Goal: Task Accomplishment & Management: Use online tool/utility

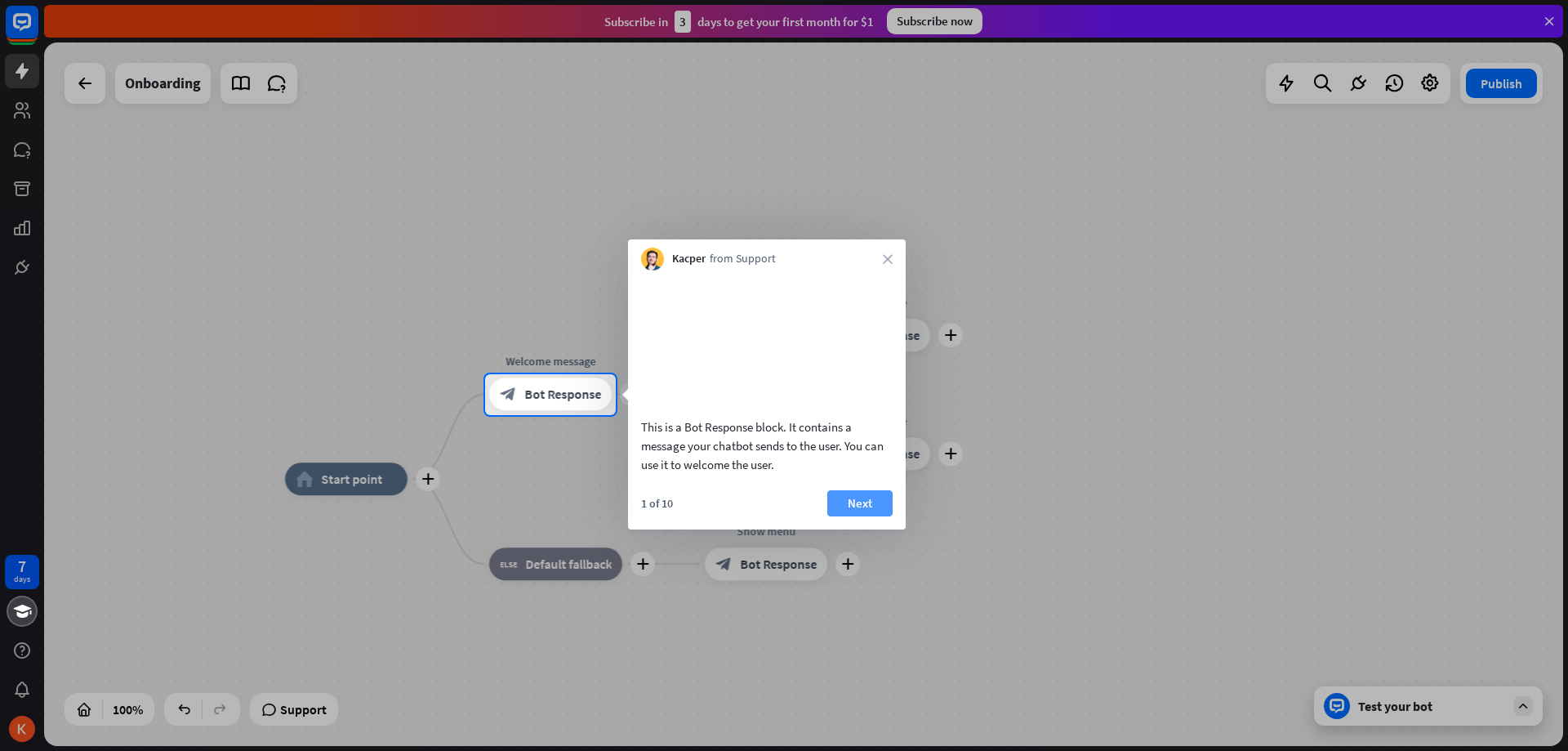
click at [852, 516] on button "Next" at bounding box center [860, 504] width 65 height 27
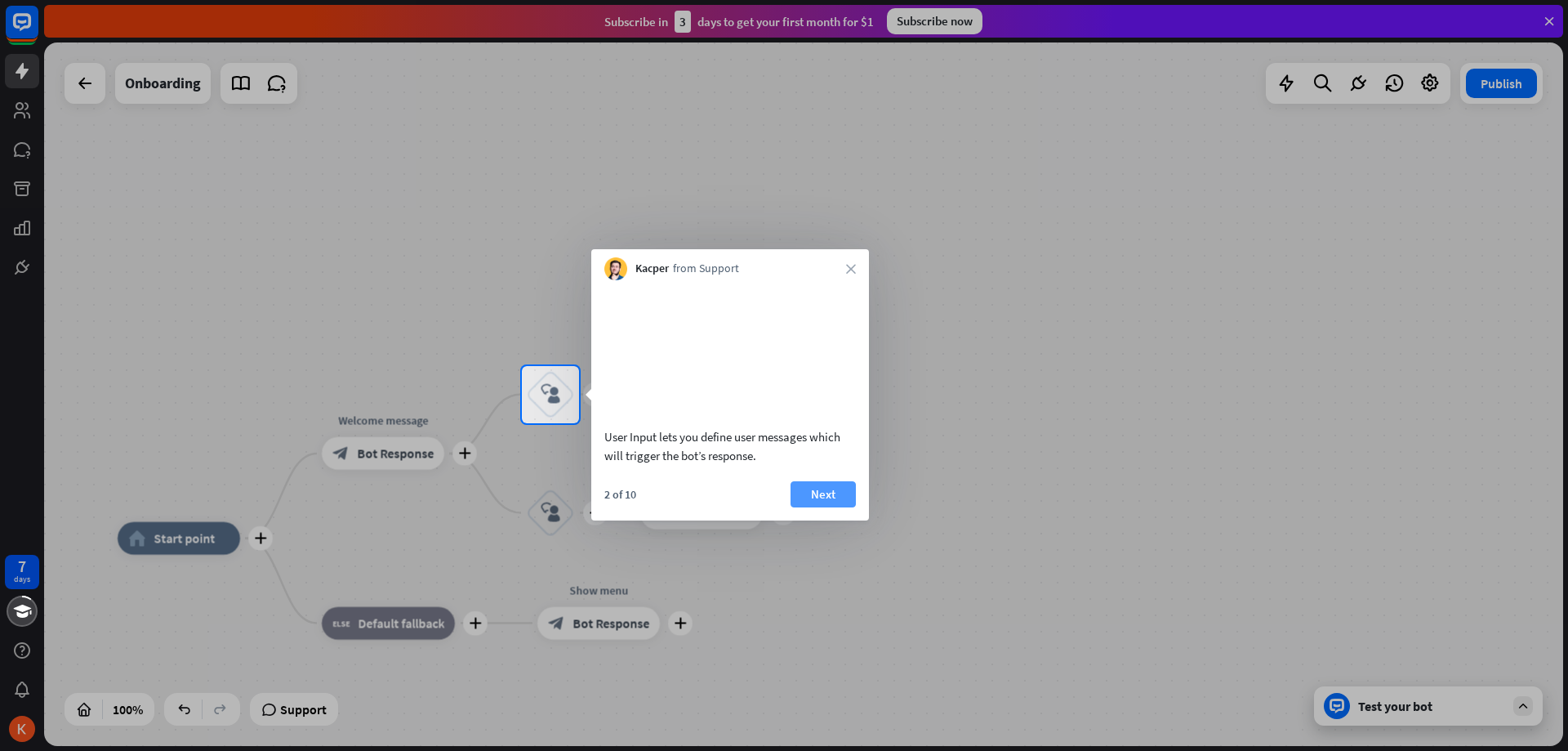
click at [834, 506] on button "Next" at bounding box center [823, 494] width 65 height 27
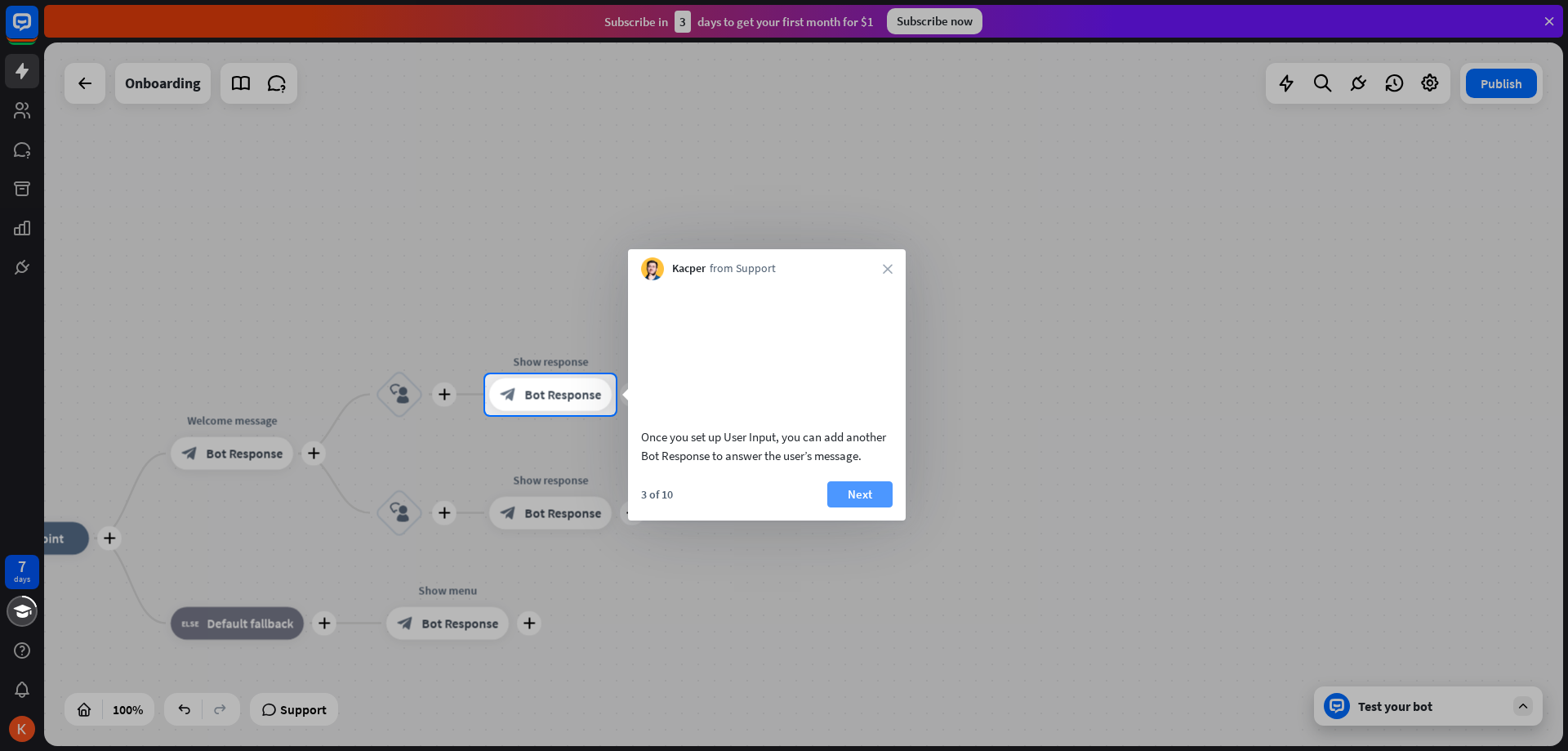
click at [850, 505] on button "Next" at bounding box center [860, 494] width 65 height 27
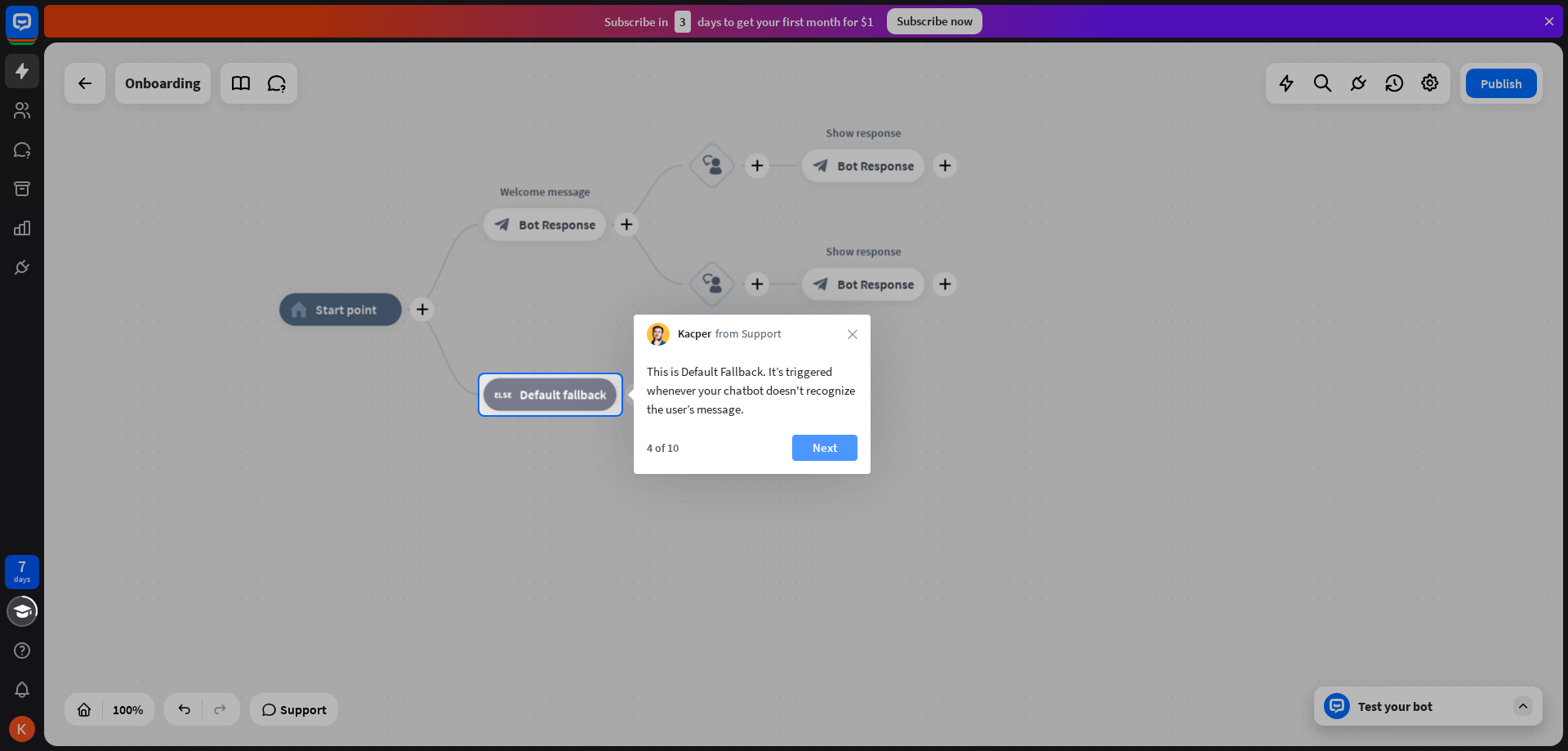
click at [824, 446] on button "Next" at bounding box center [825, 448] width 65 height 27
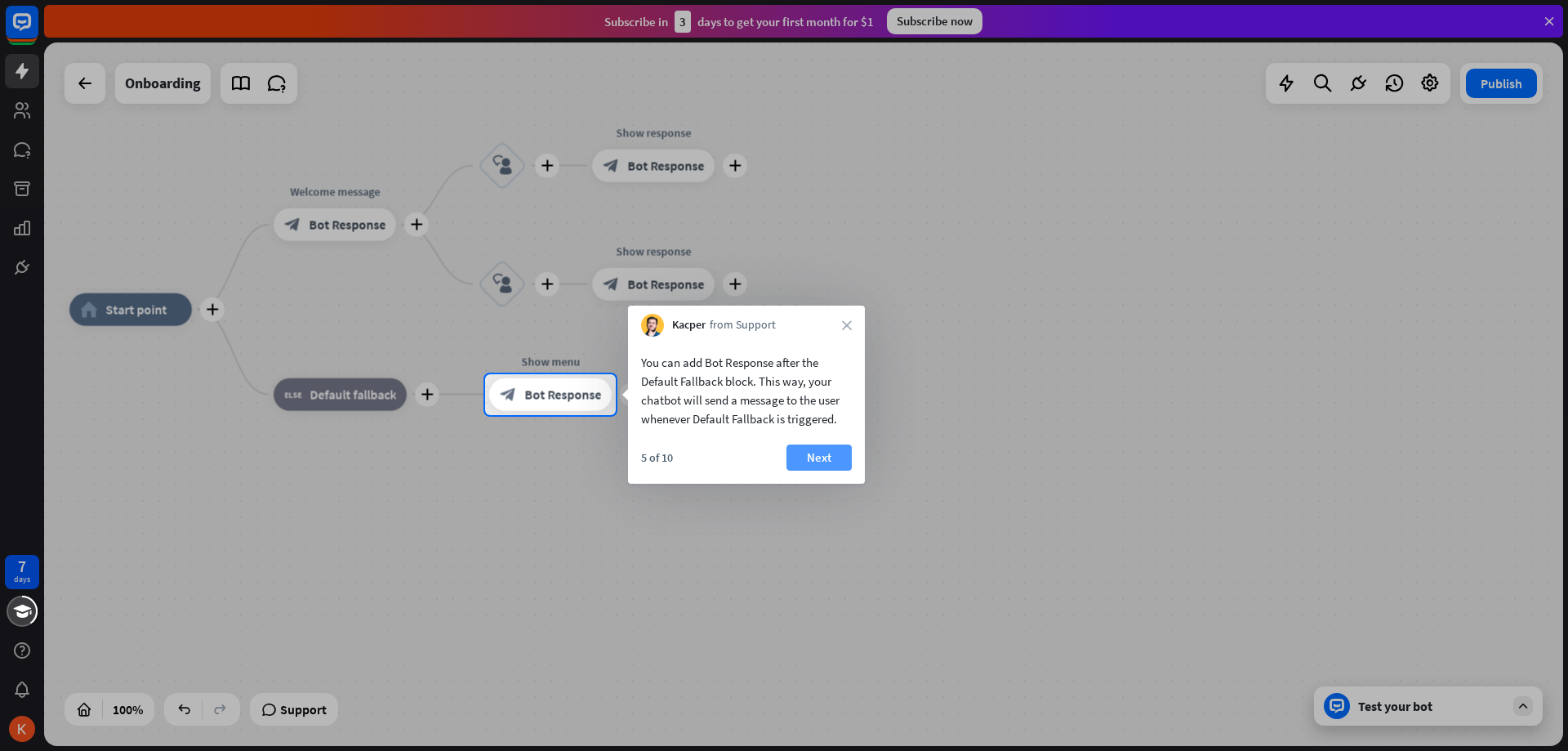
click at [807, 451] on button "Next" at bounding box center [819, 458] width 65 height 27
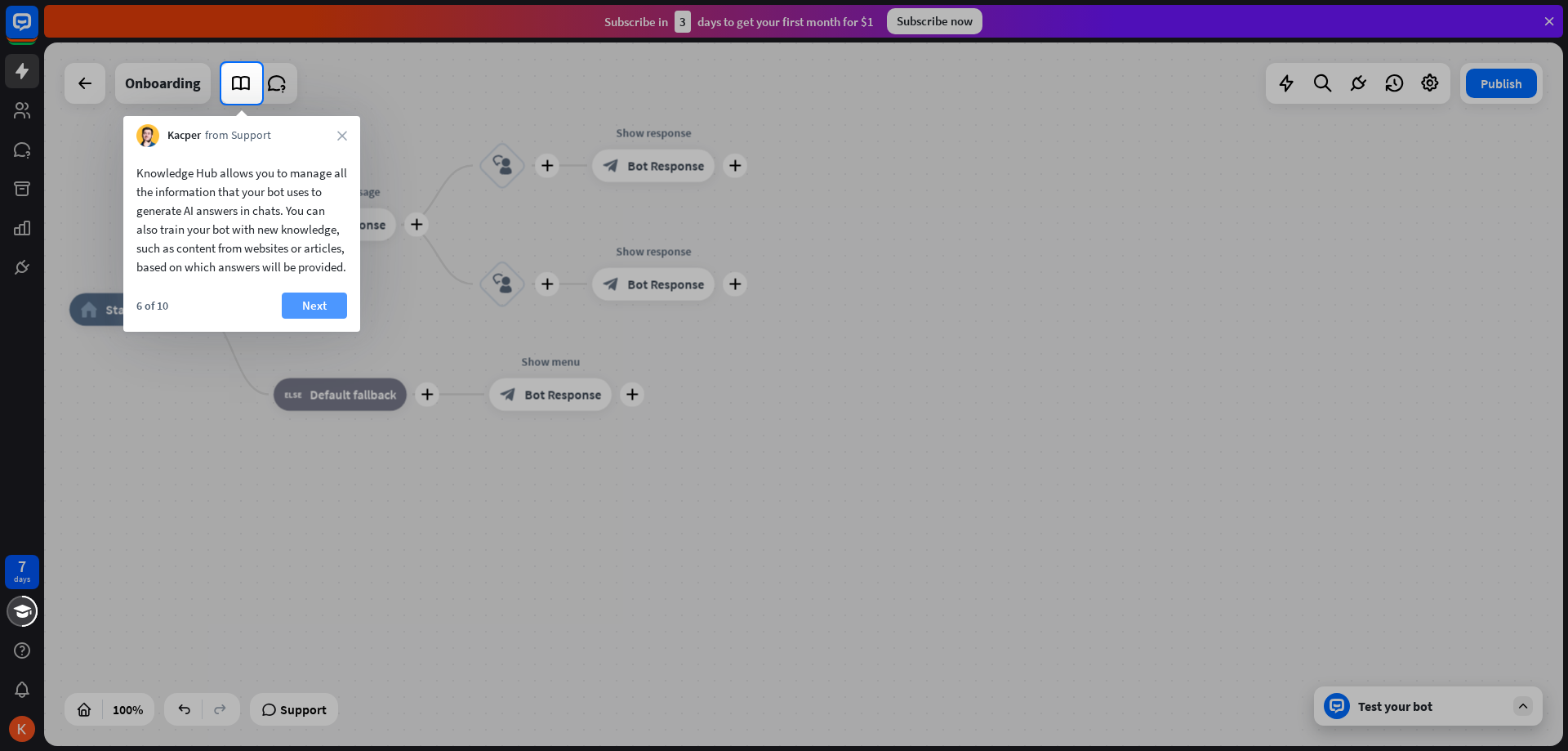
click at [316, 319] on button "Next" at bounding box center [314, 305] width 65 height 27
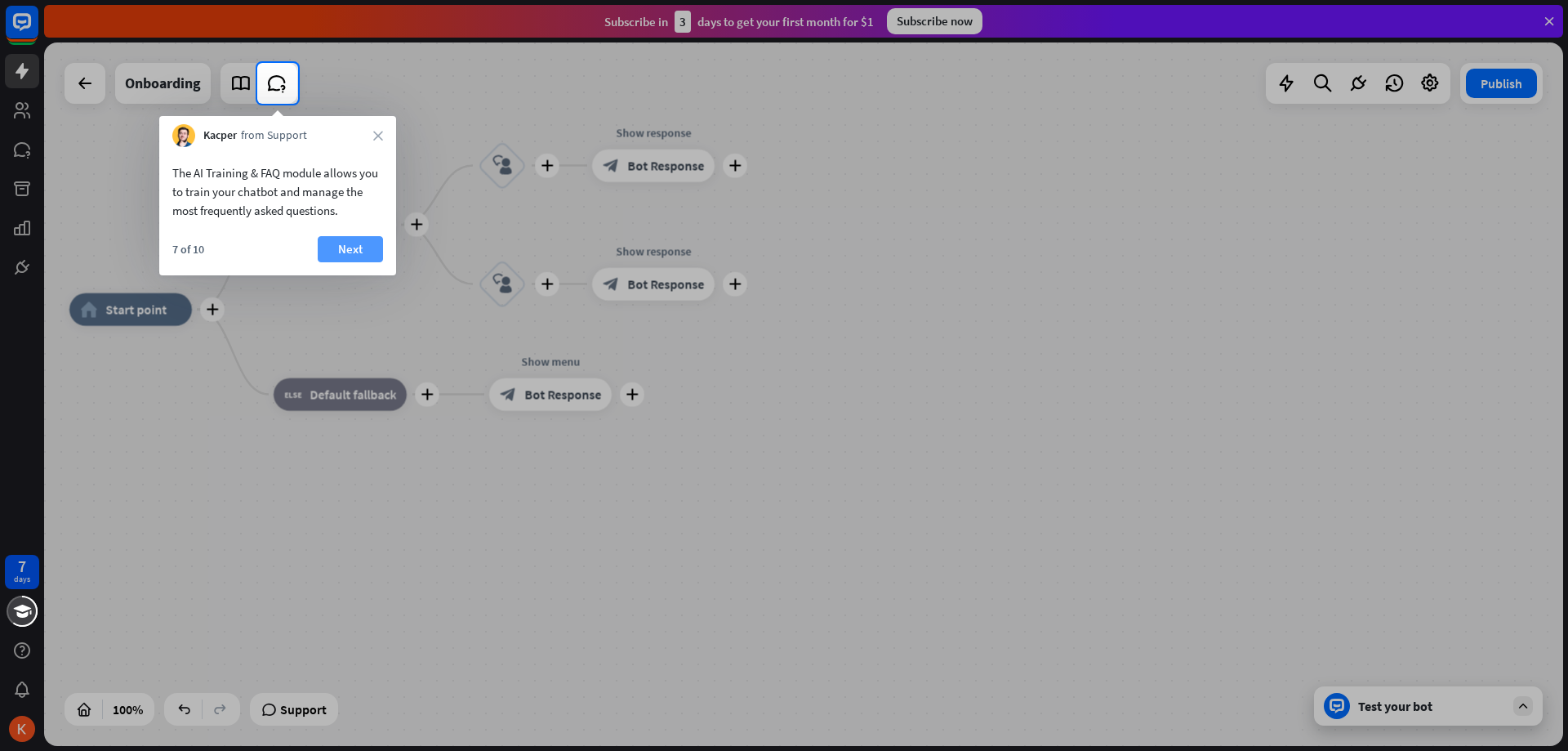
click at [337, 247] on button "Next" at bounding box center [350, 249] width 65 height 27
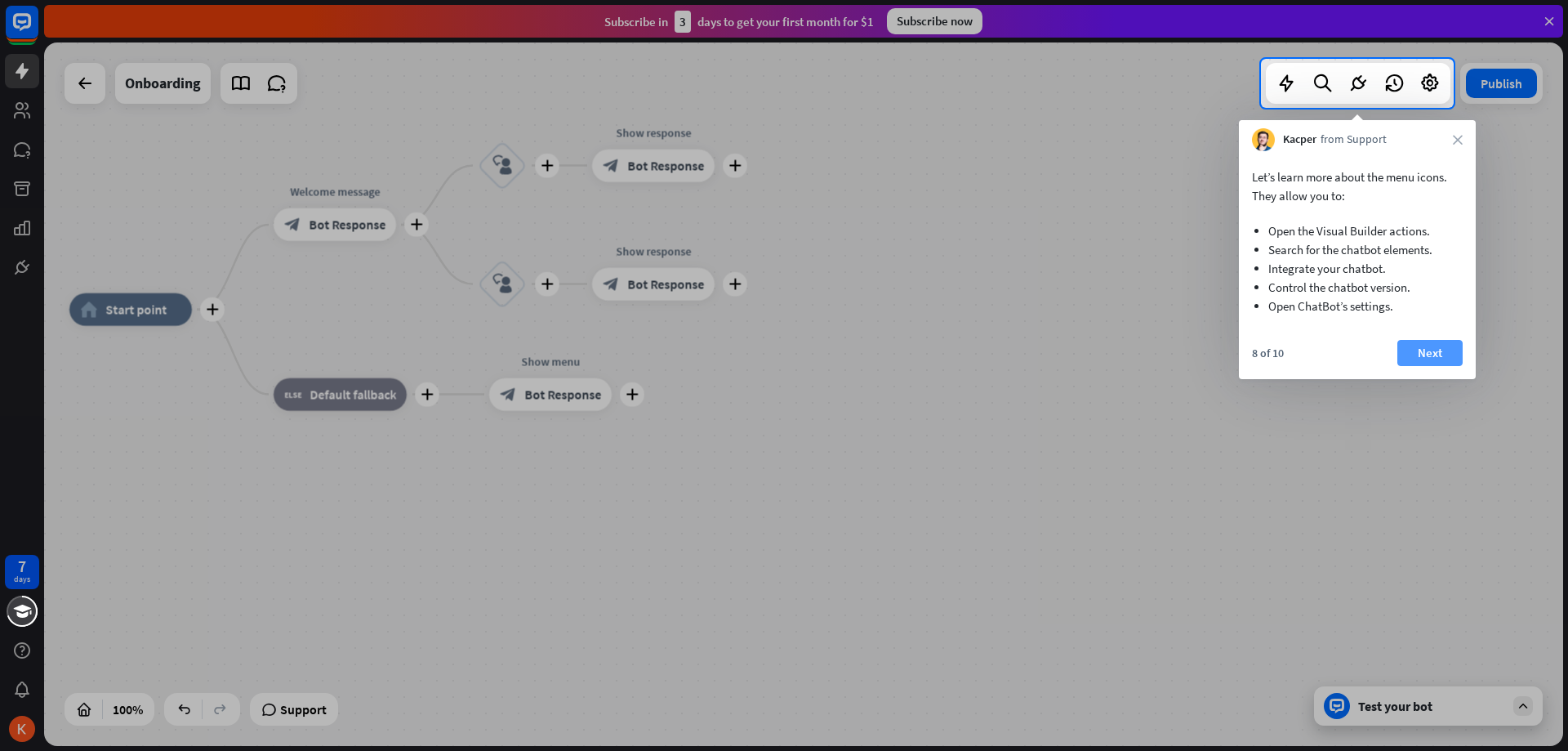
click at [1442, 353] on button "Next" at bounding box center [1430, 353] width 65 height 27
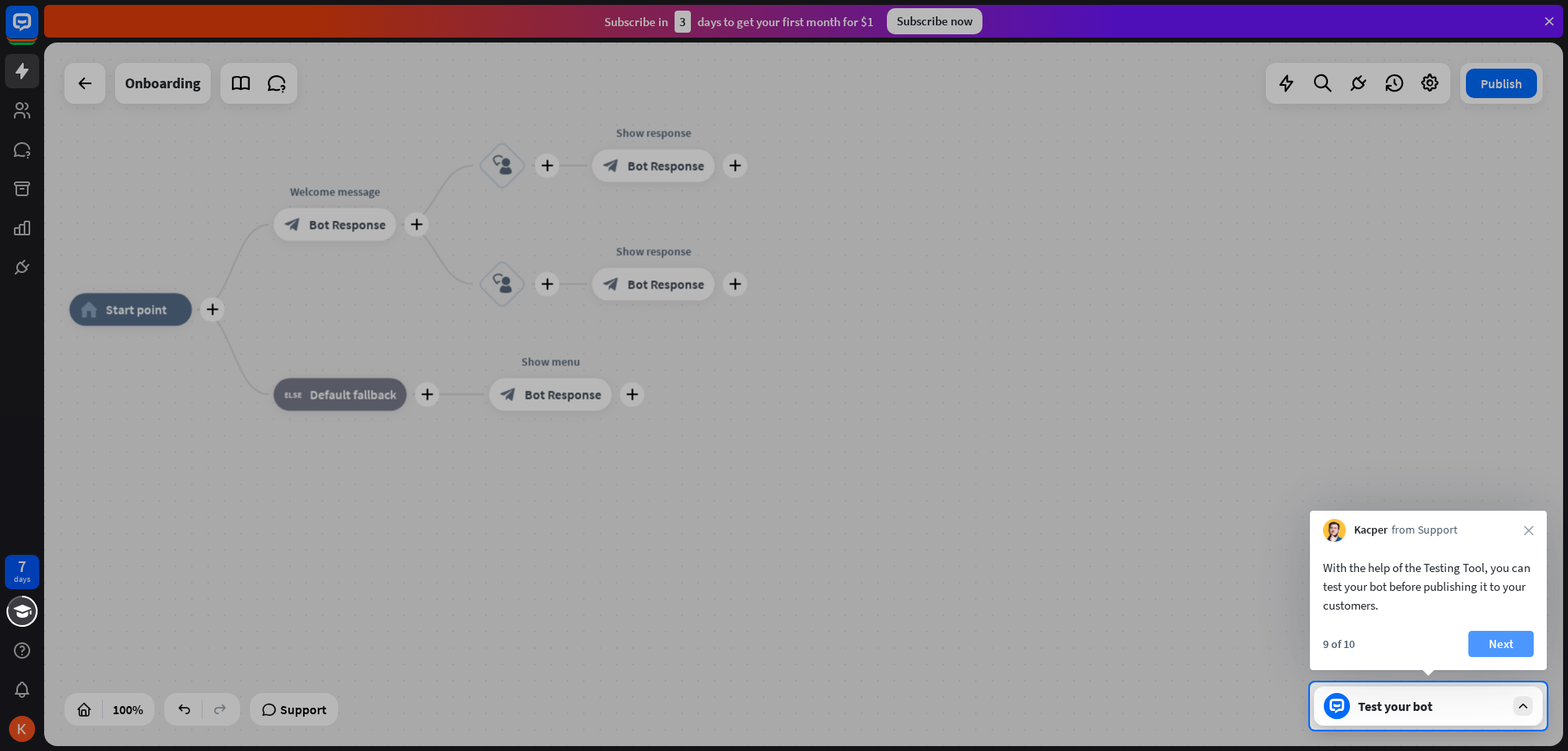
click at [1501, 645] on button "Next" at bounding box center [1501, 644] width 65 height 27
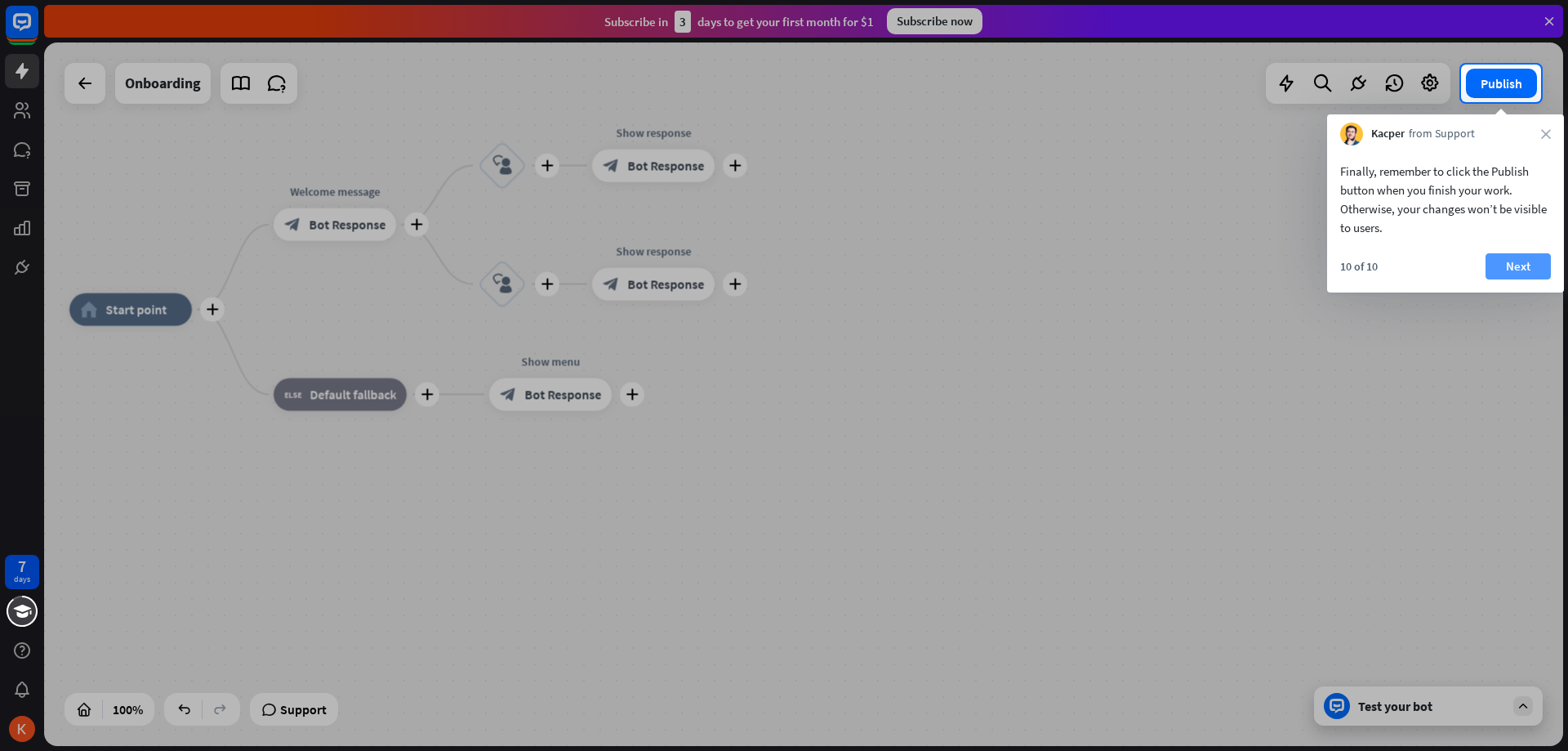
click at [1524, 261] on button "Next" at bounding box center [1518, 266] width 65 height 27
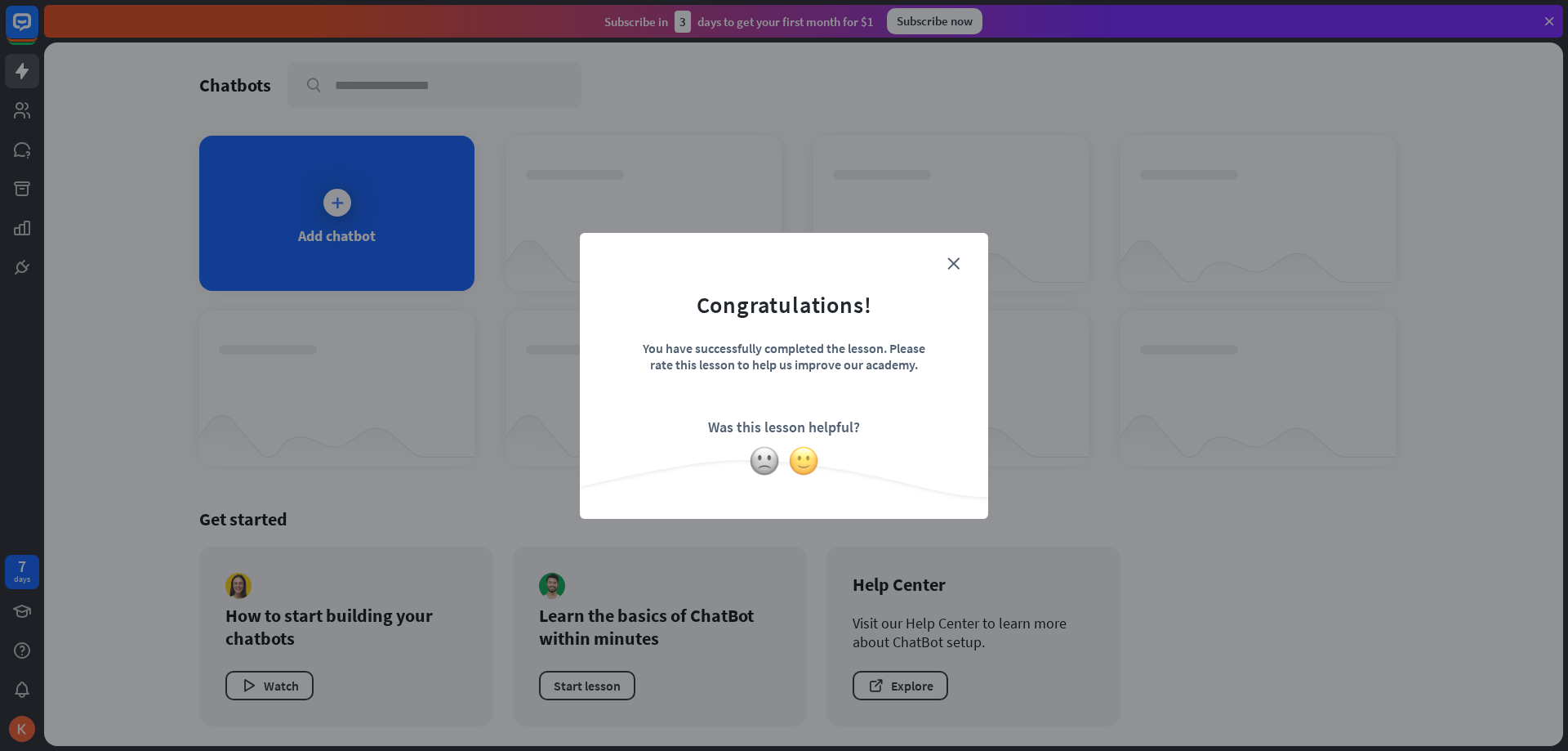
click at [797, 467] on img at bounding box center [803, 461] width 31 height 31
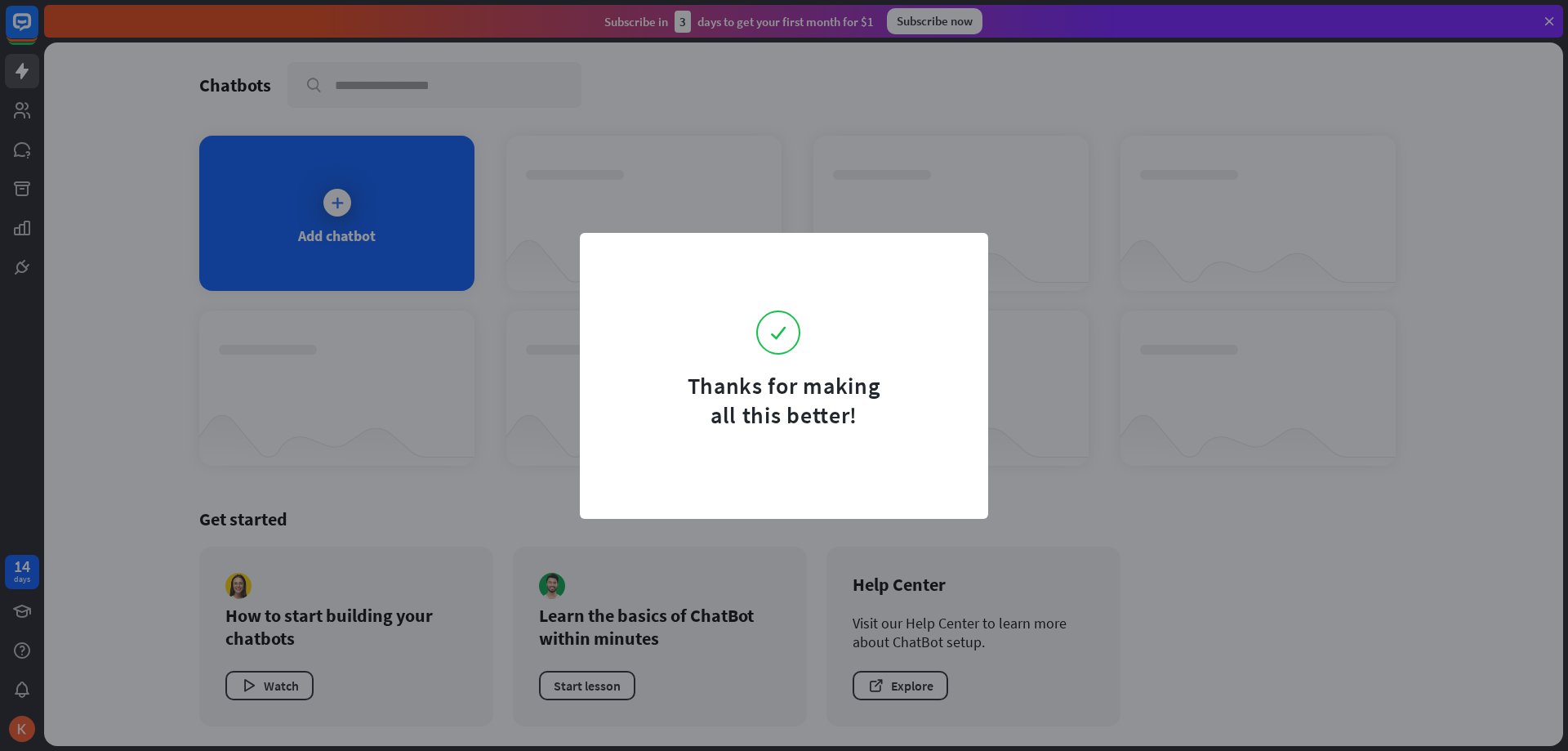
click at [855, 338] on form "Thanks for making all this better!" at bounding box center [784, 341] width 368 height 176
click at [559, 208] on div "Thanks for making all this better!" at bounding box center [784, 376] width 1568 height 751
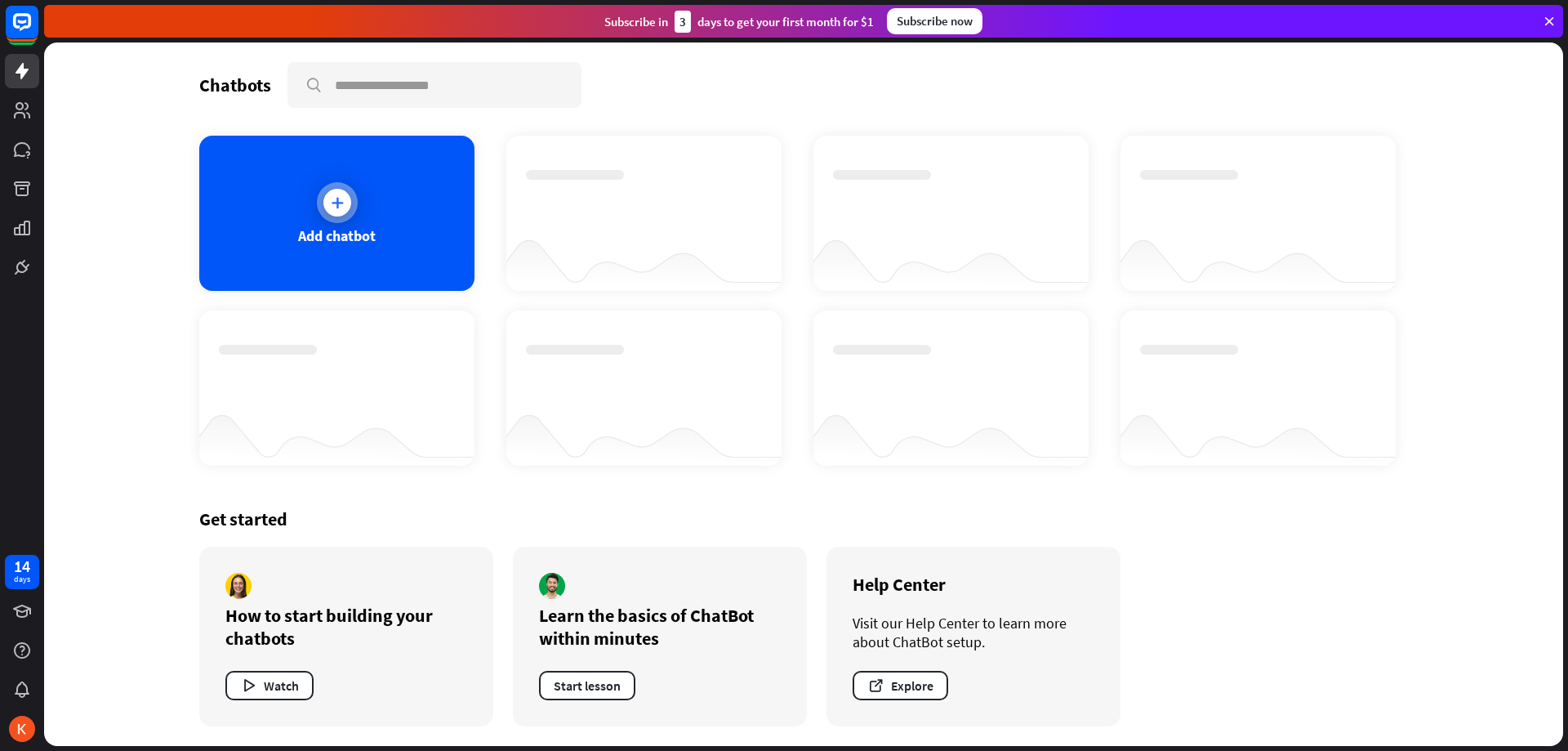
click at [391, 216] on div "Add chatbot" at bounding box center [337, 213] width 275 height 156
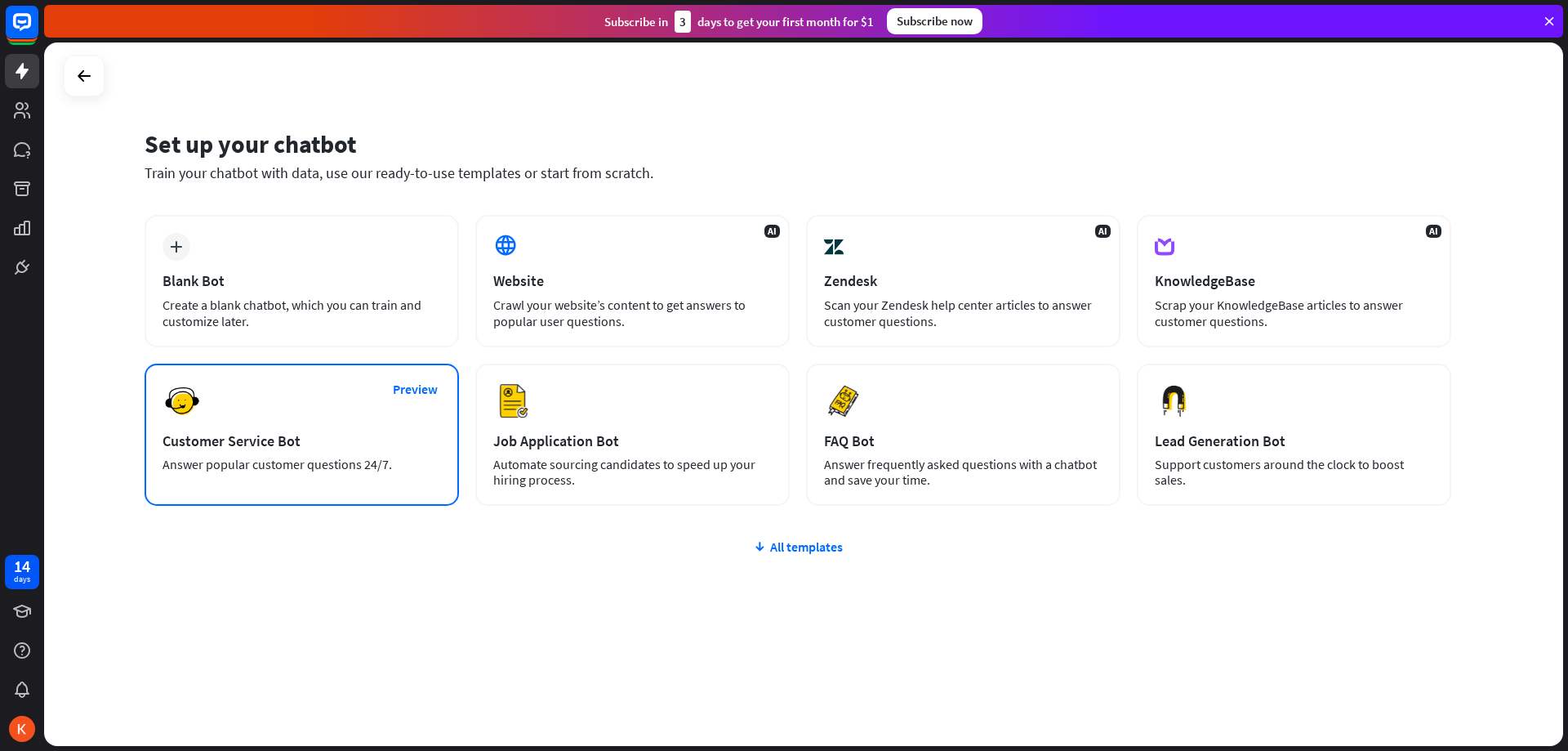
click at [346, 408] on div "Preview Customer Service Bot Answer popular customer questions 24/7." at bounding box center [301, 434] width 315 height 142
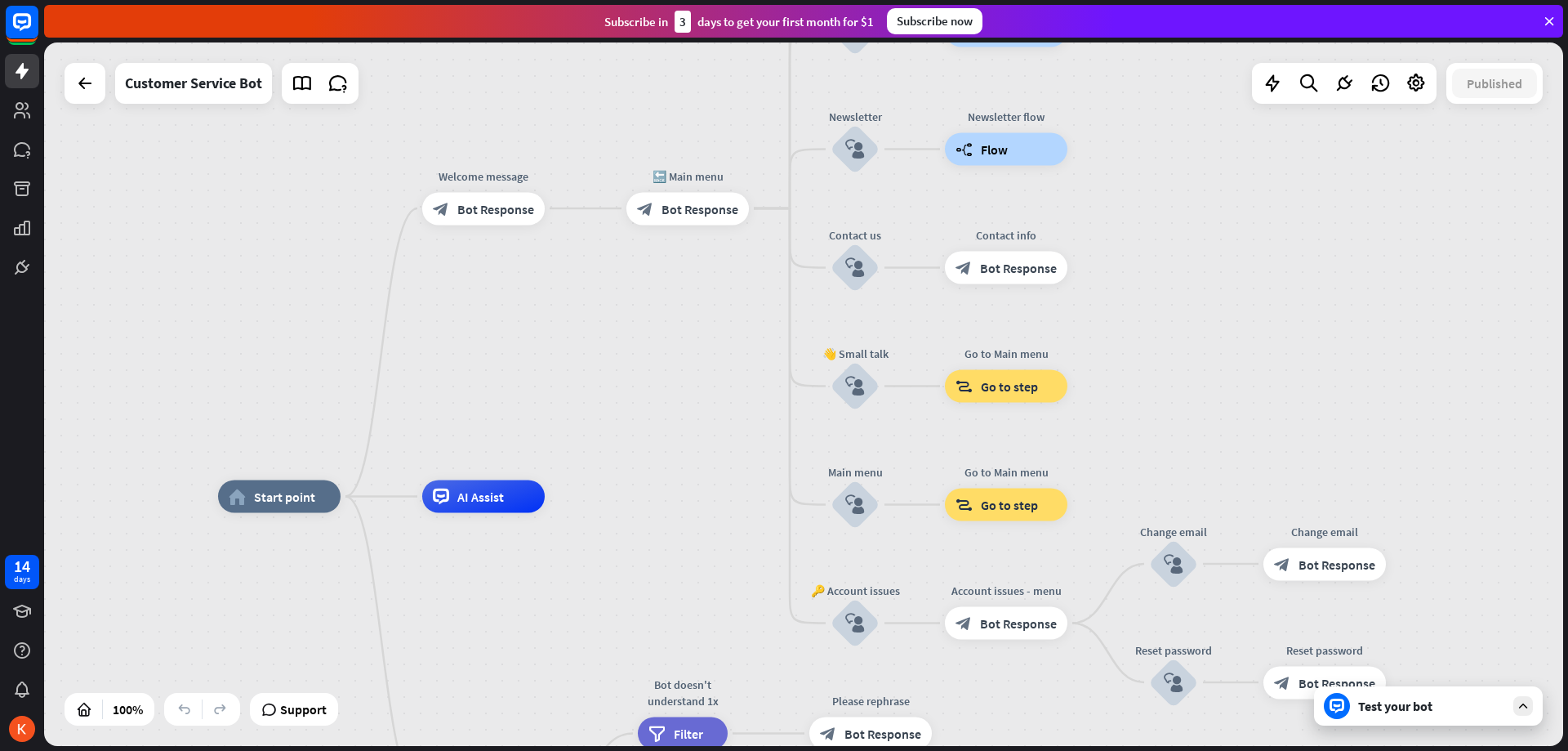
drag, startPoint x: 691, startPoint y: 475, endPoint x: 639, endPoint y: 658, distance: 190.2
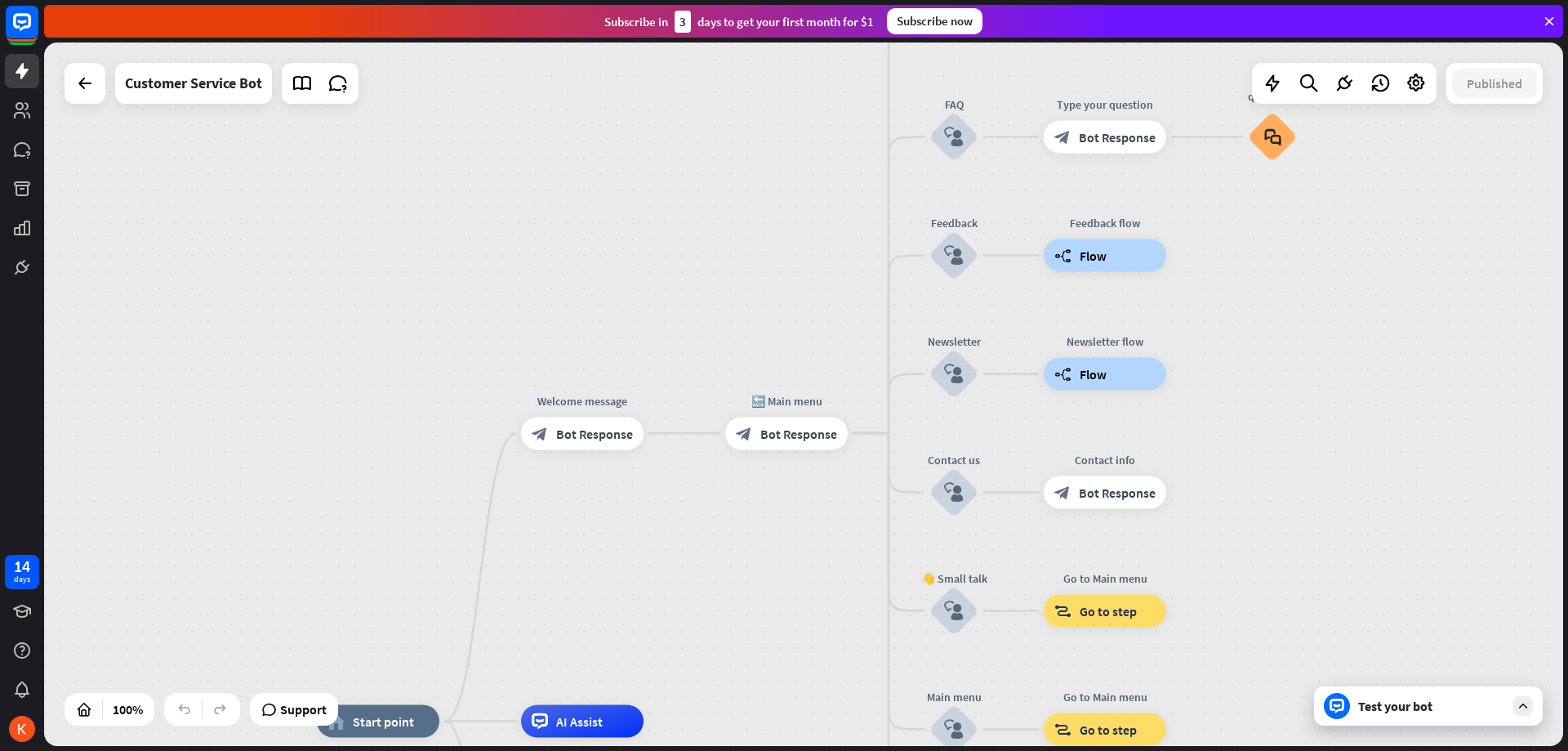
drag, startPoint x: 681, startPoint y: 489, endPoint x: 717, endPoint y: 643, distance: 158.2
click at [707, 638] on div "home_2 Start point Welcome message block_bot_response Bot Response 🔙 Main menu …" at bounding box center [804, 394] width 1519 height 704
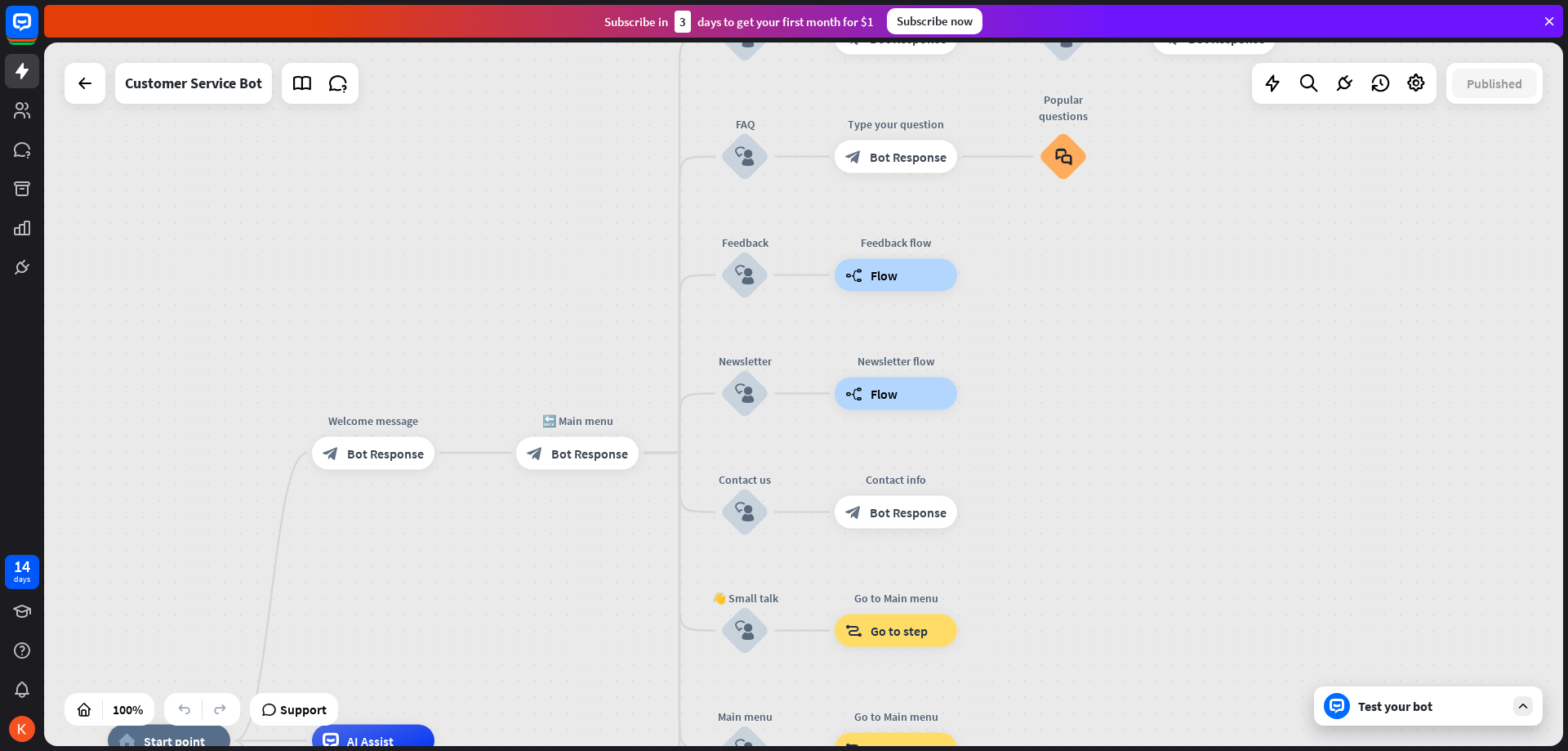
drag, startPoint x: 787, startPoint y: 570, endPoint x: 798, endPoint y: 489, distance: 81.7
click at [558, 564] on div "home_2 Start point Welcome message block_bot_response Bot Response 🔙 Main menu …" at bounding box center [804, 394] width 1519 height 704
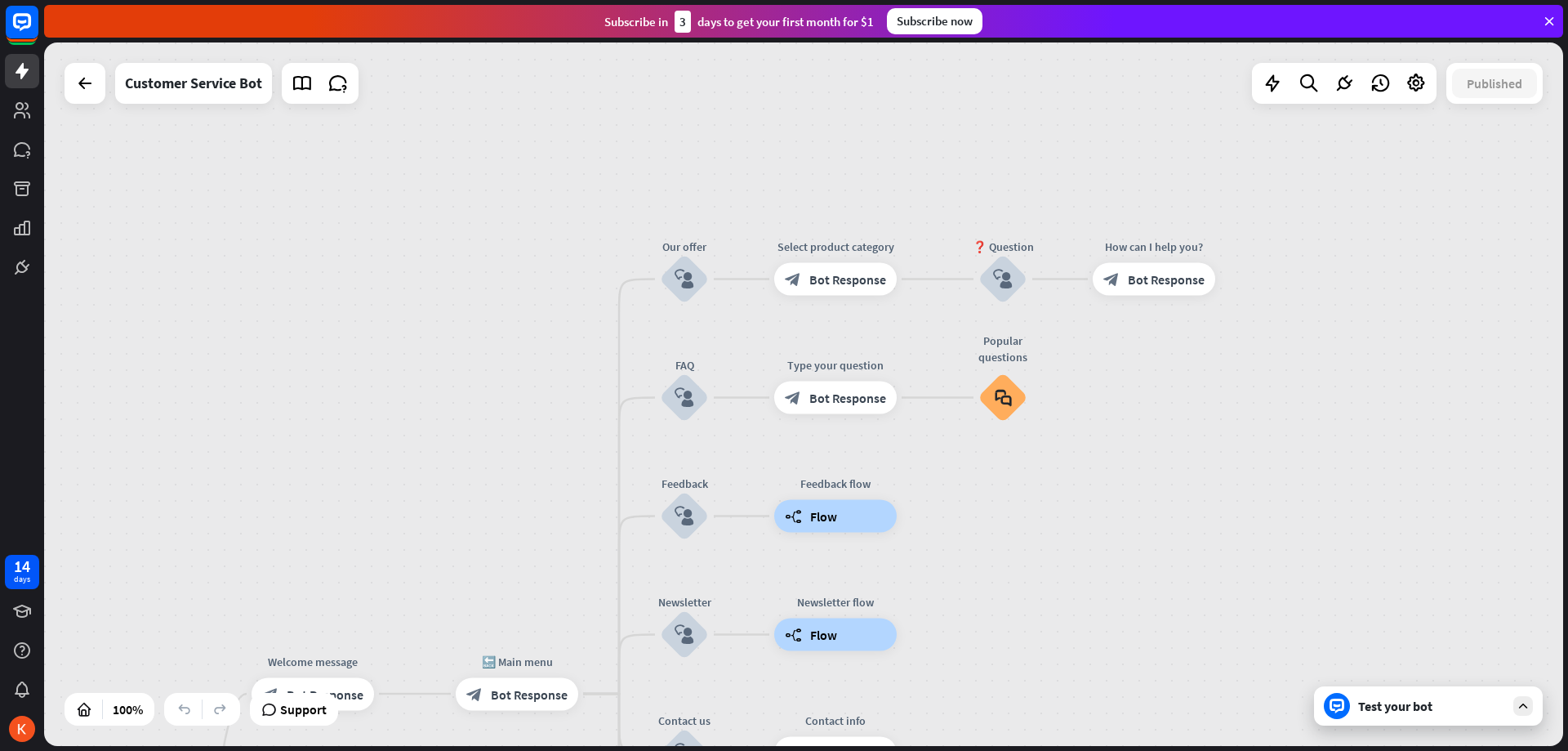
drag, startPoint x: 1079, startPoint y: 406, endPoint x: 1029, endPoint y: 633, distance: 232.4
click at [1029, 633] on div "home_2 Start point Welcome message block_bot_response Bot Response 🔙 Main menu …" at bounding box center [804, 394] width 1519 height 704
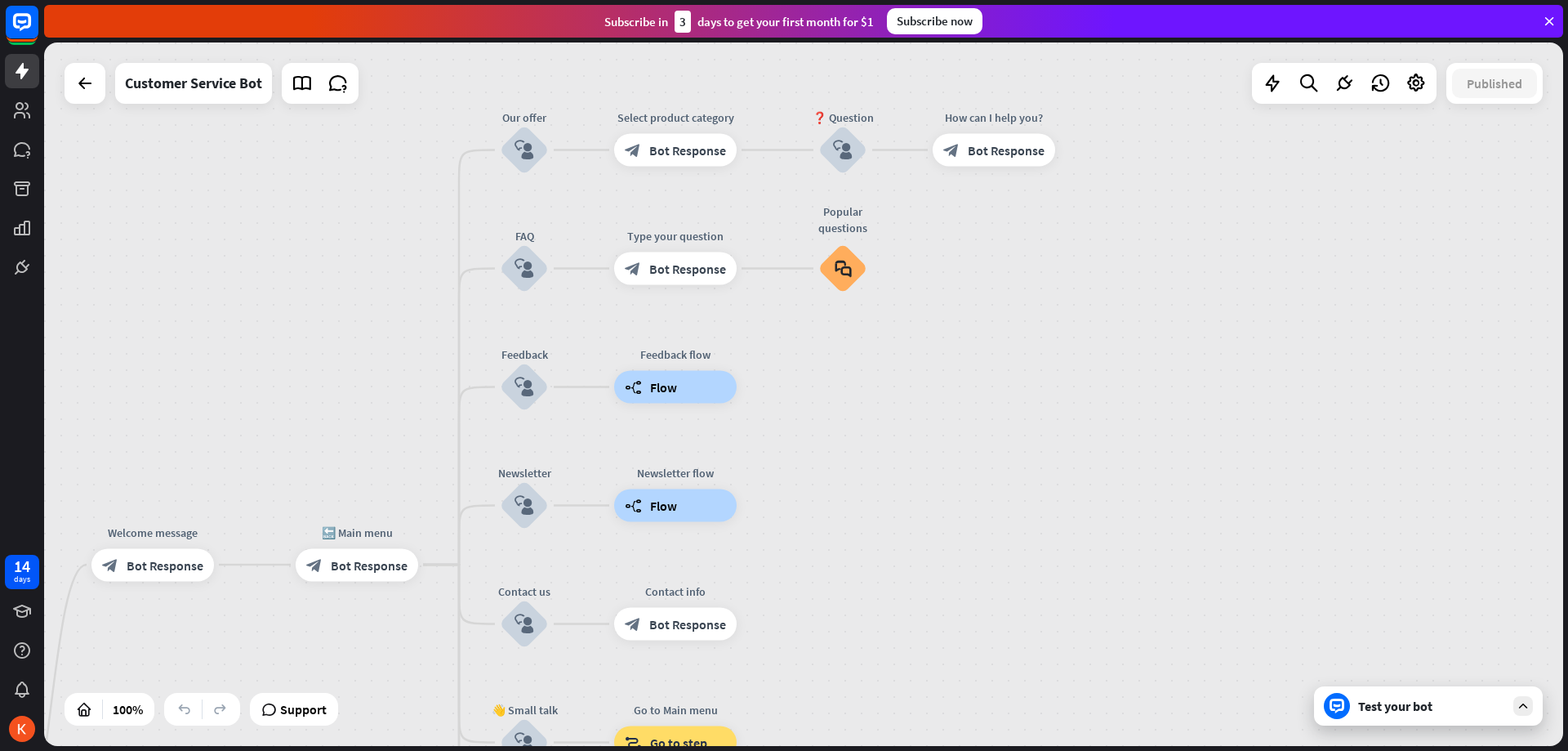
drag, startPoint x: 1125, startPoint y: 653, endPoint x: 949, endPoint y: 510, distance: 226.8
click at [949, 510] on div "home_2 Start point Welcome message block_bot_response Bot Response 🔙 Main menu …" at bounding box center [804, 394] width 1519 height 704
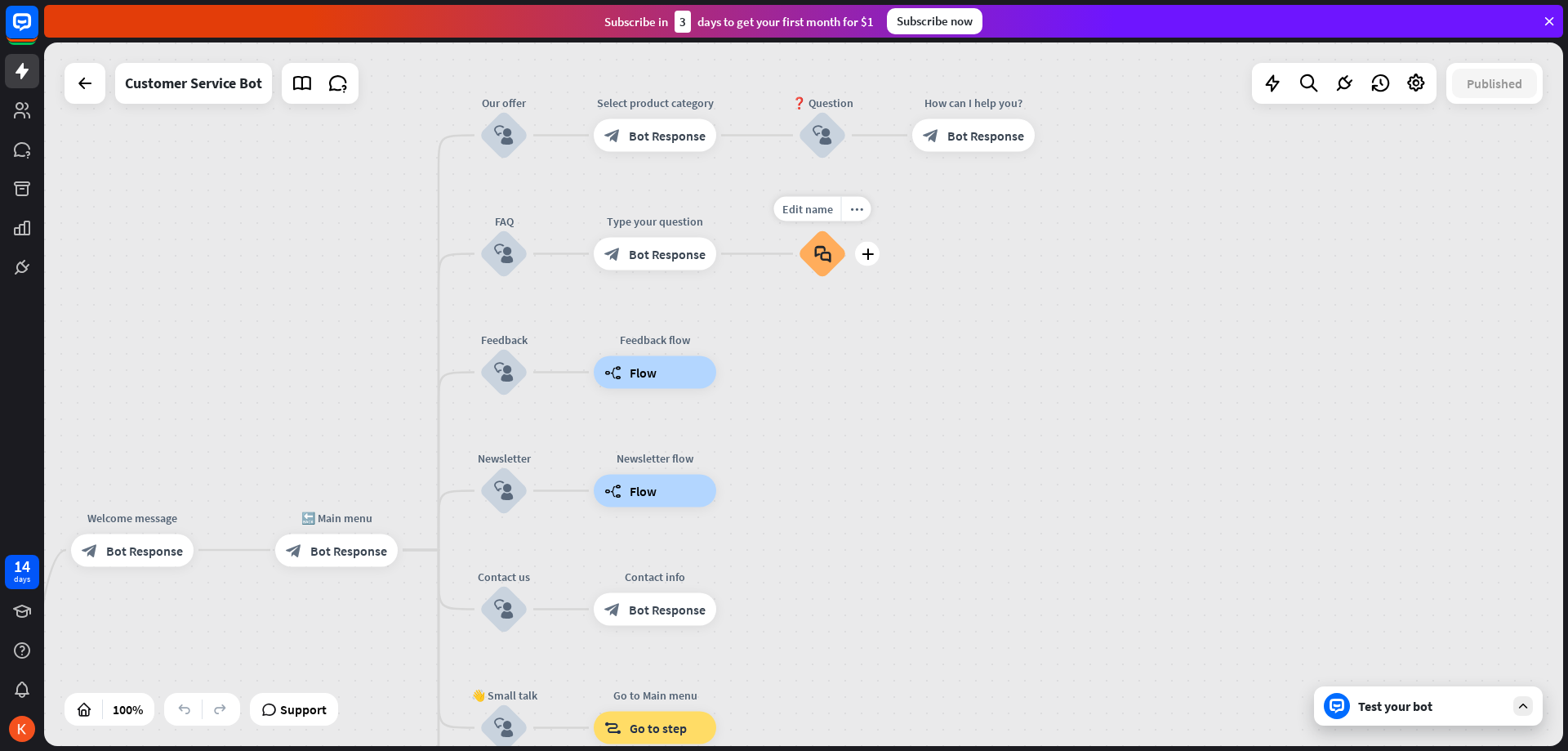
click at [826, 250] on icon "block_faq" at bounding box center [823, 253] width 17 height 18
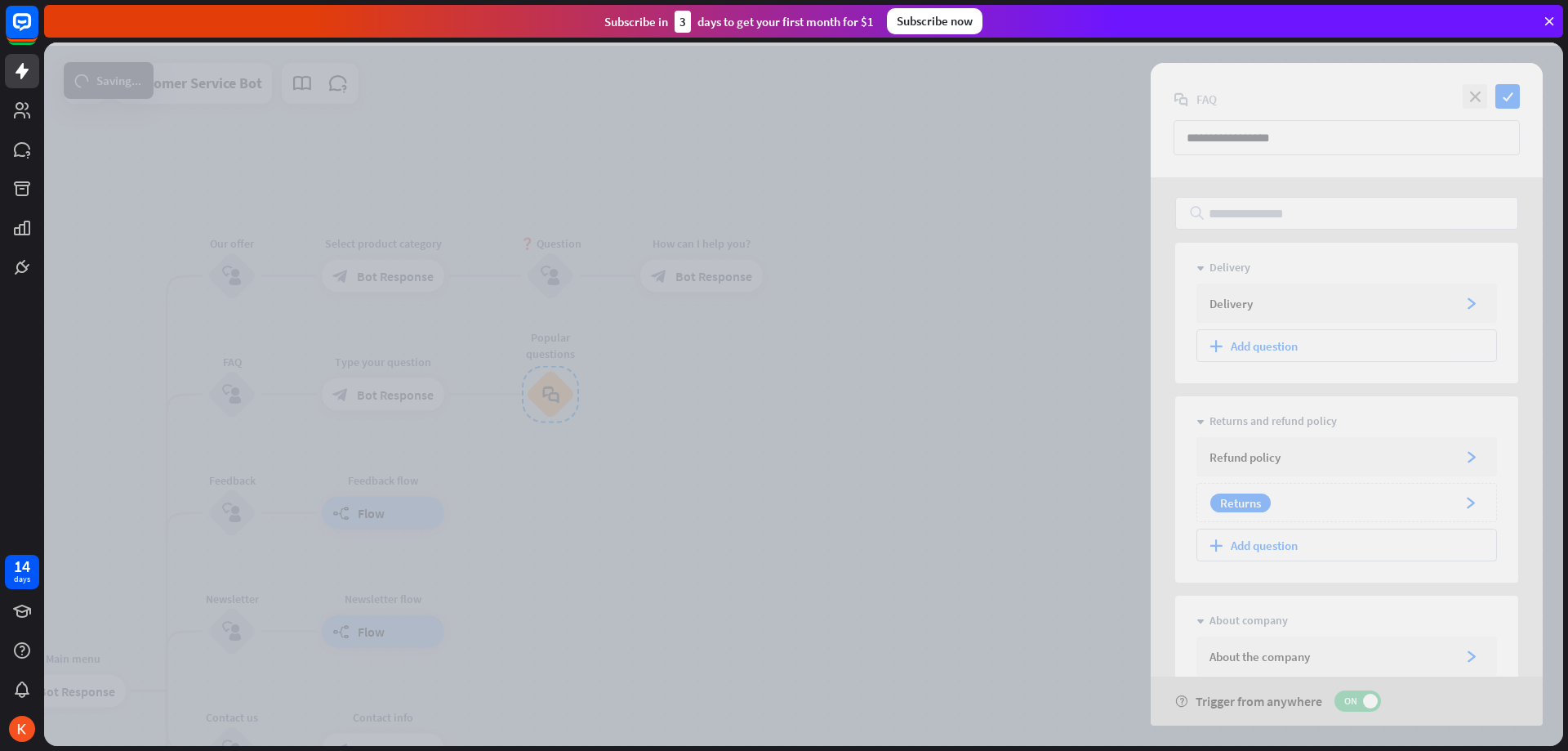
scroll to position [267, 0]
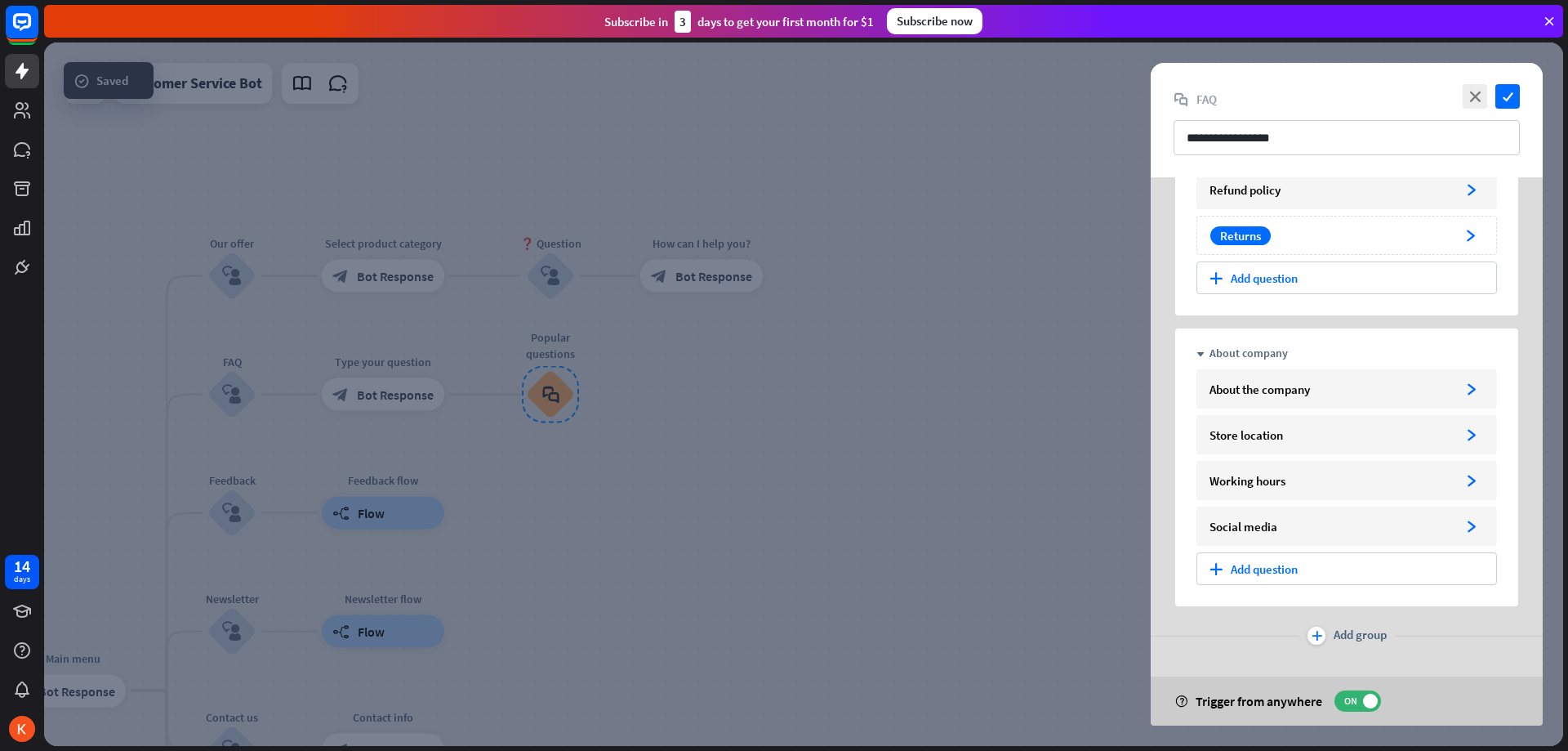
click at [1026, 501] on div at bounding box center [804, 394] width 1519 height 704
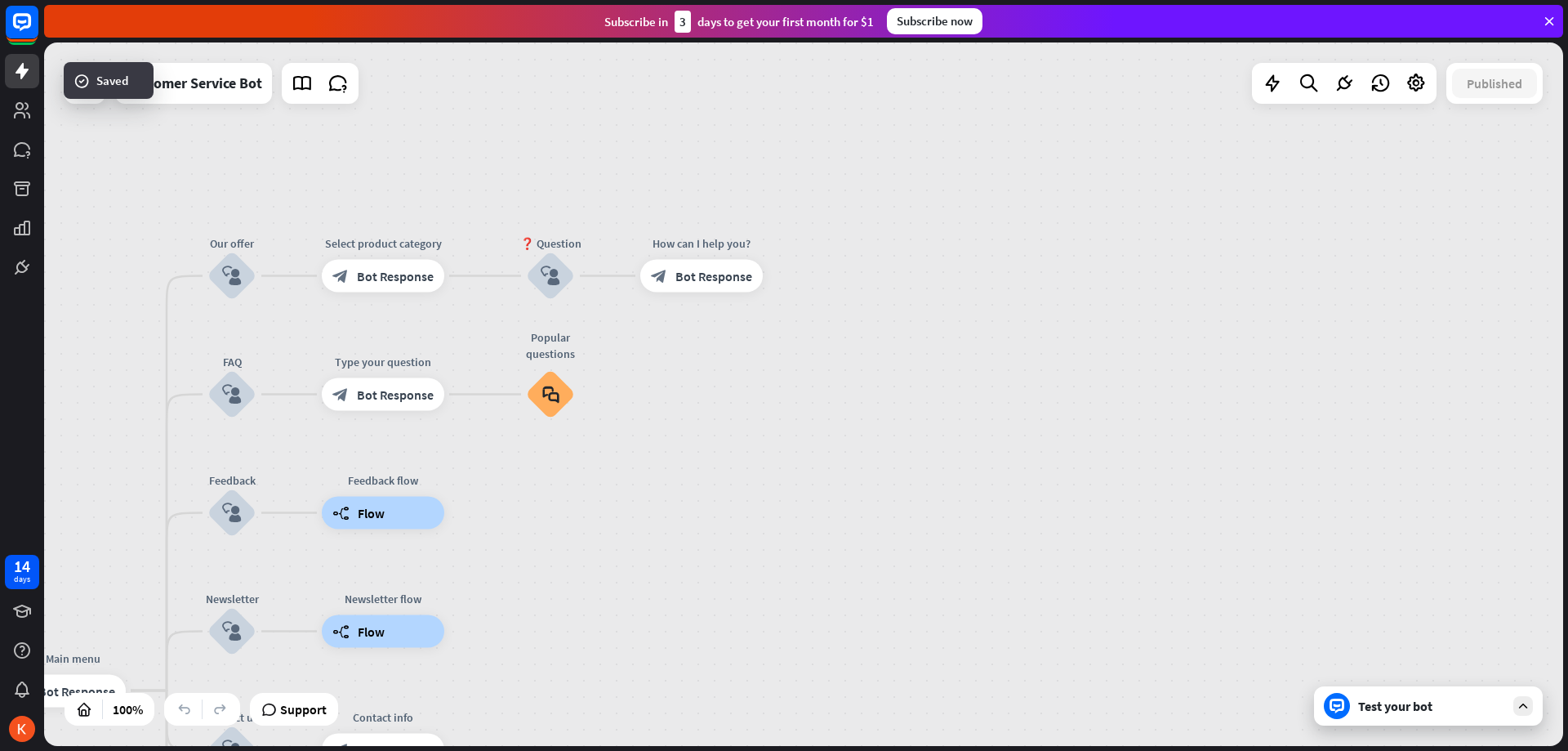
drag, startPoint x: 984, startPoint y: 433, endPoint x: 964, endPoint y: 171, distance: 262.8
click at [964, 207] on div "home_2 Start point Welcome message block_bot_response Bot Response 🔙 Main menu …" at bounding box center [804, 394] width 1519 height 704
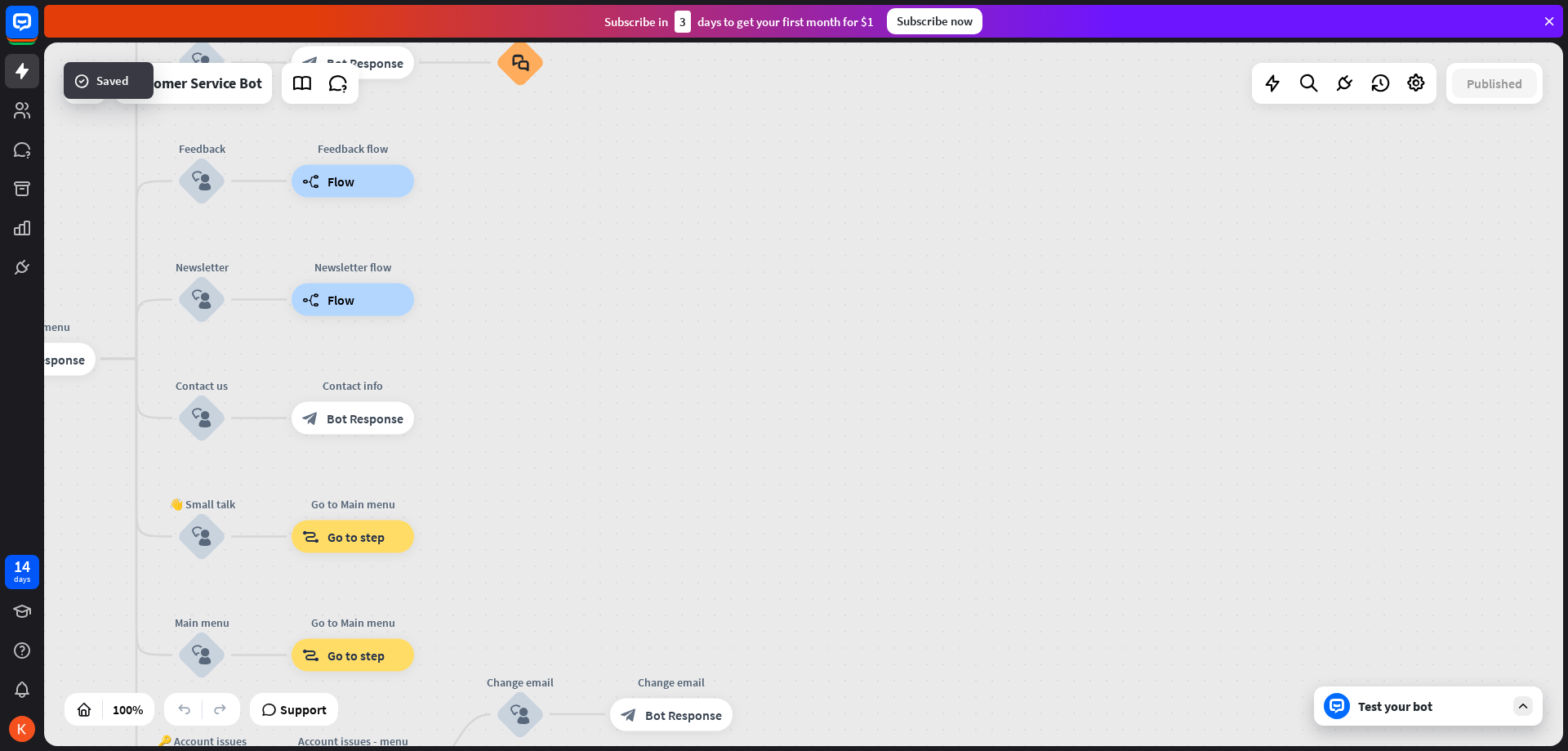
drag, startPoint x: 866, startPoint y: 421, endPoint x: 1104, endPoint y: 174, distance: 343.0
click at [1069, 184] on div "home_2 Start point Welcome message block_bot_response Bot Response 🔙 Main menu …" at bounding box center [804, 394] width 1519 height 704
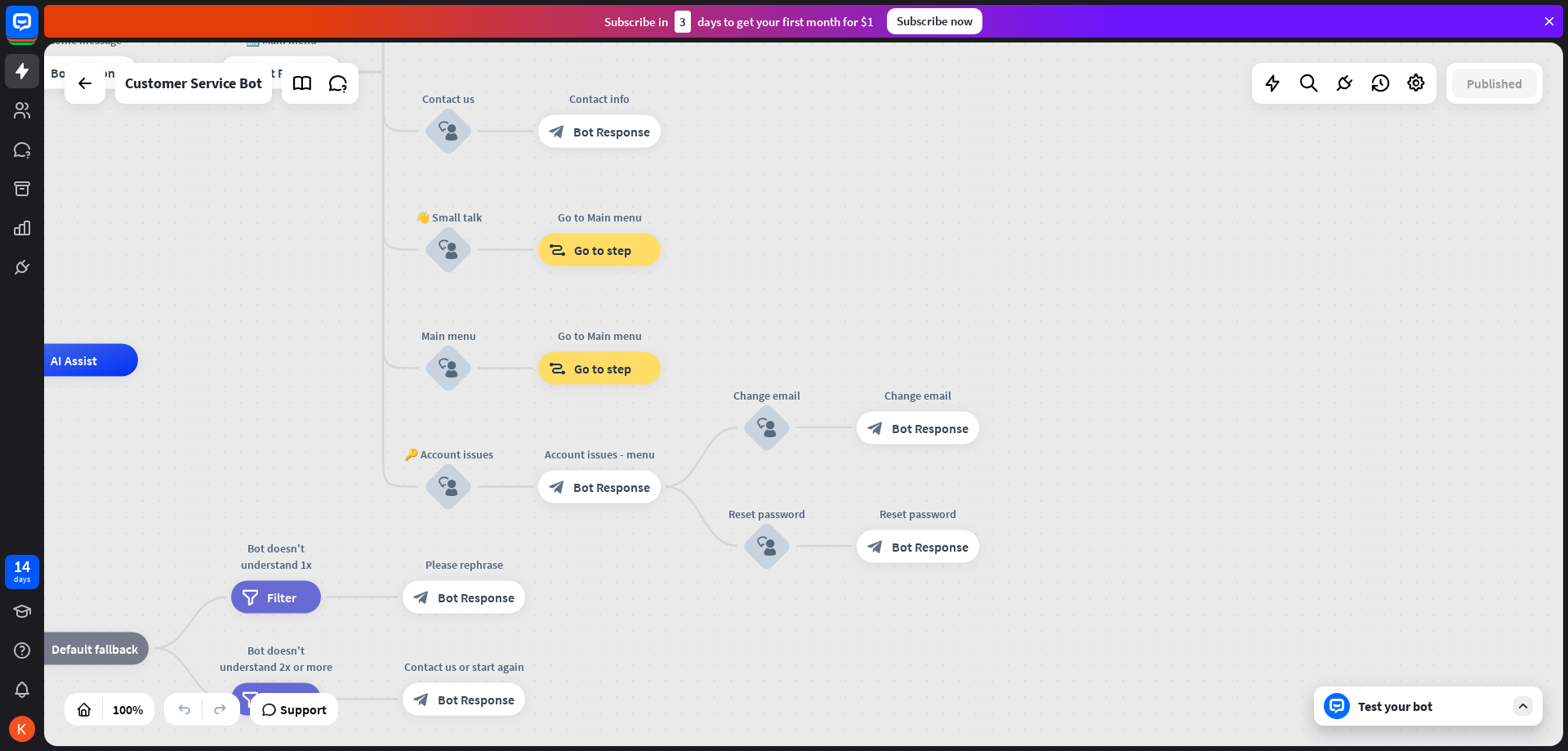
drag, startPoint x: 994, startPoint y: 346, endPoint x: 1113, endPoint y: 169, distance: 213.3
click at [1097, 186] on div "home_2 Start point Welcome message block_bot_response Bot Response 🔙 Main menu …" at bounding box center [804, 394] width 1519 height 704
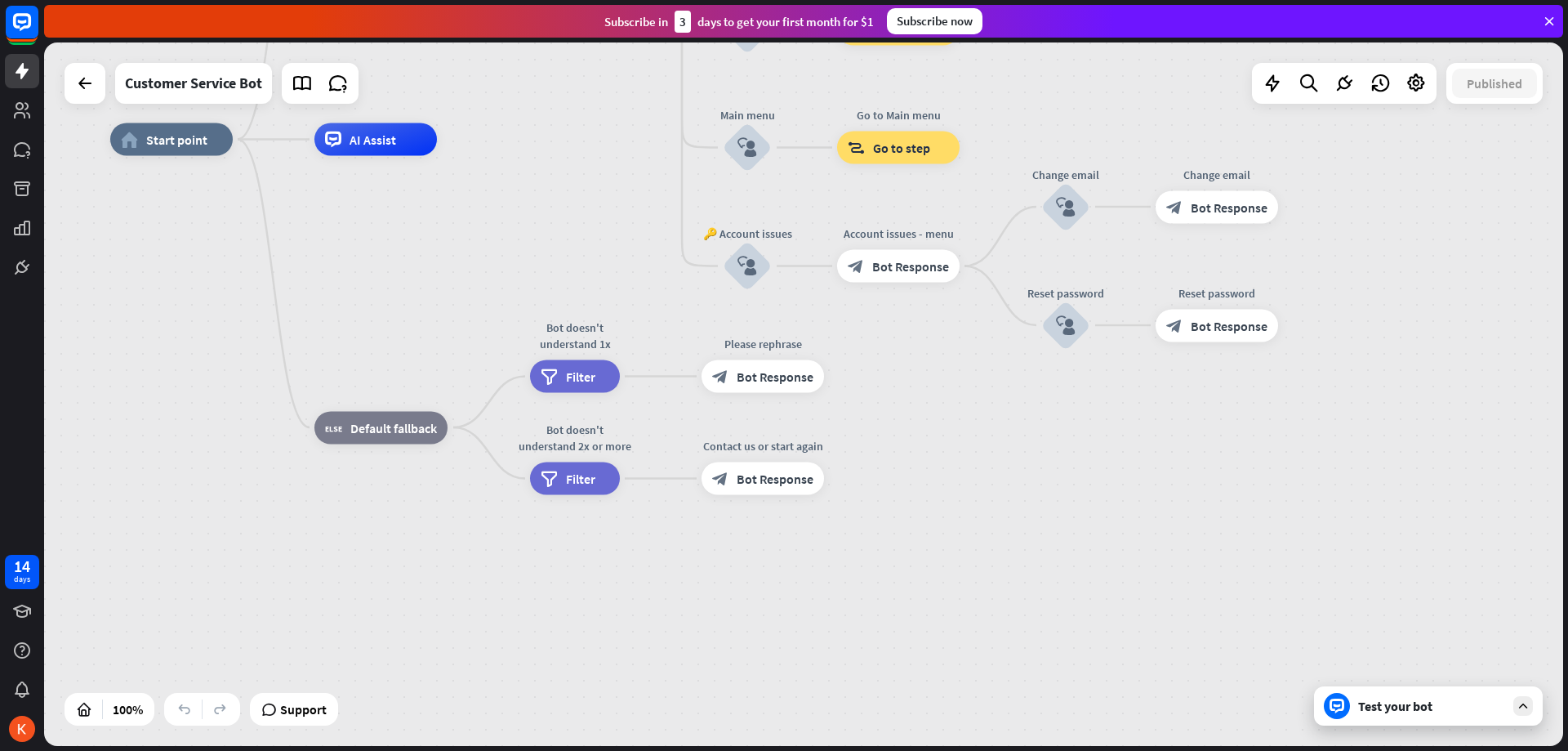
drag, startPoint x: 791, startPoint y: 537, endPoint x: 981, endPoint y: 468, distance: 202.1
click at [992, 474] on div "home_2 Start point Welcome message block_bot_response Bot Response 🔙 Main menu …" at bounding box center [869, 491] width 1519 height 704
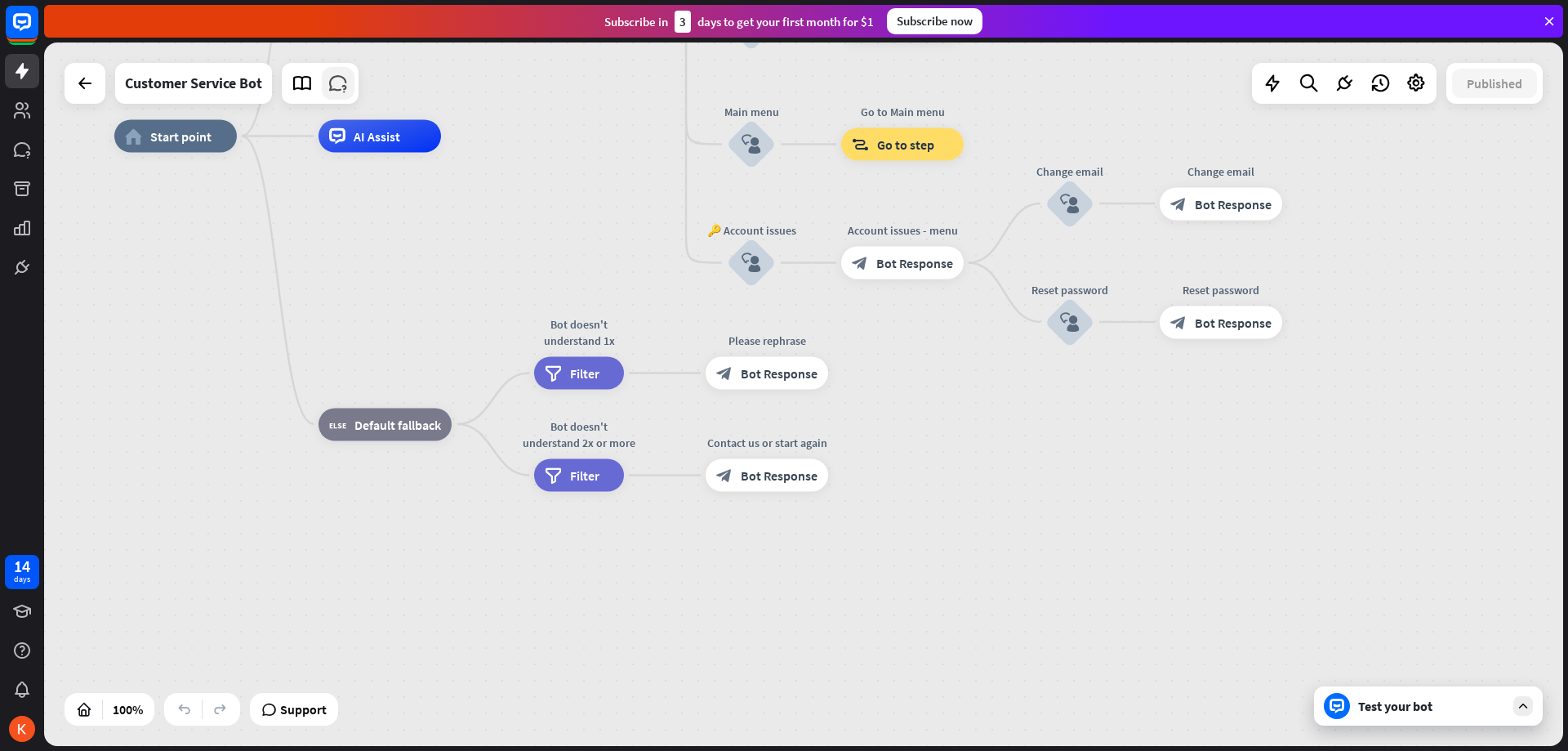
click at [343, 94] on link at bounding box center [337, 83] width 32 height 32
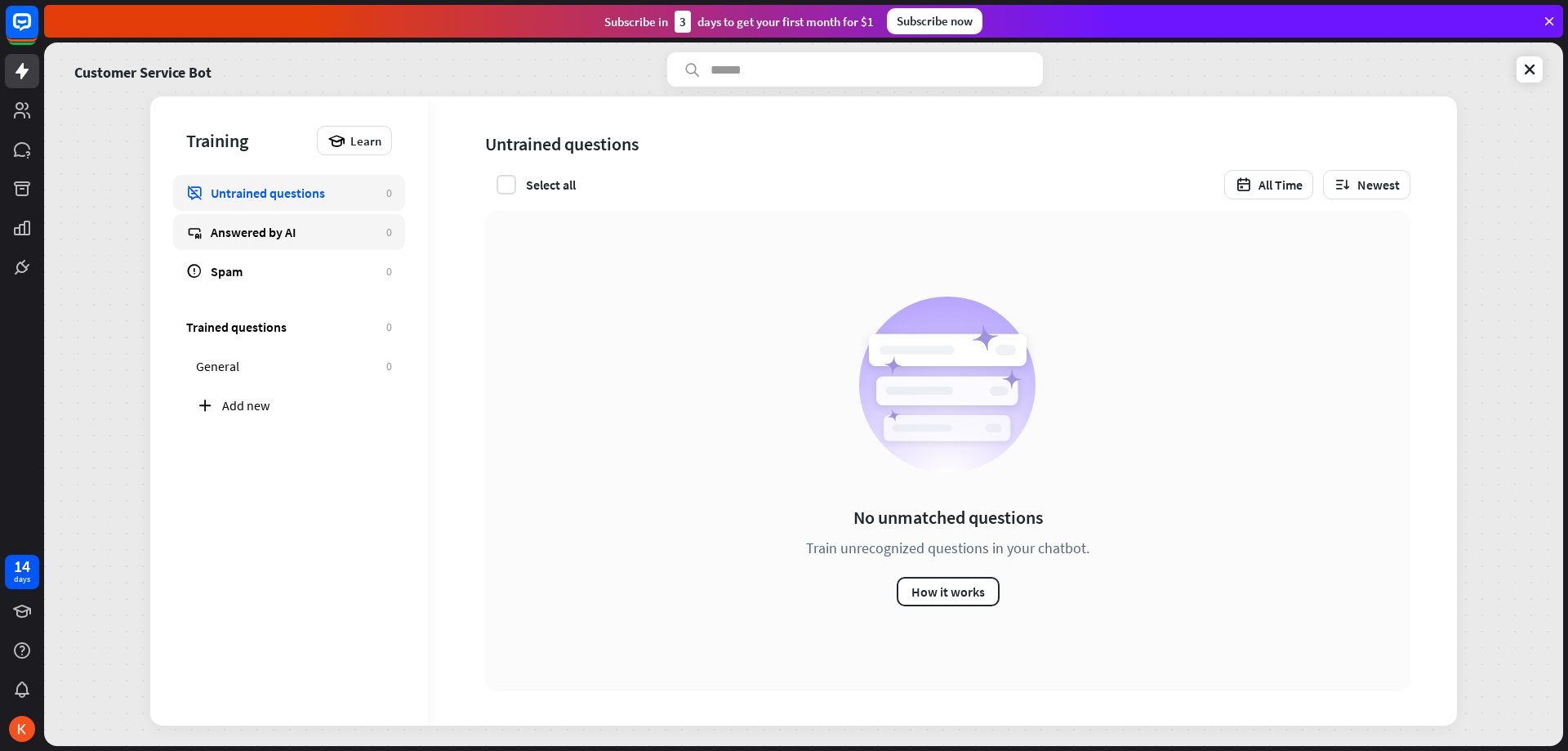
click at [328, 239] on div "Answered by AI" at bounding box center [294, 231] width 168 height 16
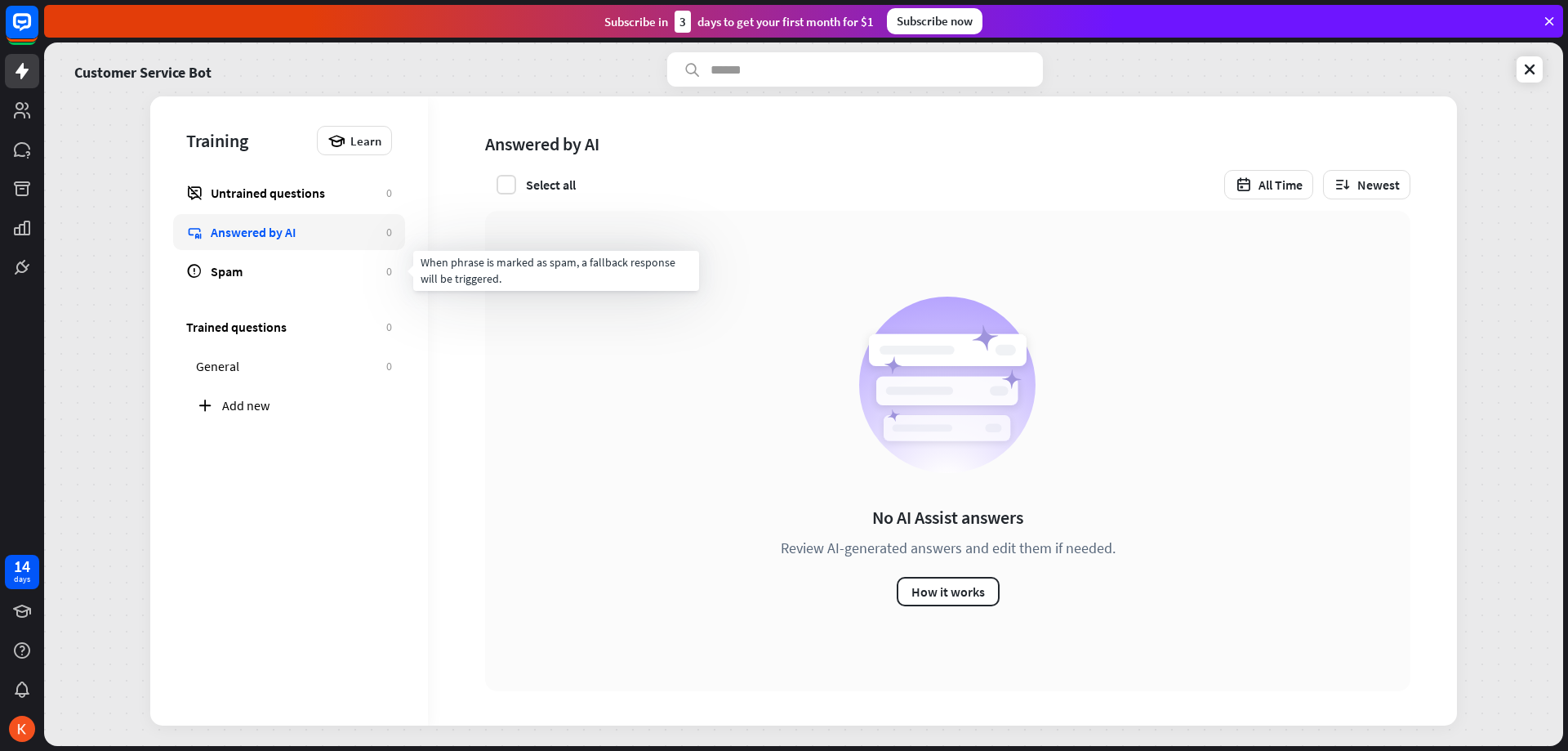
click at [316, 267] on div "Spam" at bounding box center [294, 270] width 168 height 16
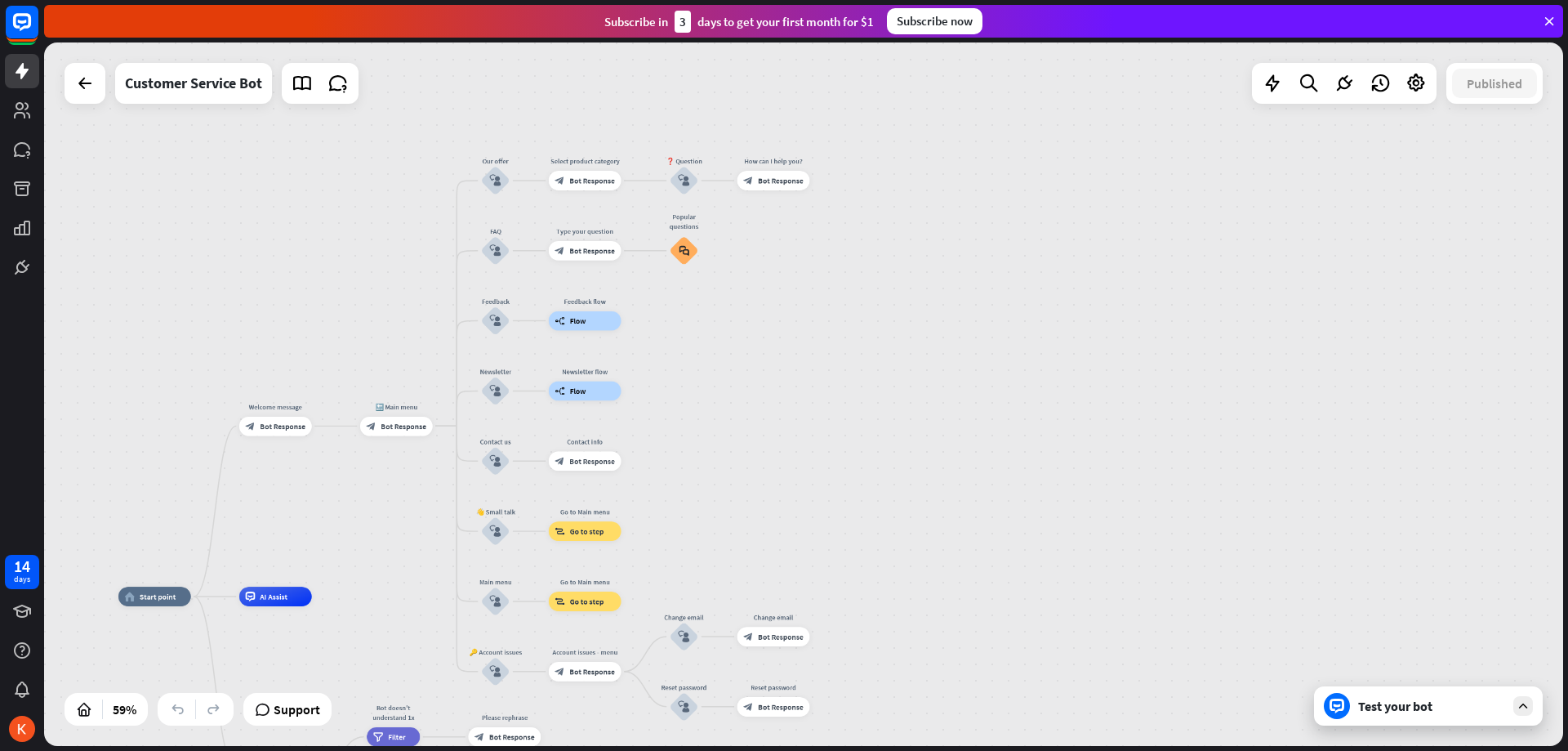
drag, startPoint x: 738, startPoint y: 408, endPoint x: 481, endPoint y: 510, distance: 276.5
click at [359, 576] on div "home_2 Start point Welcome message block_bot_response Bot Response 🔙 Main menu …" at bounding box center [804, 394] width 1519 height 704
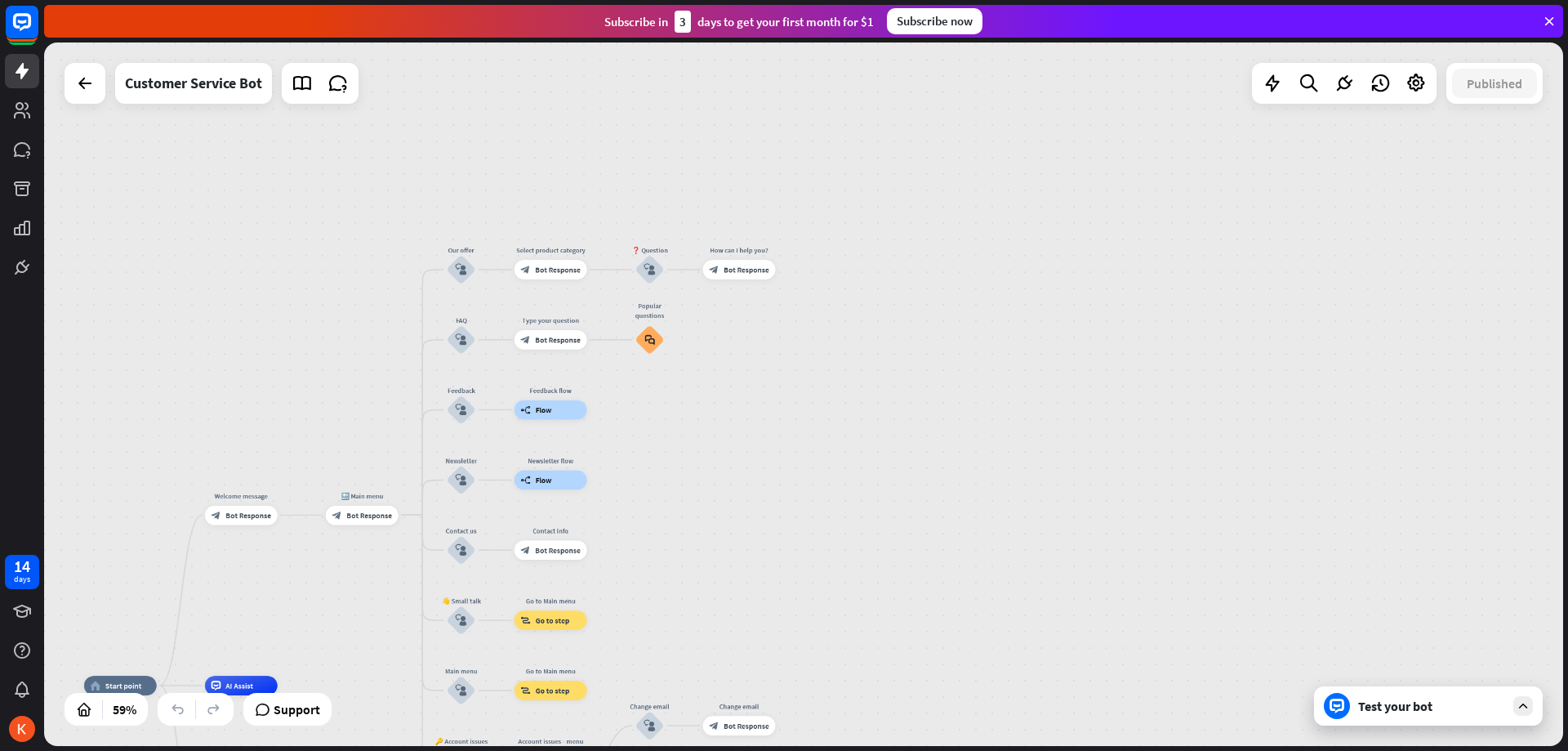
drag, startPoint x: 987, startPoint y: 322, endPoint x: 984, endPoint y: 372, distance: 50.1
click at [984, 372] on div "home_2 Start point Welcome message block_bot_response Bot Response 🔙 Main menu …" at bounding box center [804, 394] width 1519 height 704
click at [935, 205] on div "home_2 Start point Welcome message block_bot_response Bot Response 🔙 Main menu …" at bounding box center [804, 394] width 1519 height 704
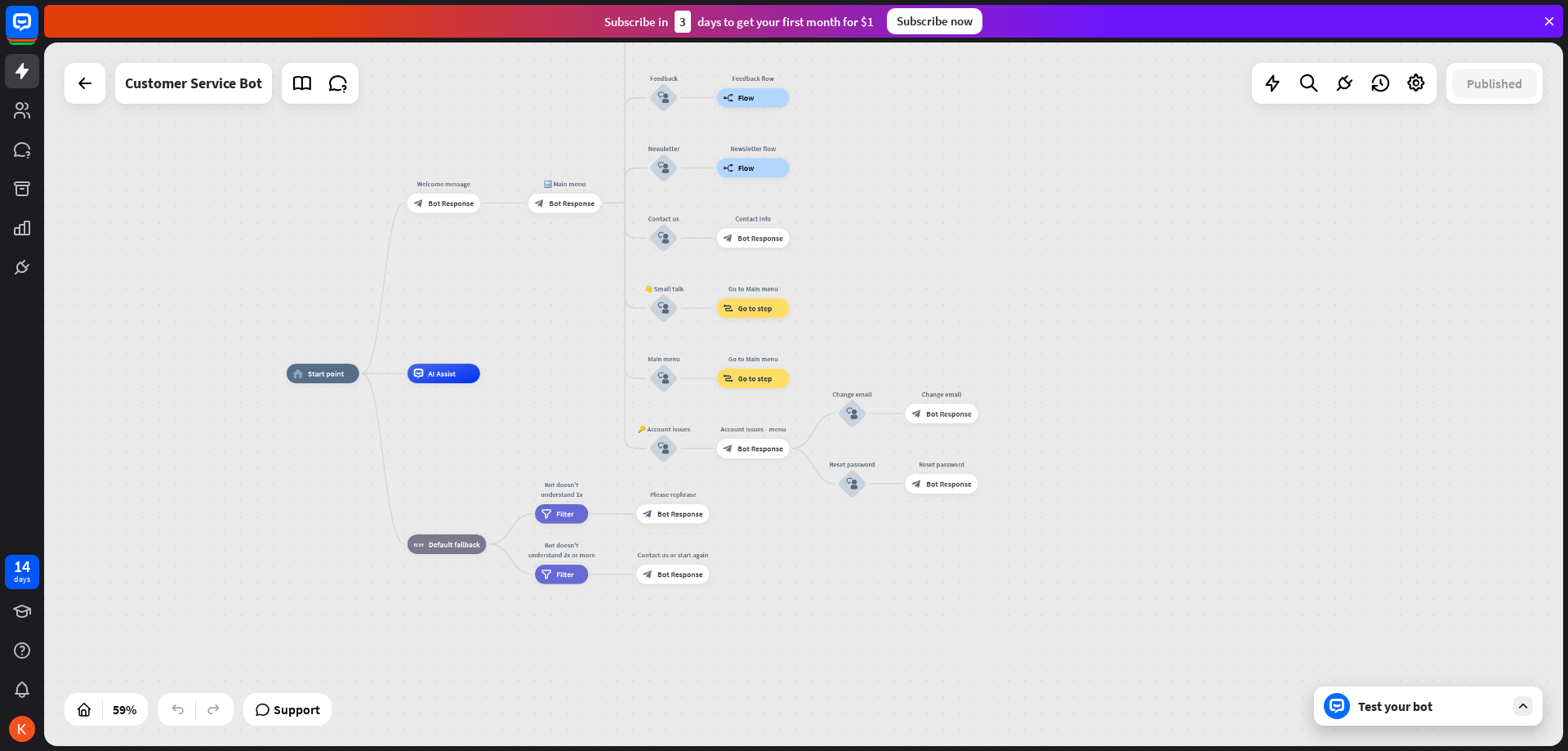
drag, startPoint x: 882, startPoint y: 357, endPoint x: 939, endPoint y: 194, distance: 172.7
click at [939, 205] on div "home_2 Start point Welcome message block_bot_response Bot Response 🔙 Main menu …" at bounding box center [804, 394] width 1519 height 704
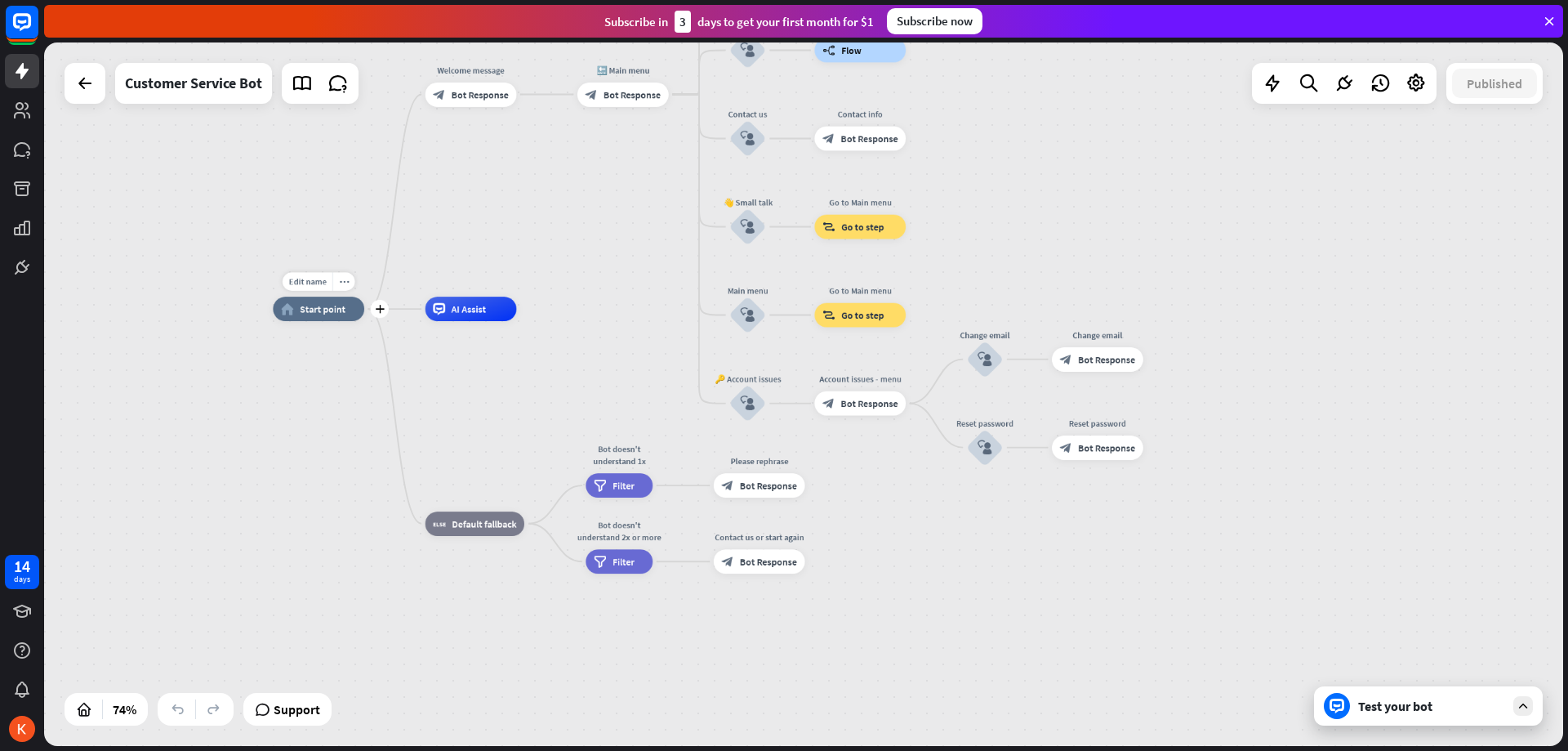
click at [321, 306] on span "Start point" at bounding box center [322, 309] width 46 height 12
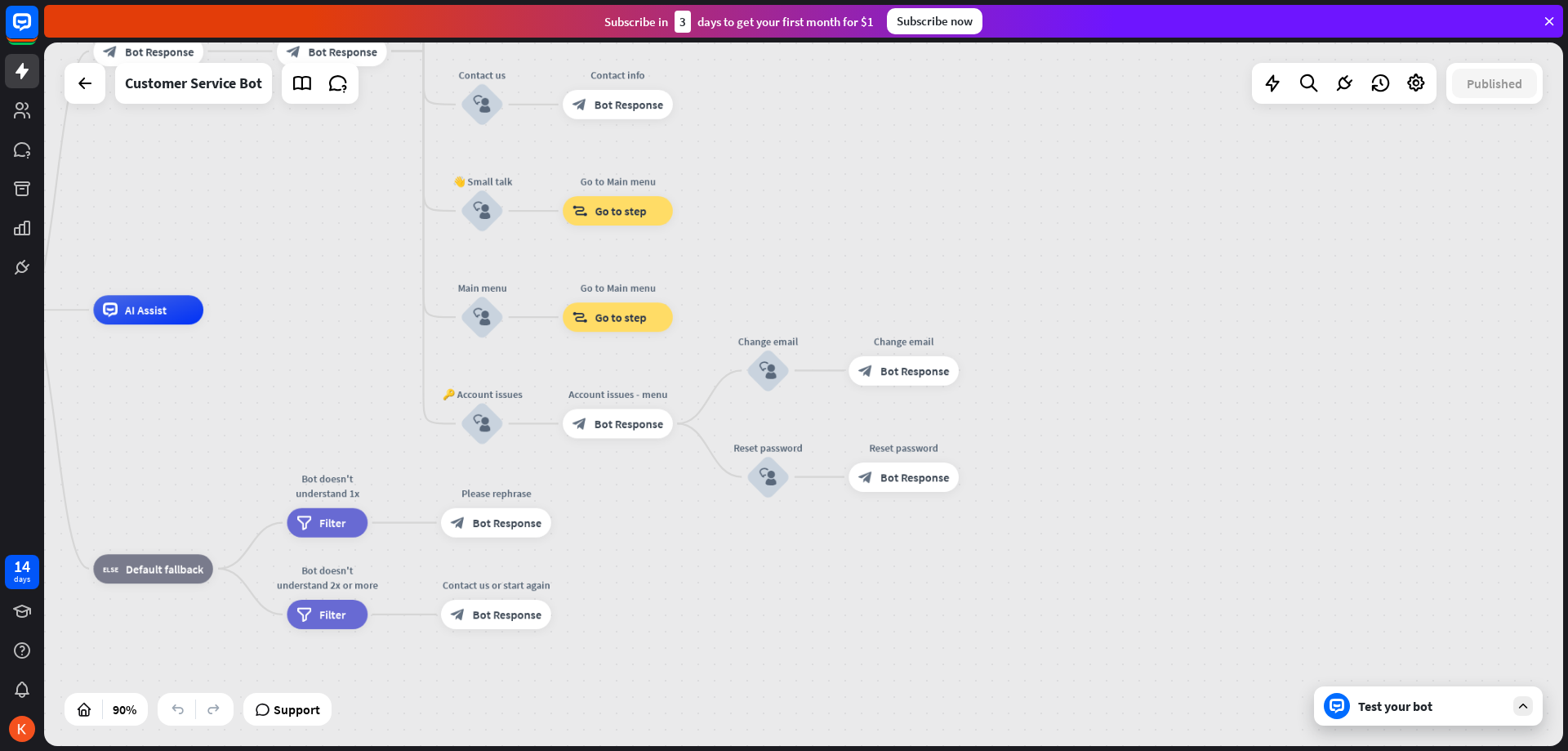
drag, startPoint x: 669, startPoint y: 351, endPoint x: 415, endPoint y: 368, distance: 254.6
click at [307, 364] on div "home_2 Start point Welcome message block_bot_response Bot Response 🔙 Main menu …" at bounding box center [592, 626] width 1364 height 632
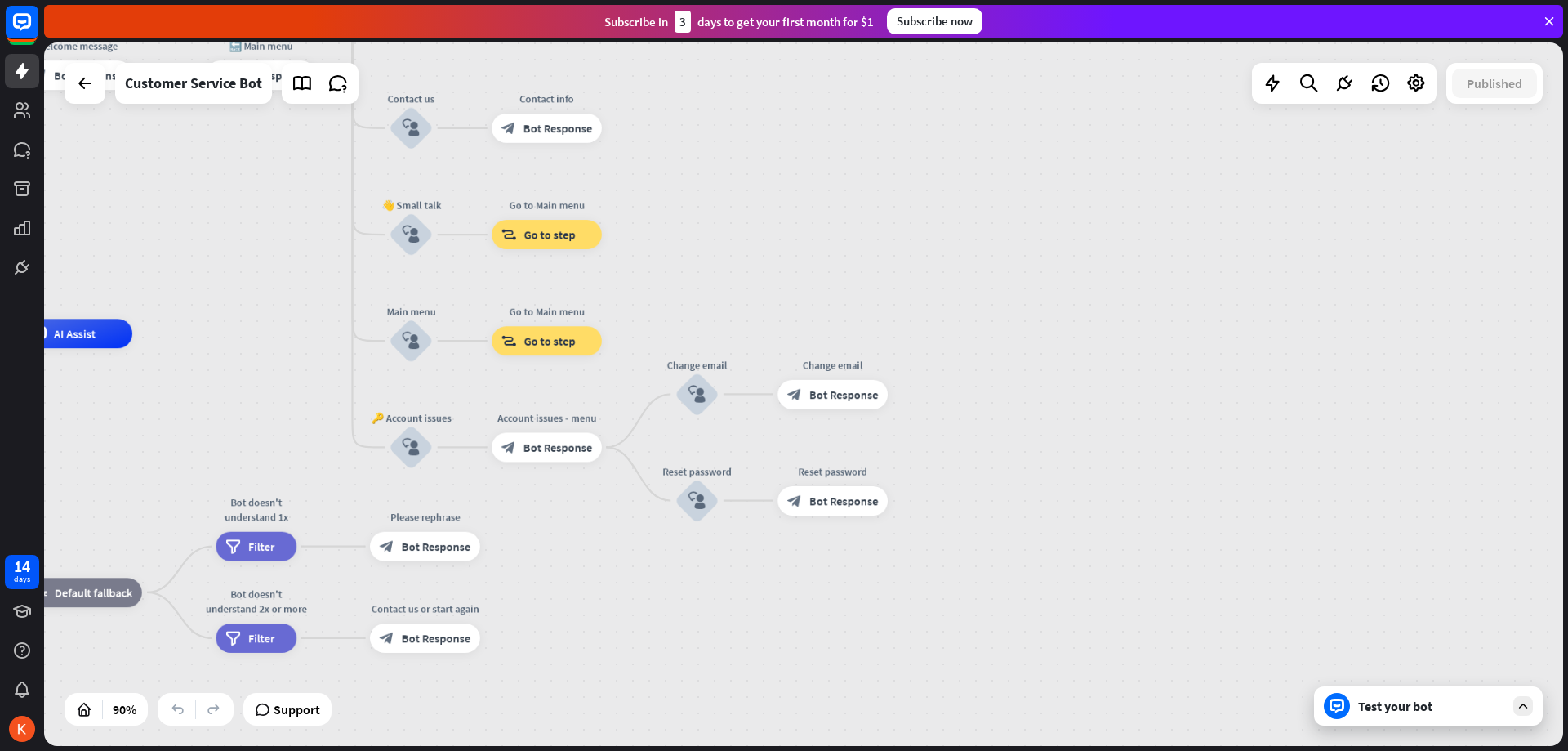
drag, startPoint x: 1035, startPoint y: 475, endPoint x: 944, endPoint y: 547, distance: 116.0
click at [944, 547] on div "home_2 Start point Welcome message block_bot_response Bot Response 🔙 Main menu …" at bounding box center [520, 649] width 1364 height 632
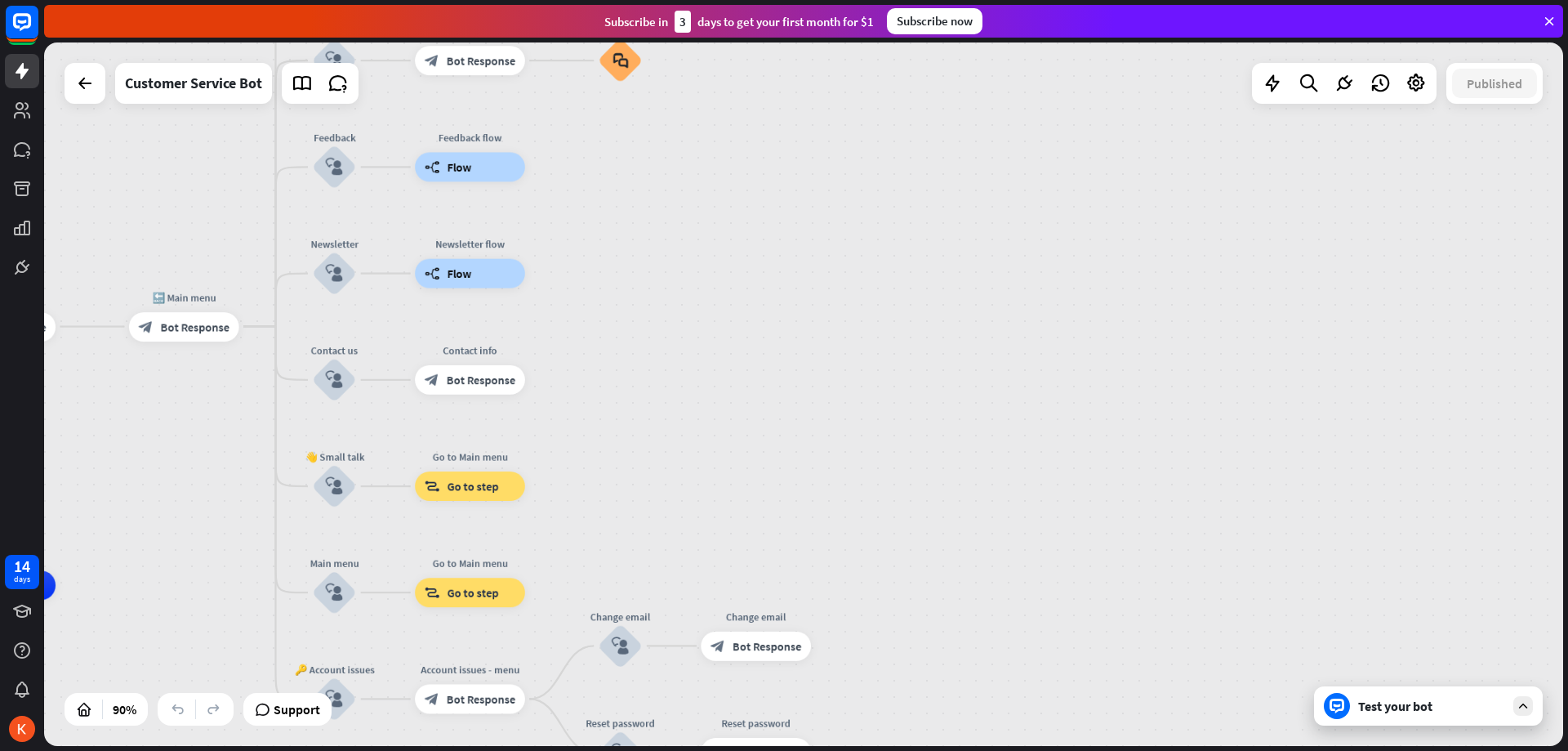
drag, startPoint x: 917, startPoint y: 441, endPoint x: 958, endPoint y: 469, distance: 49.6
click at [939, 503] on div "home_2 Start point Welcome message block_bot_response Bot Response 🔙 Main menu …" at bounding box center [804, 394] width 1519 height 704
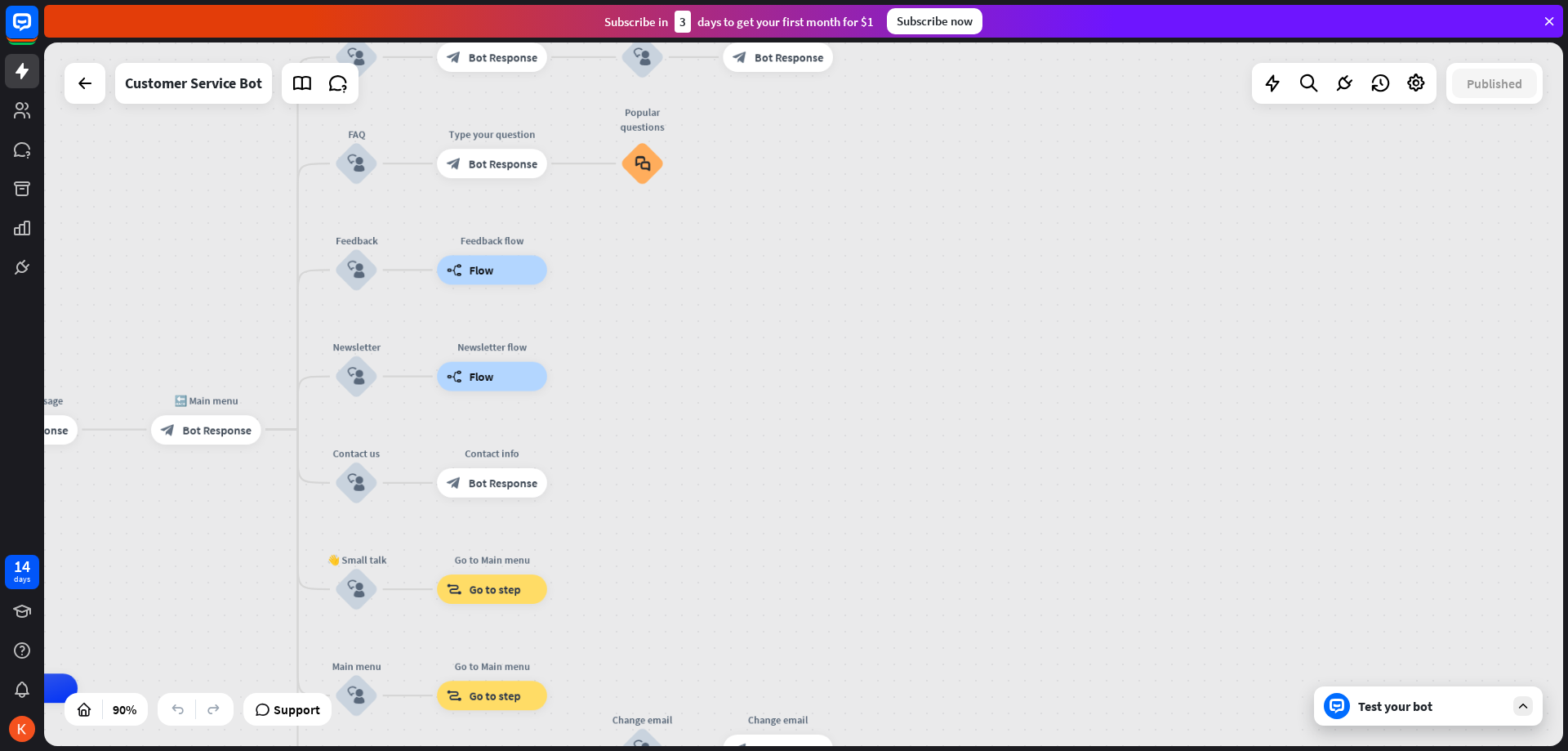
drag, startPoint x: 955, startPoint y: 483, endPoint x: 1070, endPoint y: 614, distance: 174.3
click at [987, 607] on div "home_2 Start point Welcome message block_bot_response Bot Response 🔙 Main menu …" at bounding box center [804, 394] width 1519 height 704
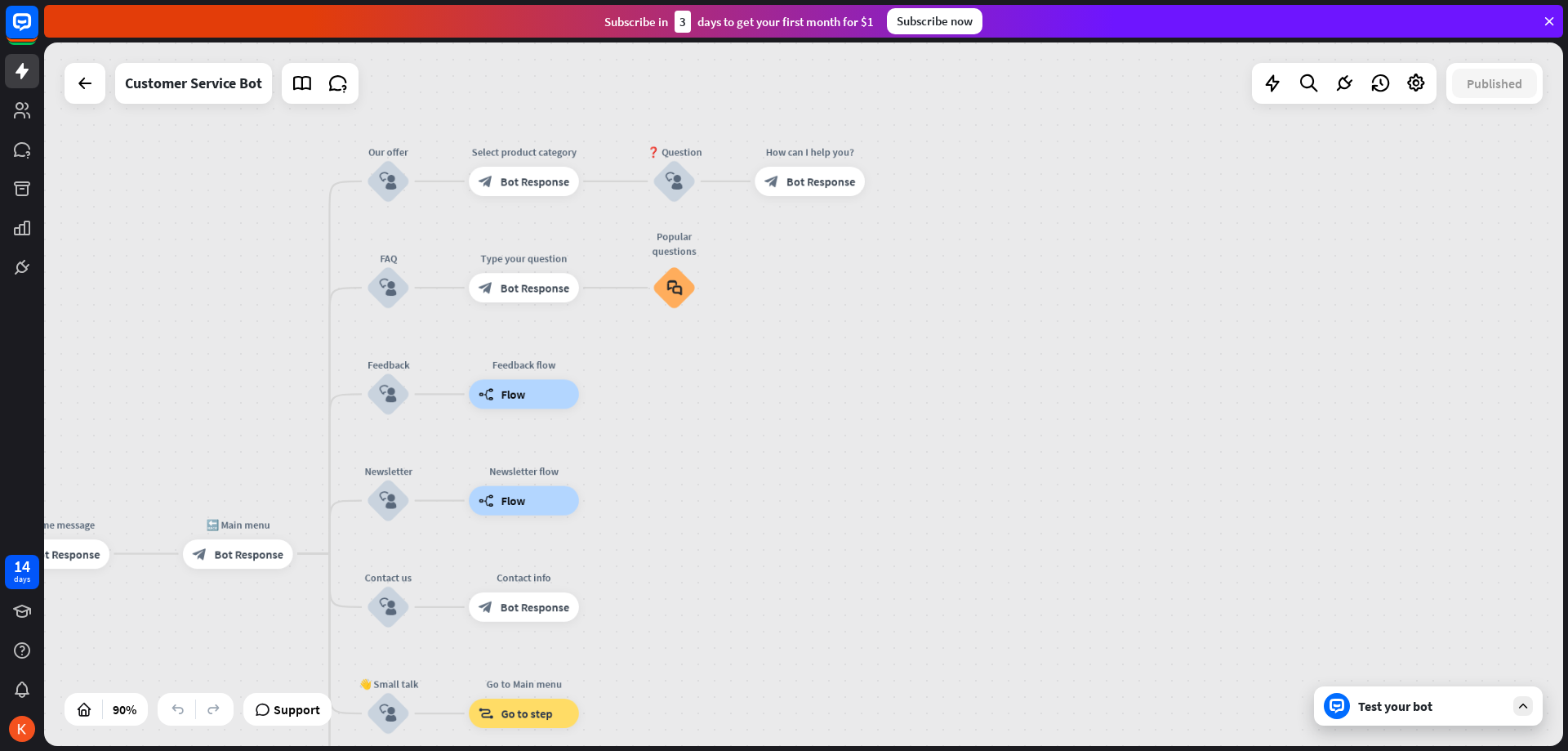
click at [1413, 706] on div "Test your bot" at bounding box center [1431, 705] width 147 height 16
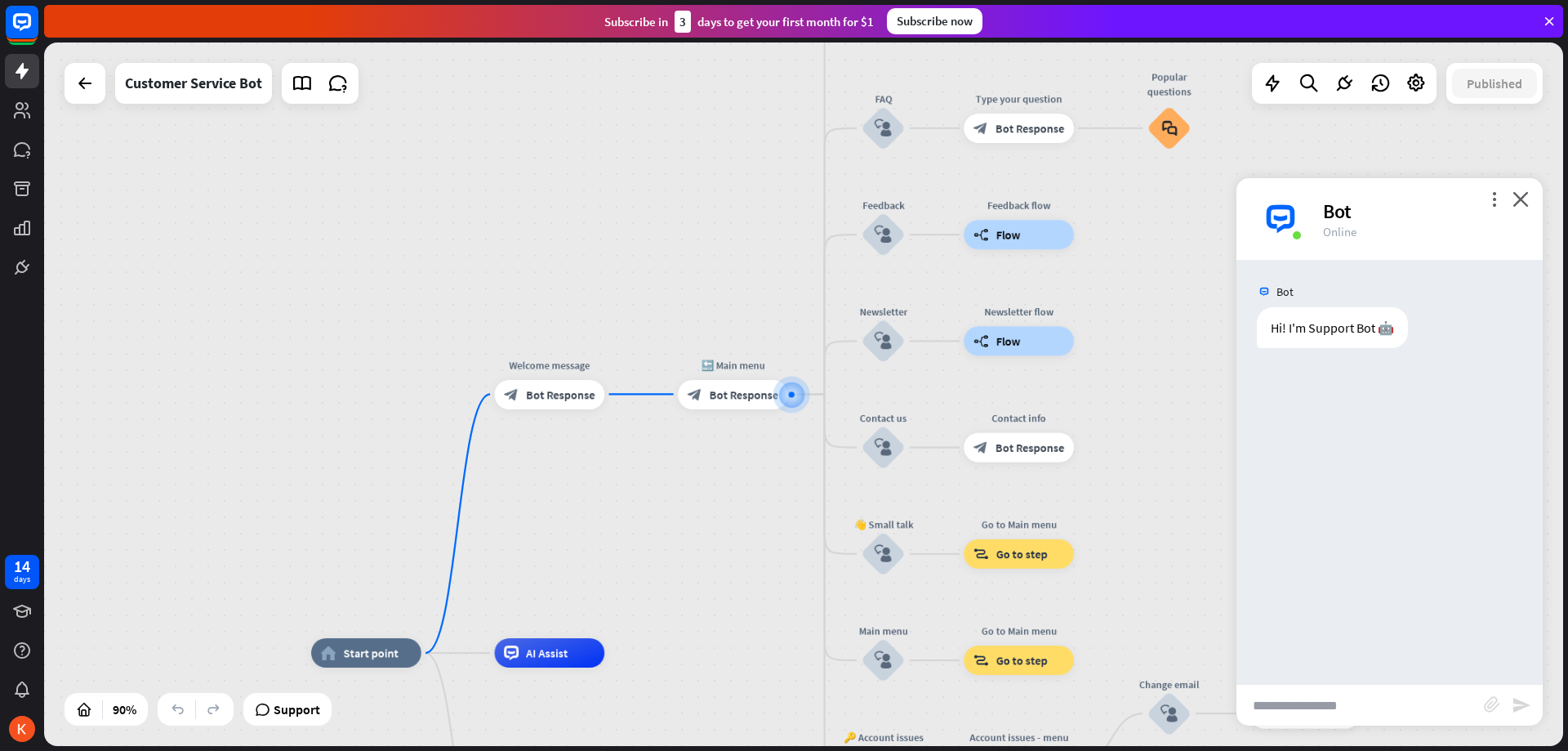
click at [1389, 701] on input "text" at bounding box center [1359, 705] width 247 height 41
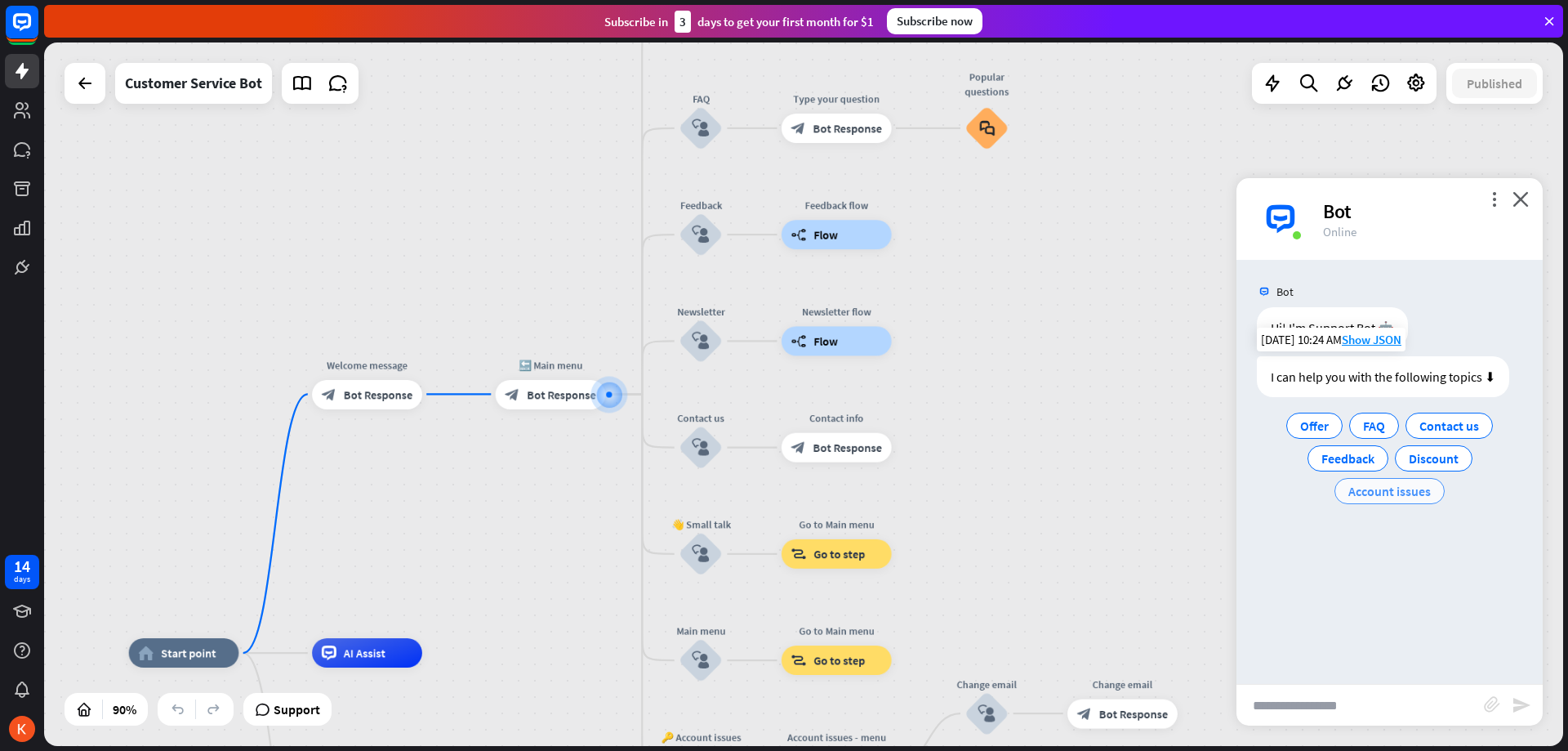
click at [1414, 494] on span "Account issues" at bounding box center [1389, 490] width 82 height 16
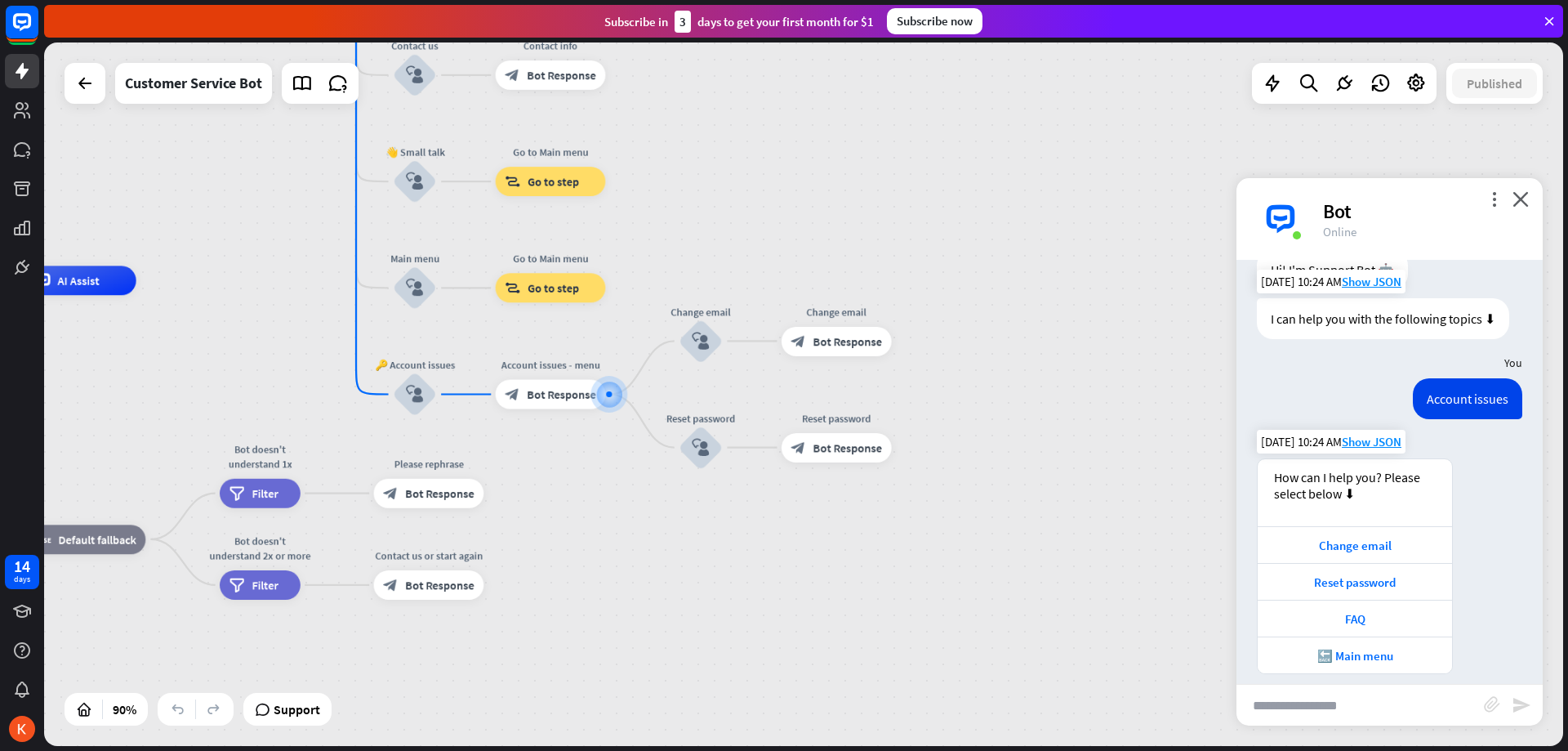
scroll to position [73, 0]
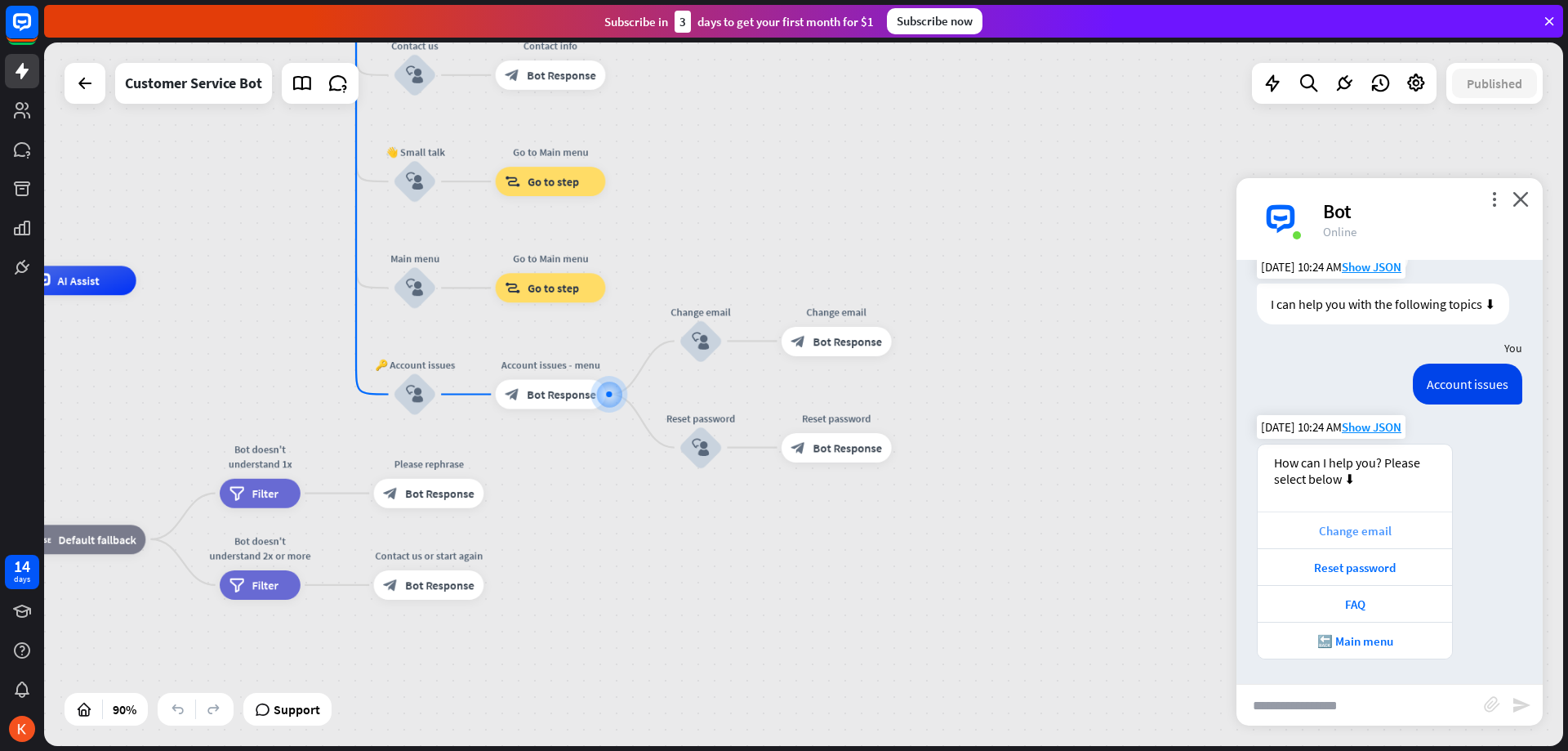
click at [1356, 528] on div "Change email" at bounding box center [1355, 530] width 178 height 15
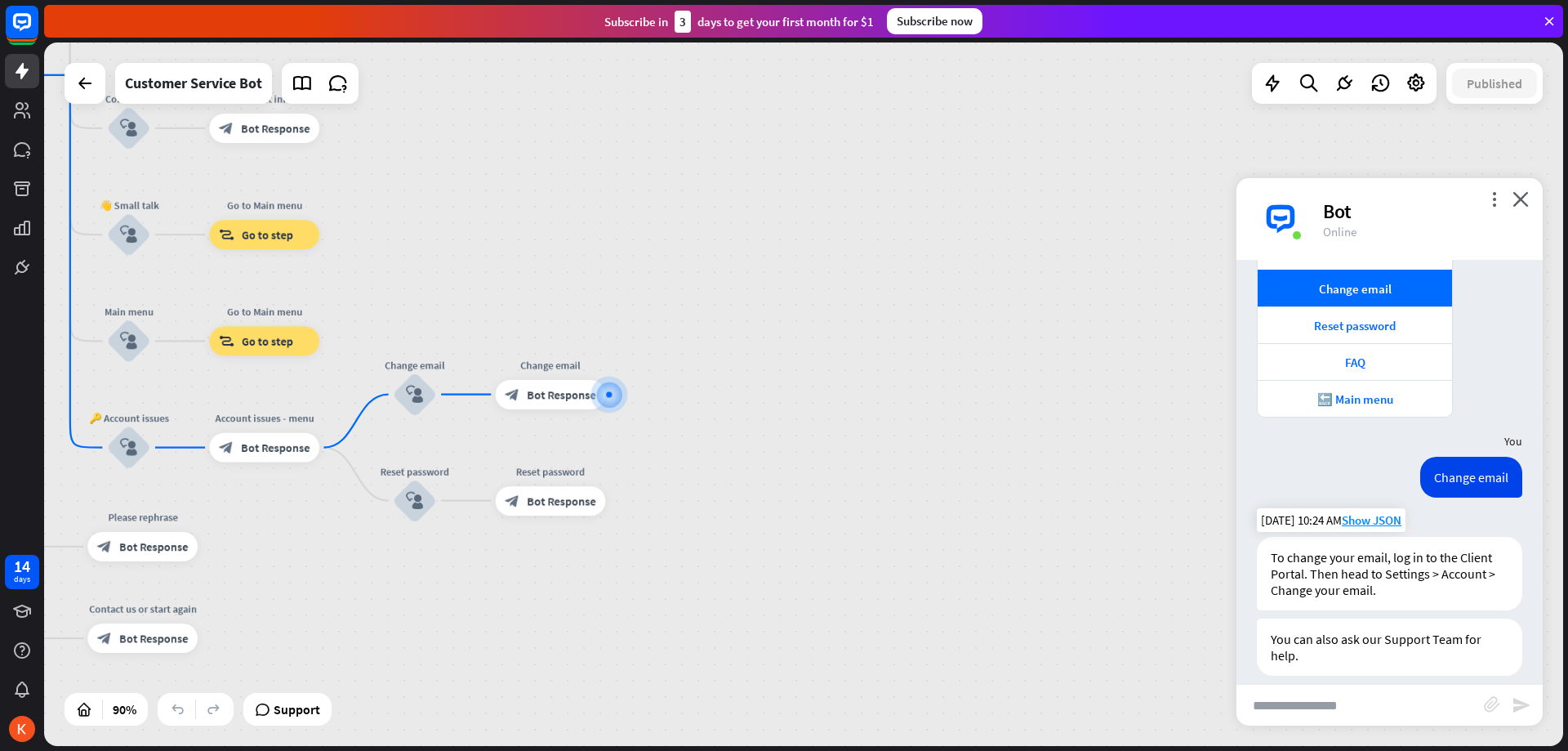
scroll to position [359, 0]
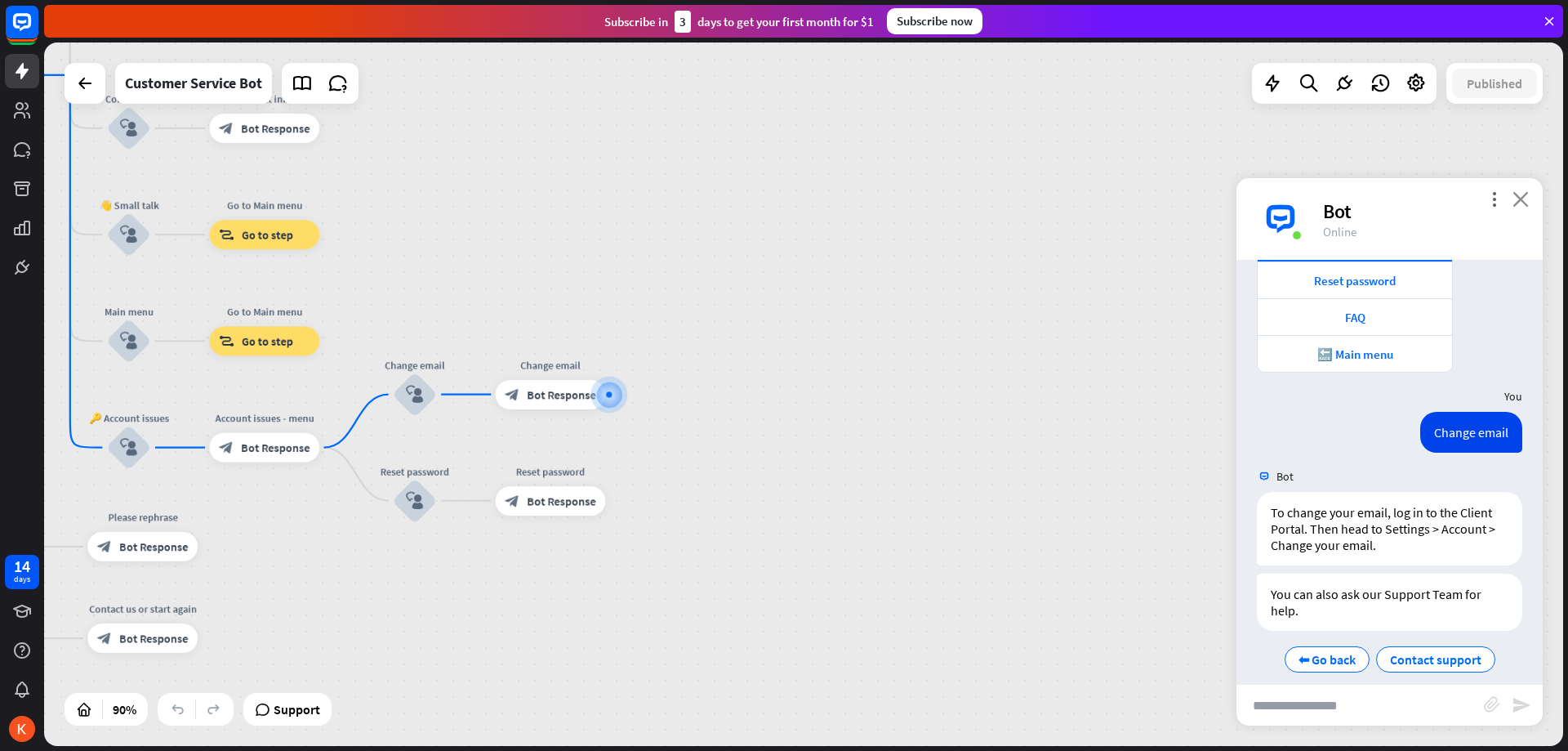
click at [1527, 206] on icon "close" at bounding box center [1521, 199] width 16 height 15
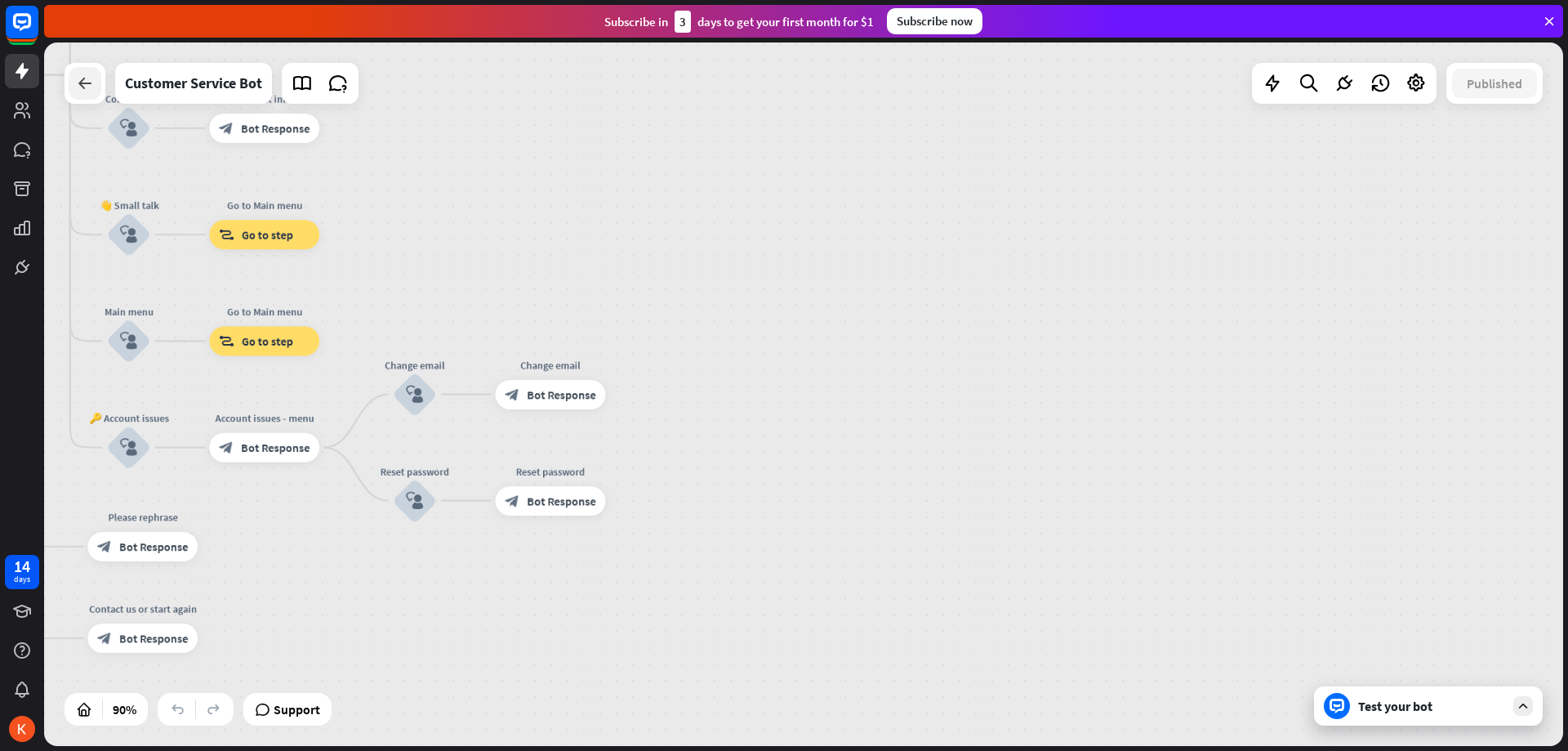
click at [80, 85] on icon at bounding box center [84, 83] width 20 height 20
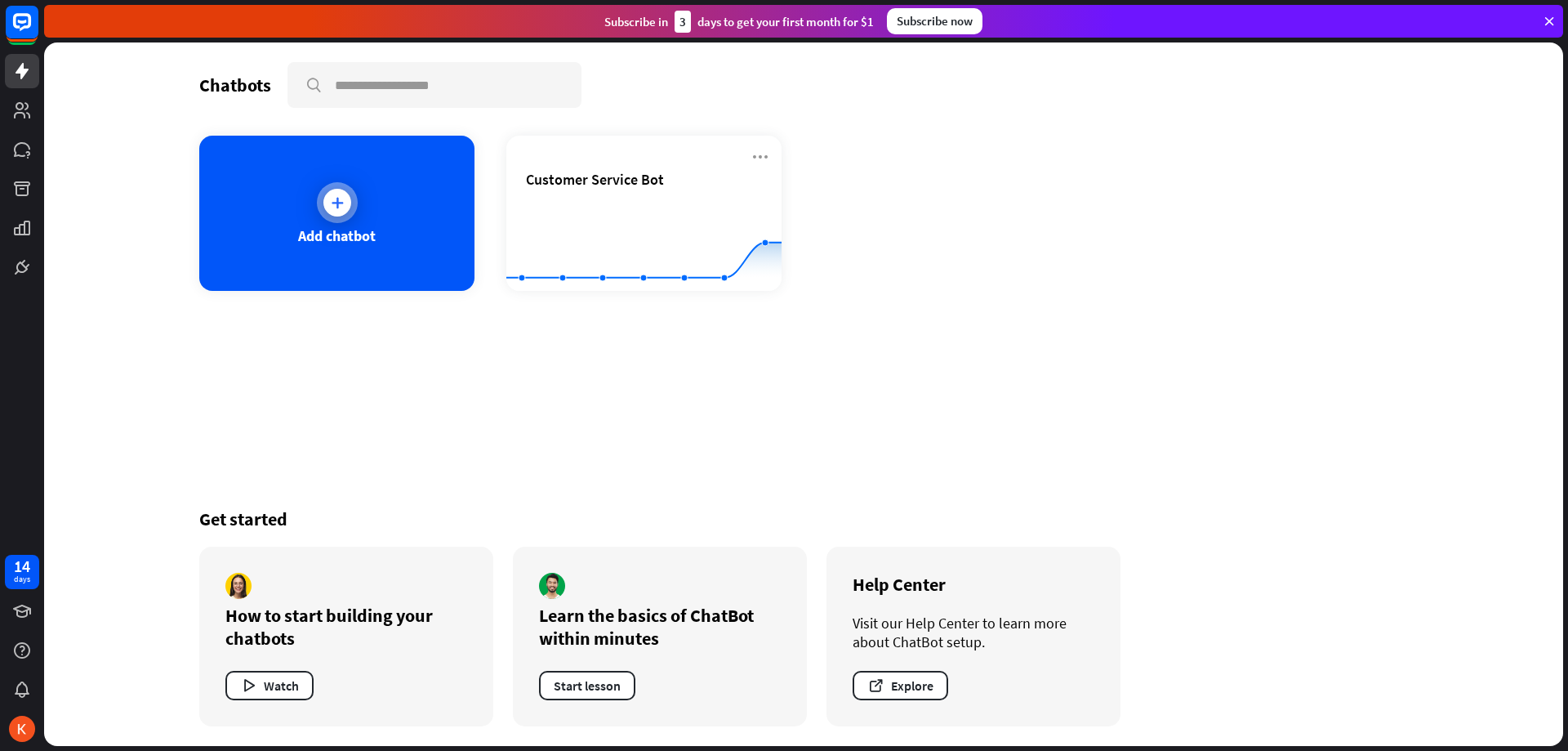
click at [321, 180] on div "Add chatbot" at bounding box center [337, 213] width 275 height 156
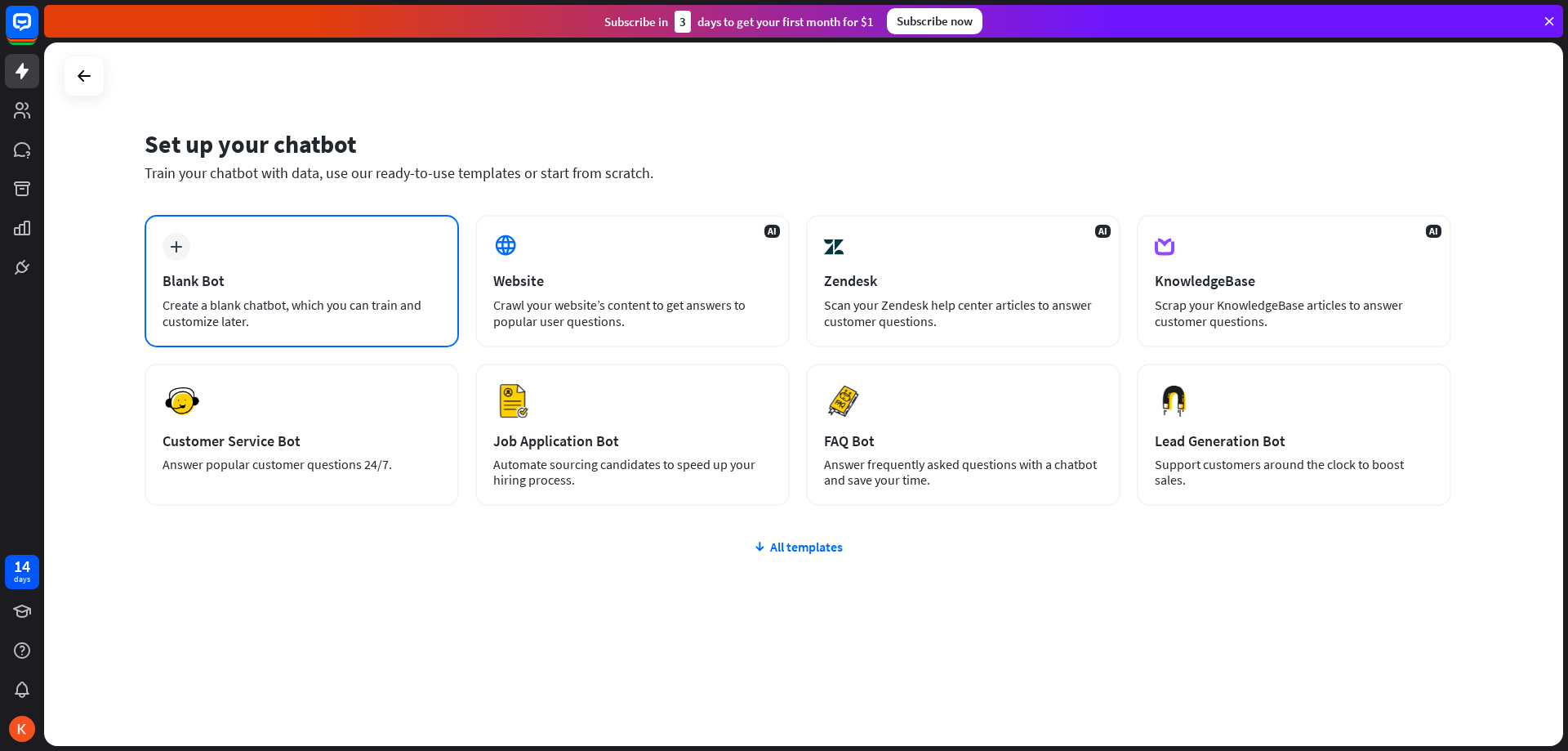
click at [335, 301] on div "Create a blank chatbot, which you can train and customize later." at bounding box center [301, 313] width 279 height 32
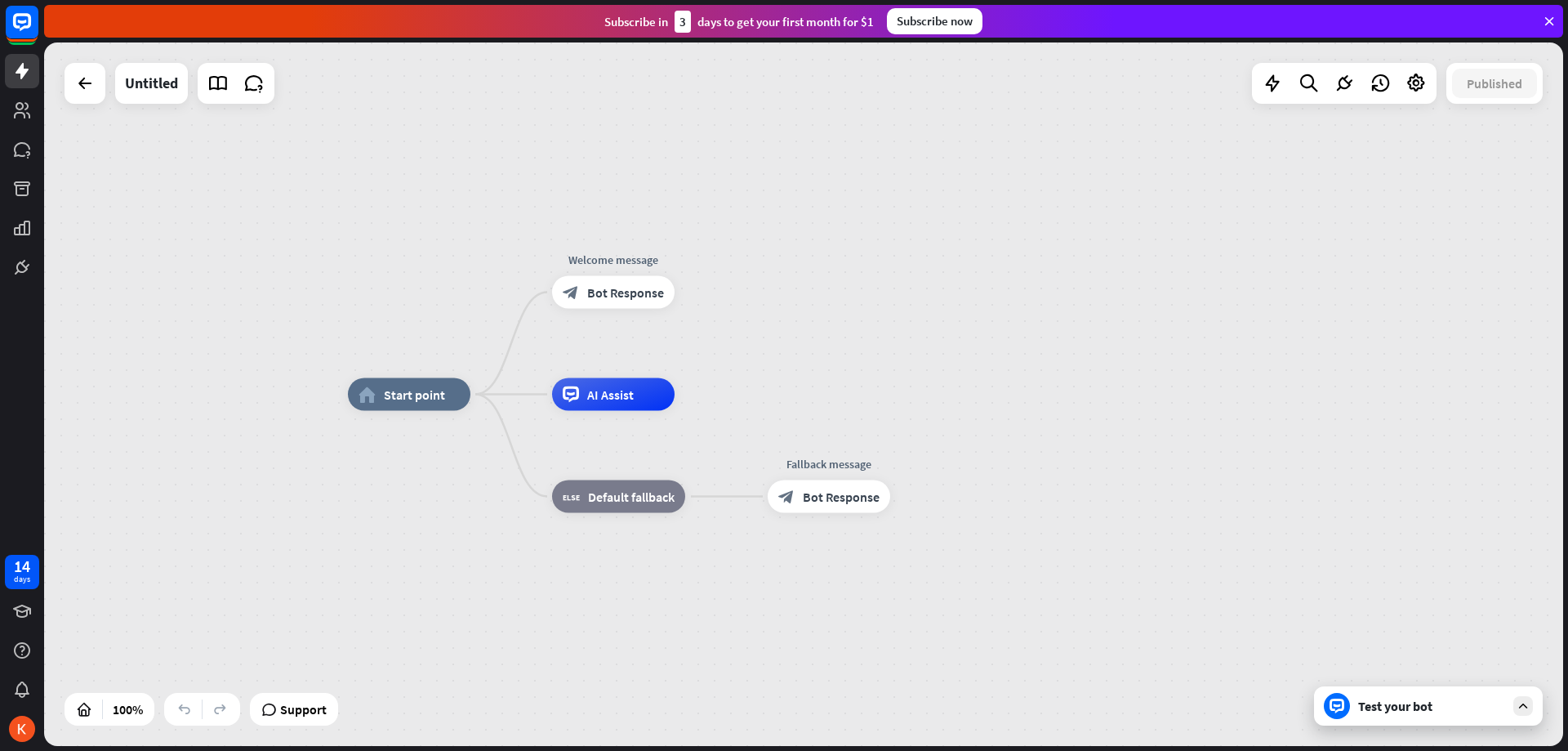
click at [1510, 707] on div "Test your bot" at bounding box center [1428, 705] width 228 height 39
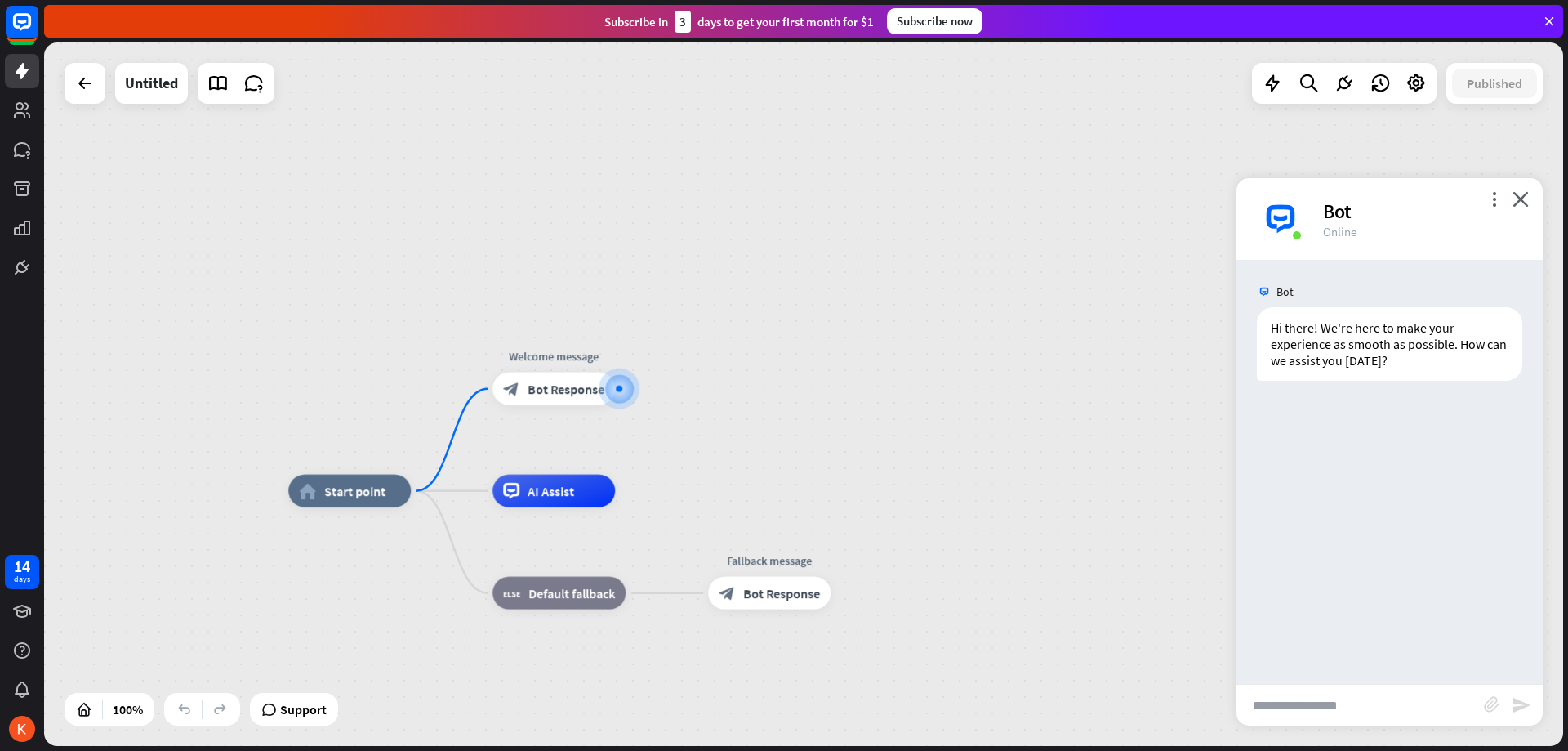
click at [1377, 706] on input "text" at bounding box center [1359, 705] width 247 height 41
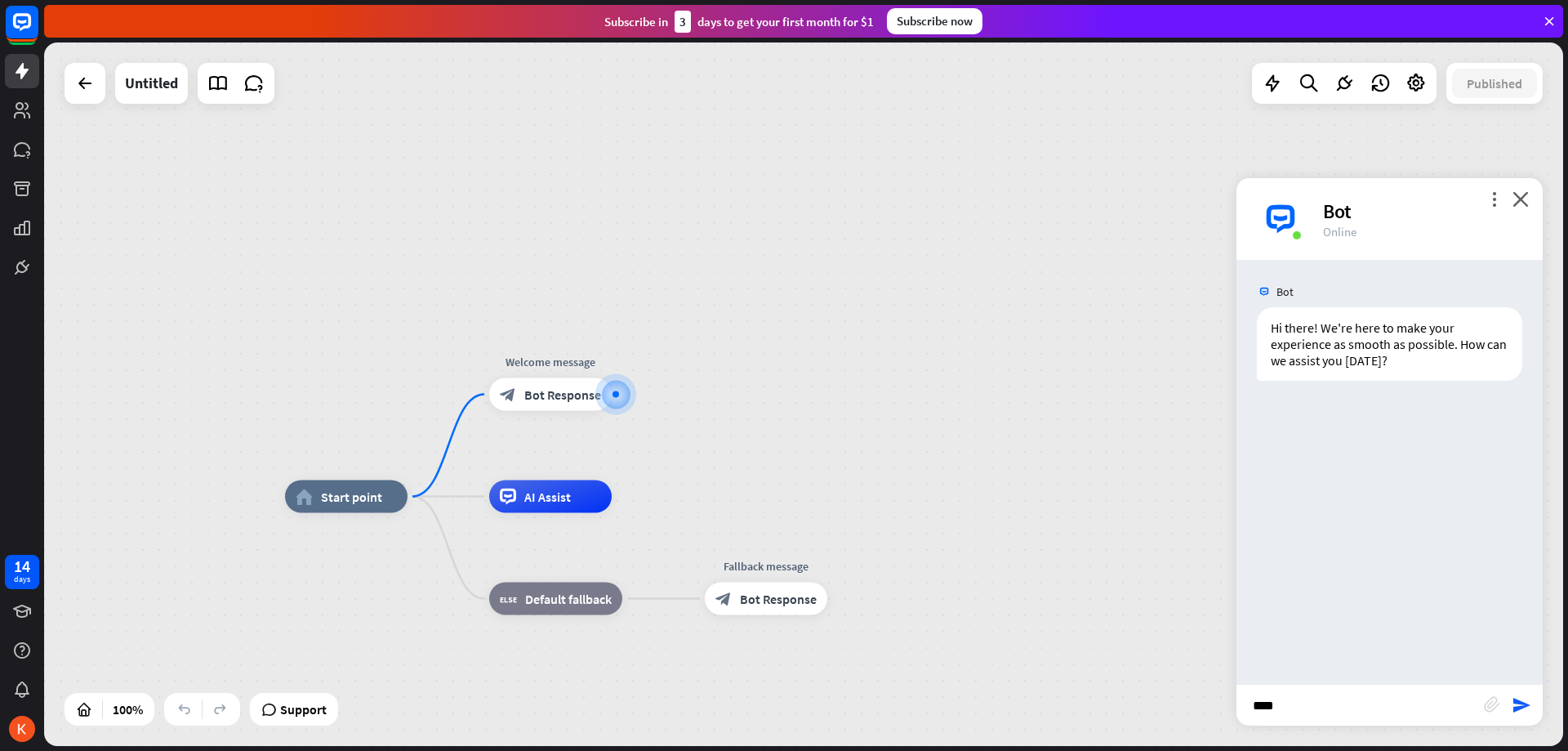
type input "*****"
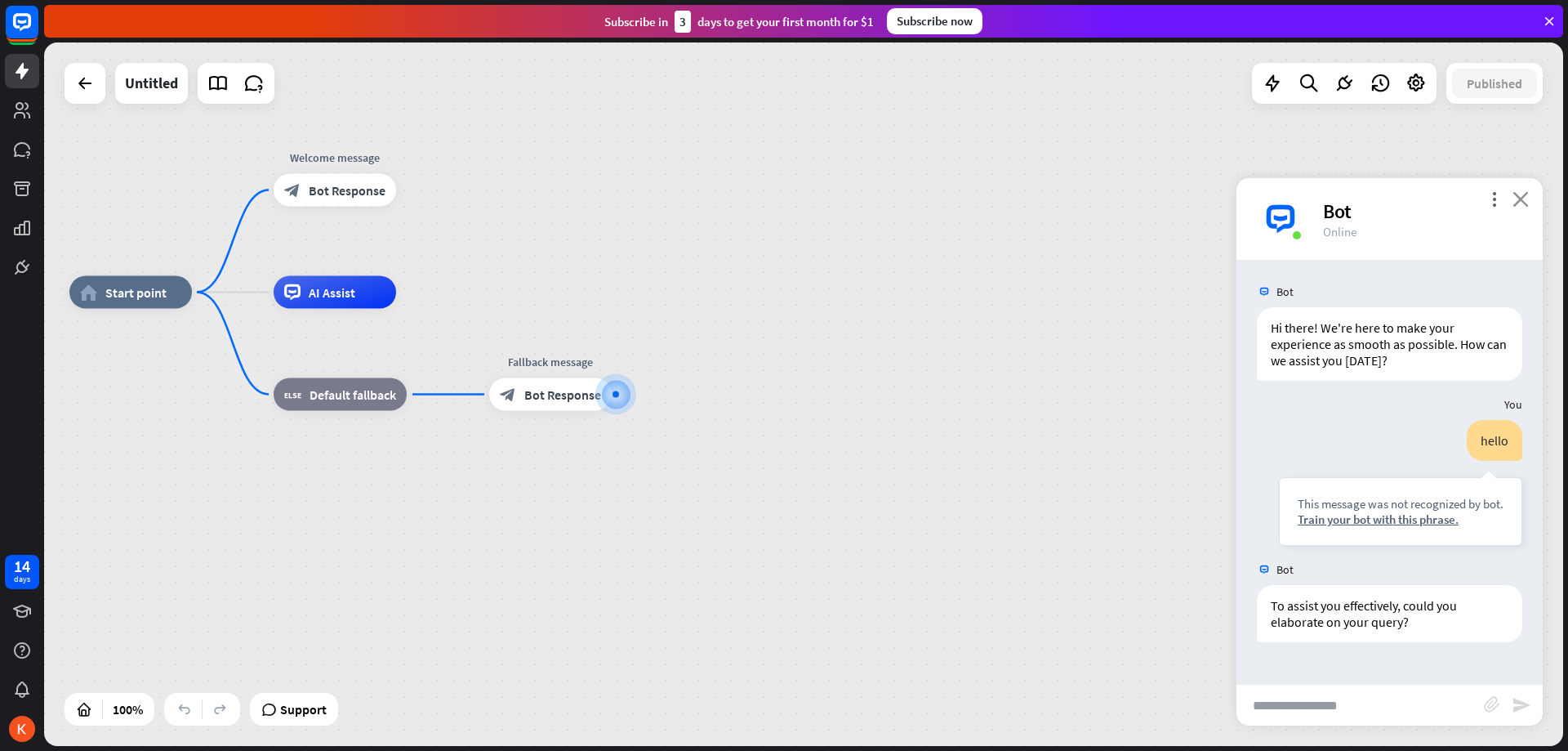
click at [1521, 193] on icon "close" at bounding box center [1521, 199] width 16 height 15
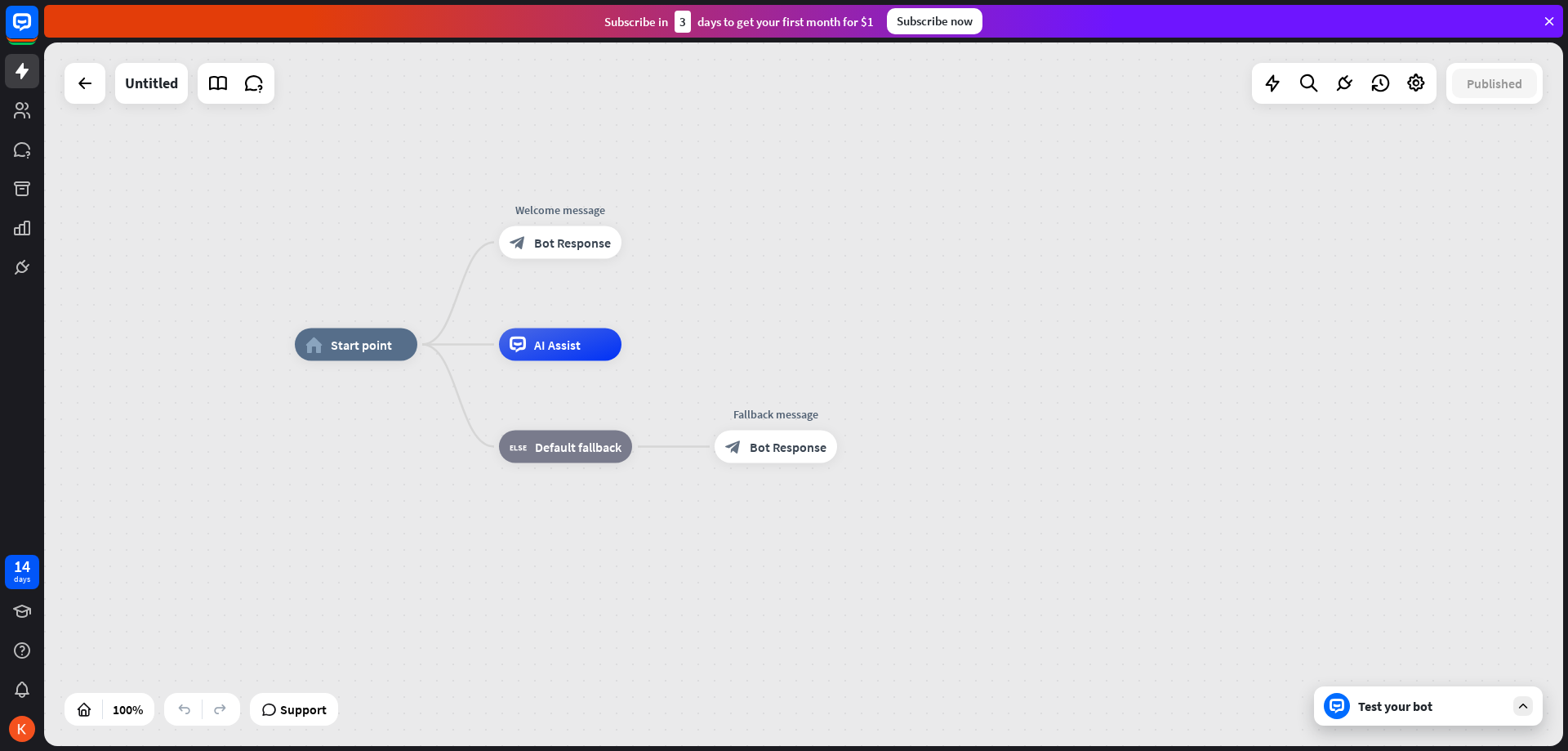
drag, startPoint x: 927, startPoint y: 396, endPoint x: 1188, endPoint y: 475, distance: 272.7
click at [1192, 474] on div "home_2 Start point Welcome message block_bot_response Bot Response AI Assist bl…" at bounding box center [1054, 697] width 1519 height 704
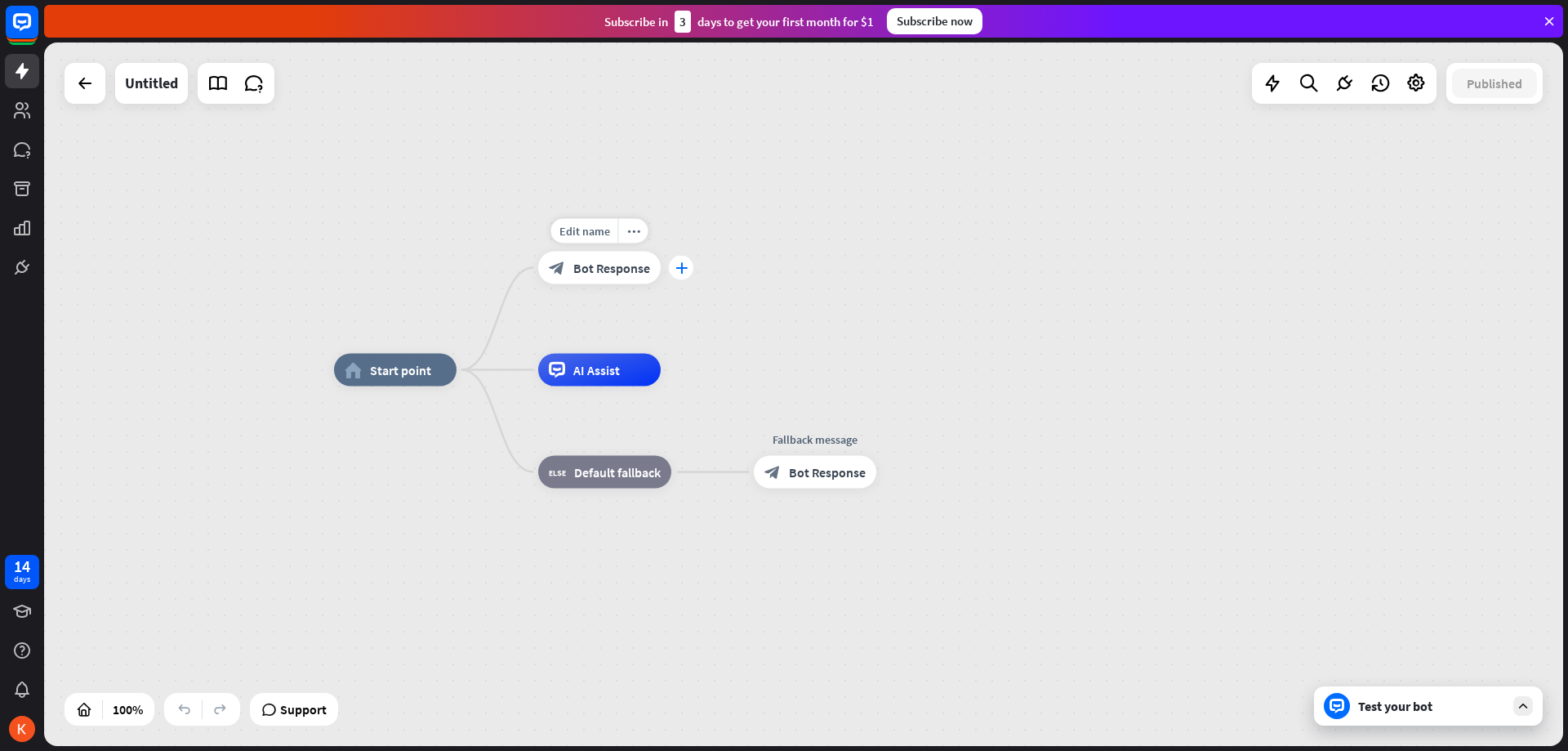
click at [678, 266] on icon "plus" at bounding box center [681, 268] width 12 height 11
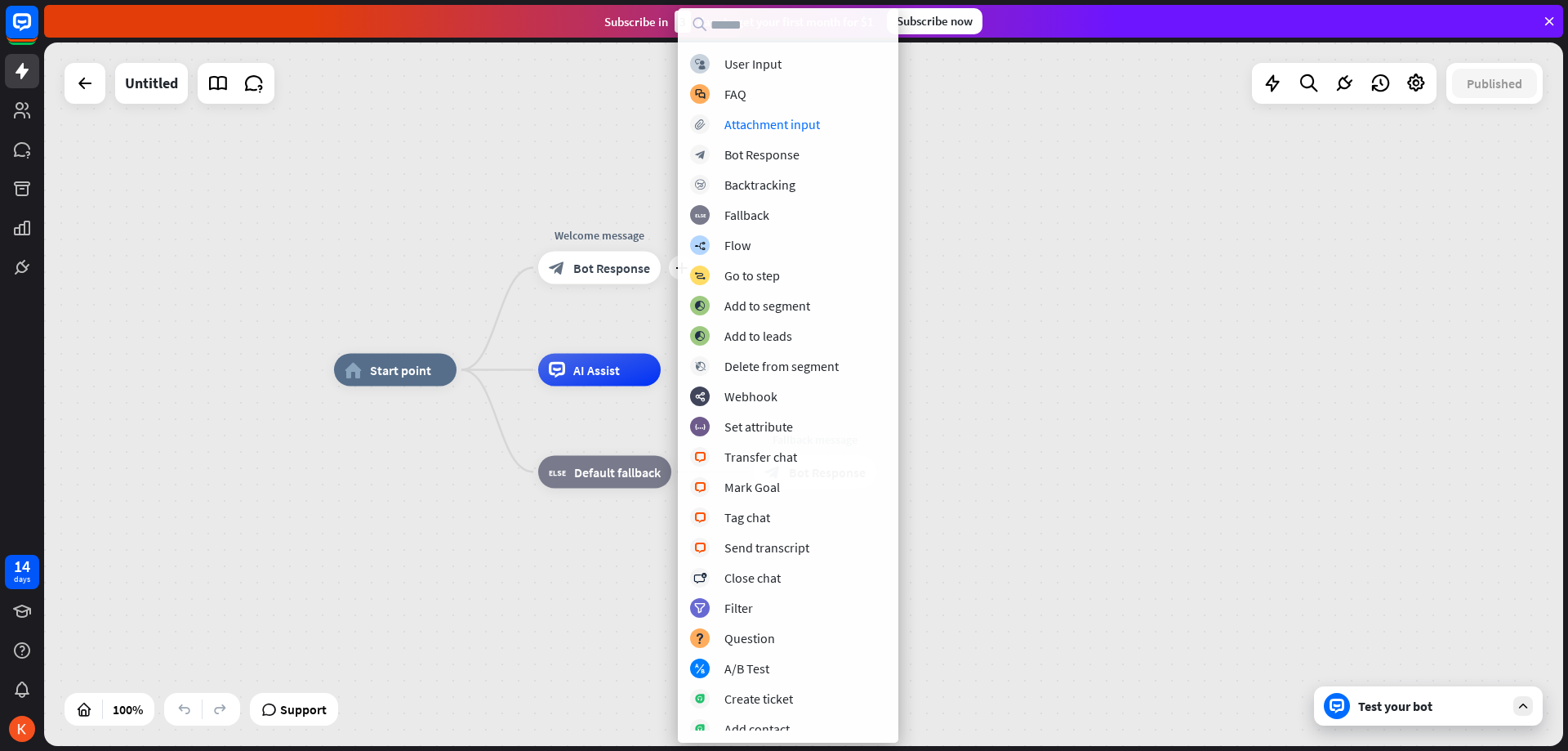
click at [1068, 224] on div "home_2 Start point plus Welcome message block_bot_response Bot Response AI Assi…" at bounding box center [804, 394] width 1519 height 704
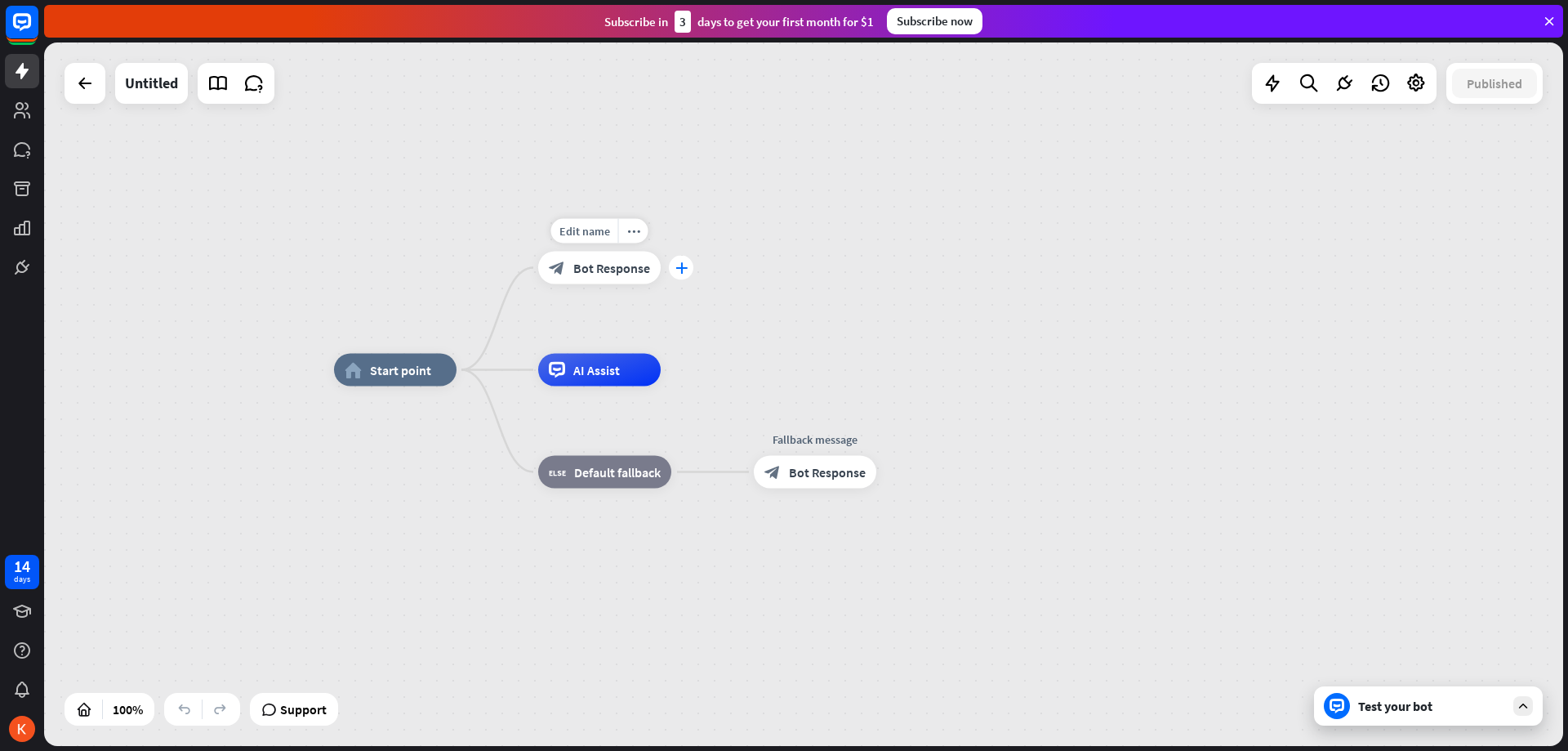
click at [685, 274] on div "plus" at bounding box center [682, 268] width 25 height 25
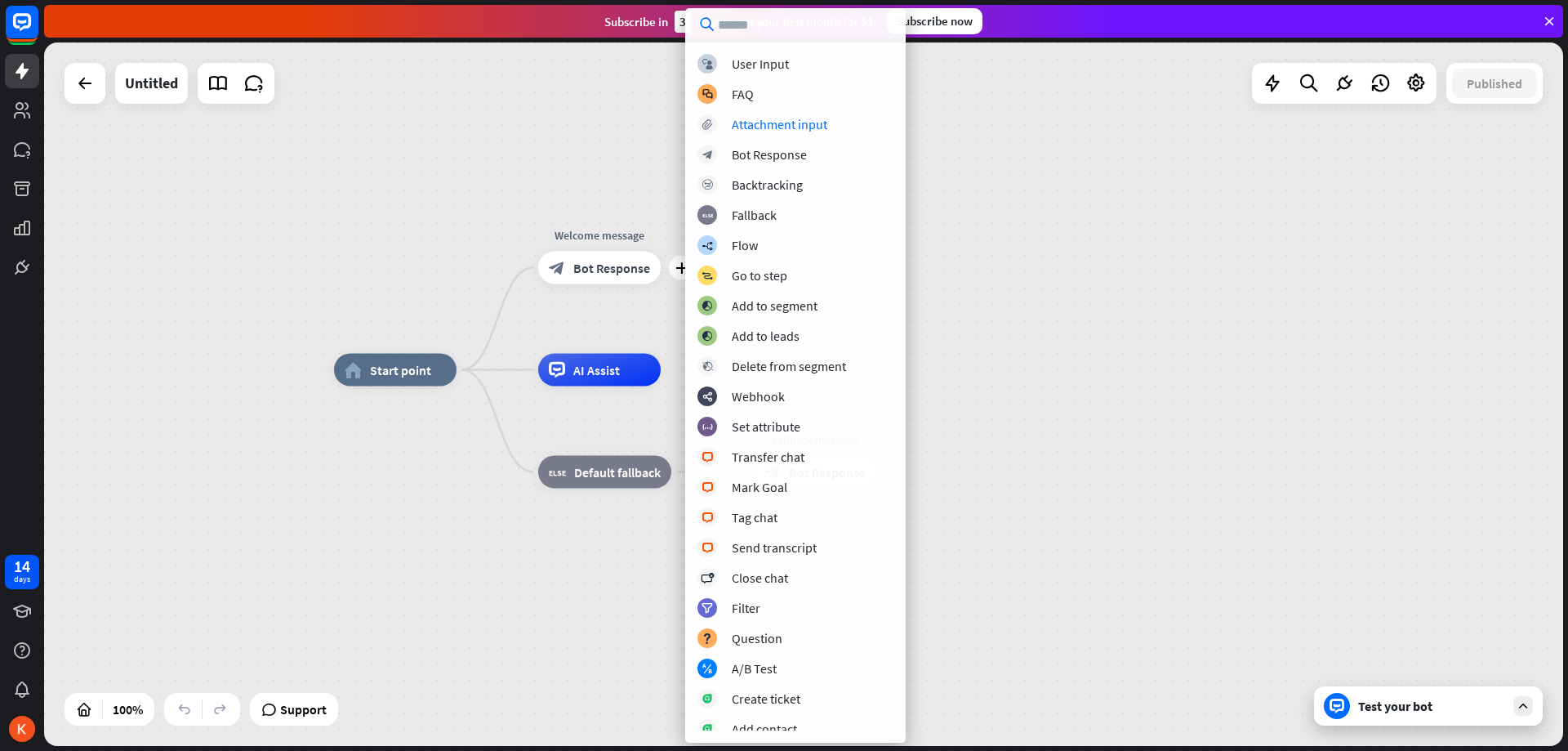
click at [577, 107] on div "home_2 Start point plus Welcome message block_bot_response Bot Response AI Assi…" at bounding box center [804, 394] width 1519 height 704
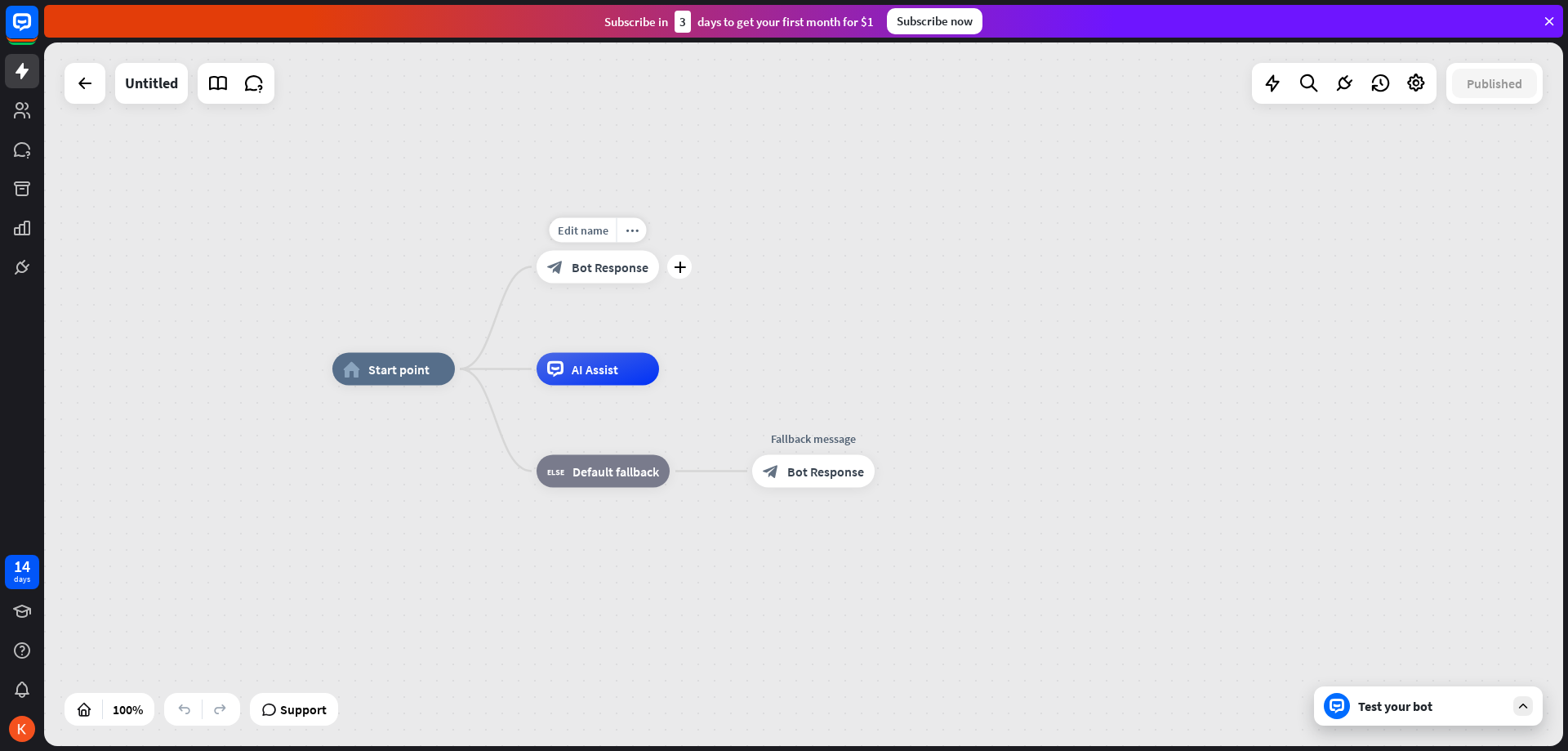
click at [659, 283] on div "Edit name more_horiz plus Welcome message block_bot_response Bot Response" at bounding box center [597, 266] width 122 height 32
click at [679, 277] on div "plus" at bounding box center [680, 267] width 25 height 25
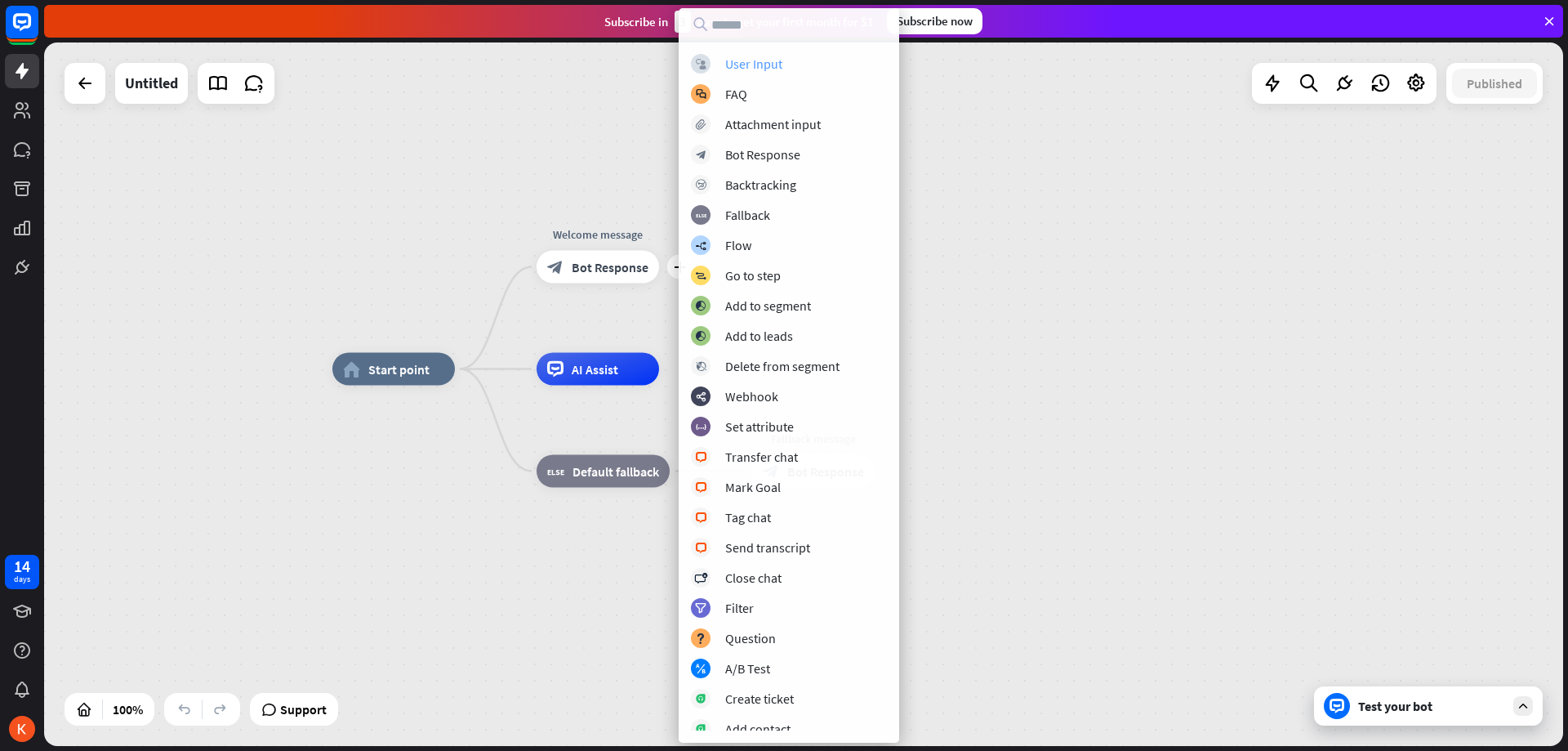
click at [746, 64] on div "User Input" at bounding box center [754, 64] width 57 height 16
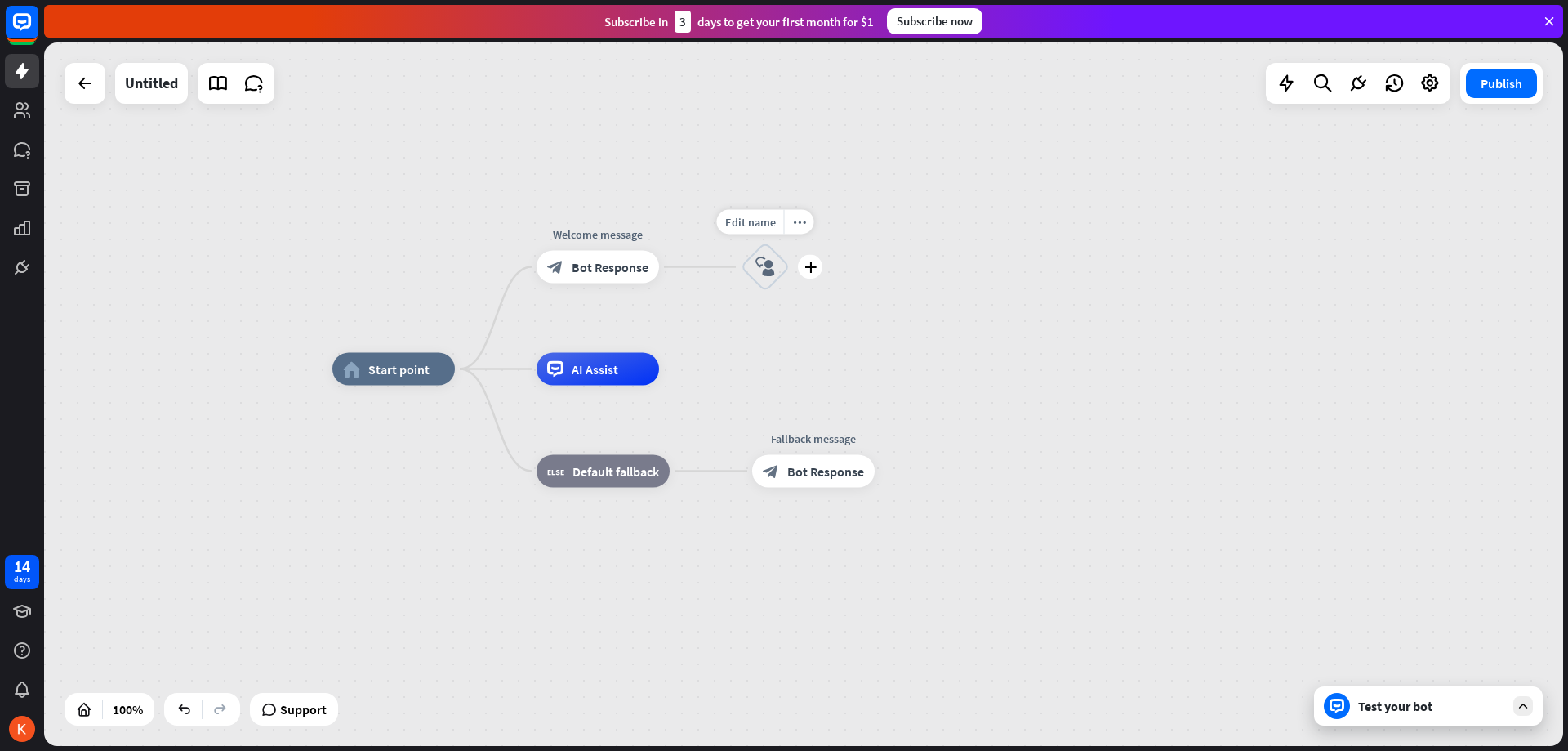
click at [764, 262] on icon "block_user_input" at bounding box center [765, 266] width 20 height 20
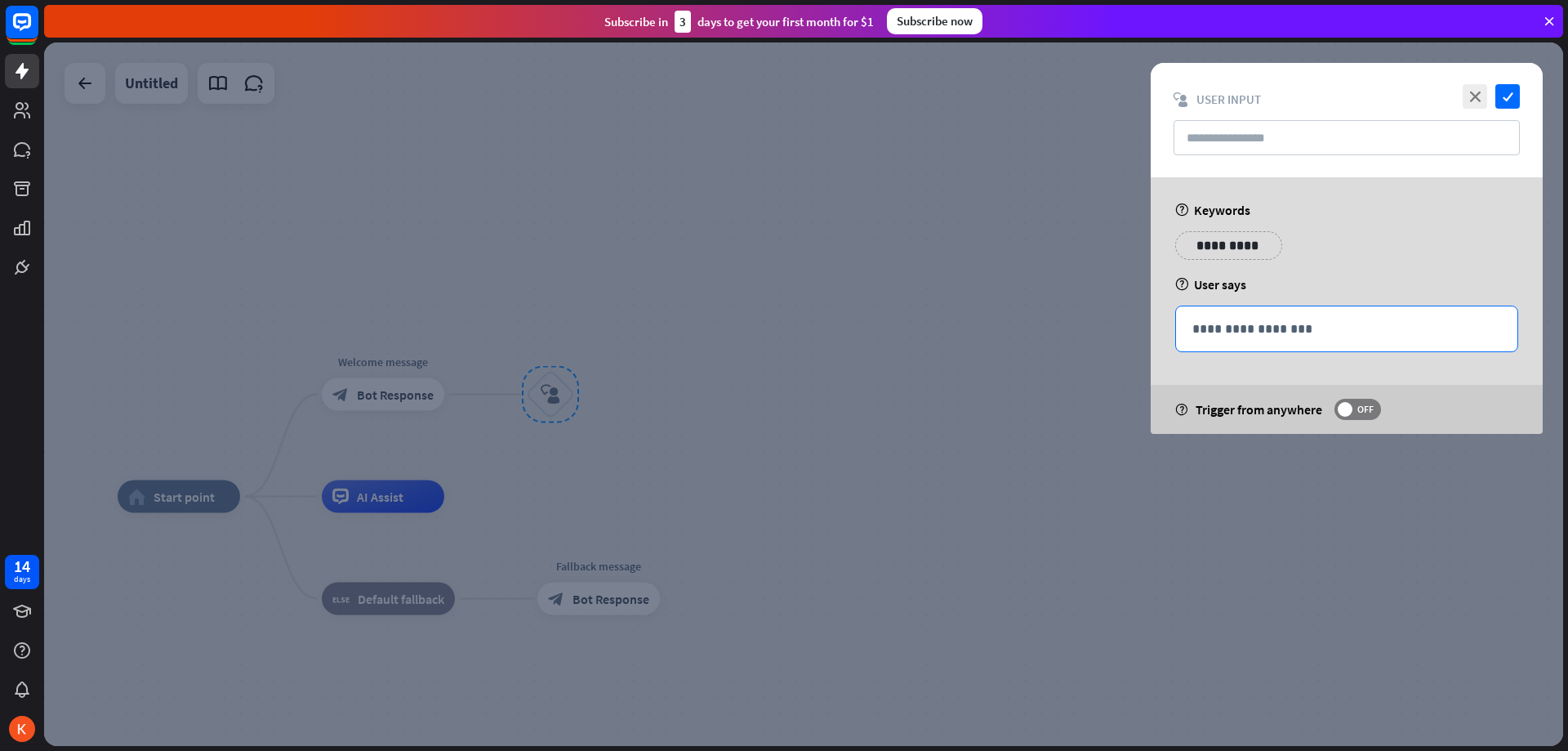
click at [1231, 330] on p "**********" at bounding box center [1347, 329] width 309 height 21
